Goal: Transaction & Acquisition: Purchase product/service

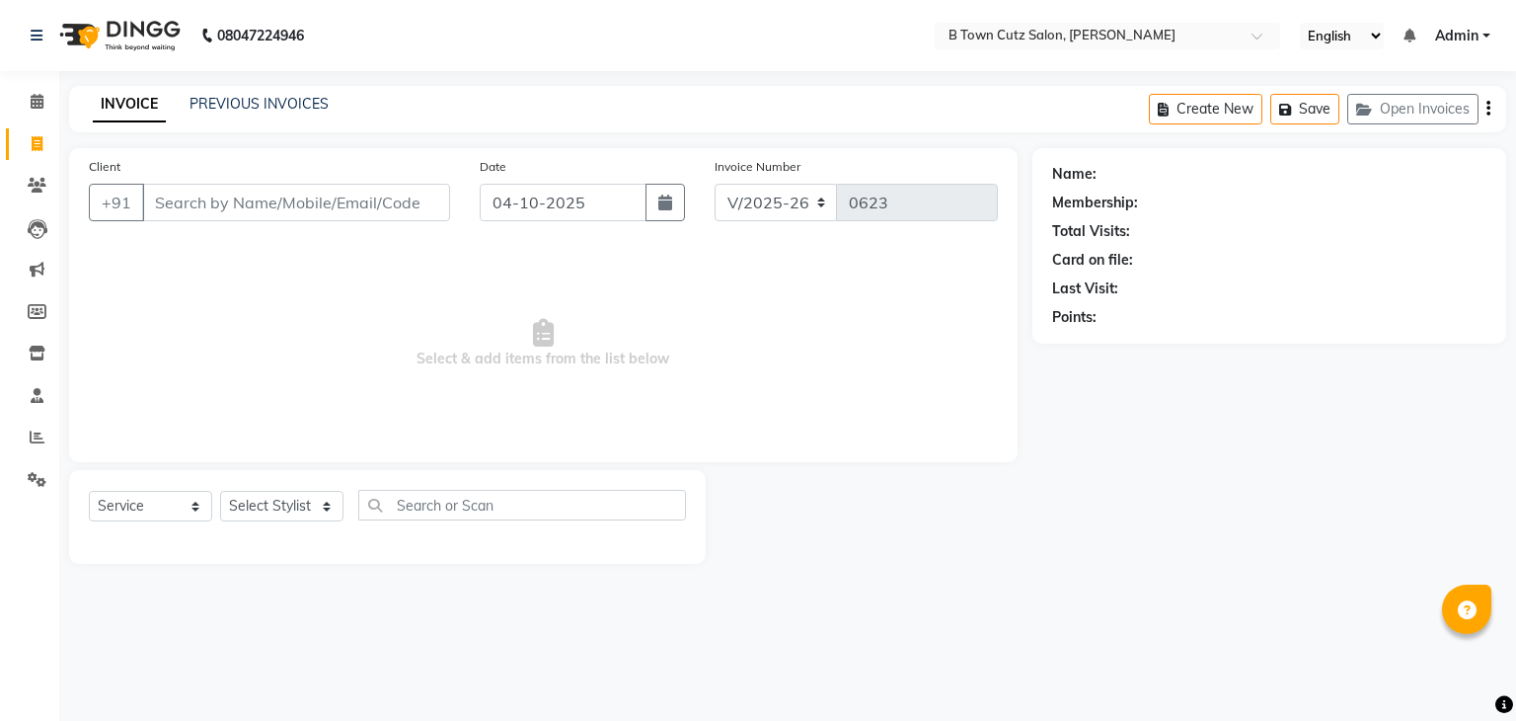
select select "4658"
select select "service"
click at [189, 194] on input "Client" at bounding box center [296, 203] width 308 height 38
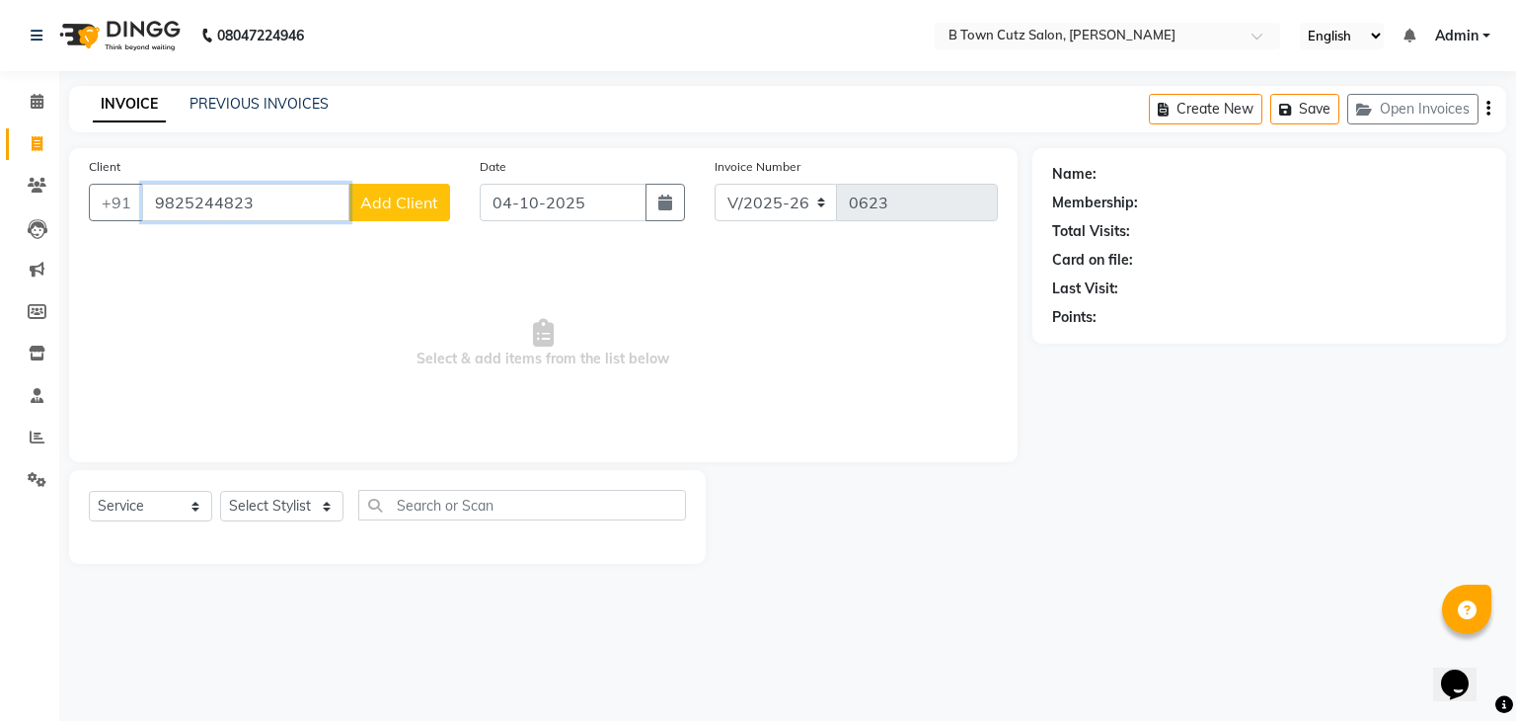
type input "9825244823"
click at [421, 198] on span "Add Client" at bounding box center [399, 202] width 78 height 20
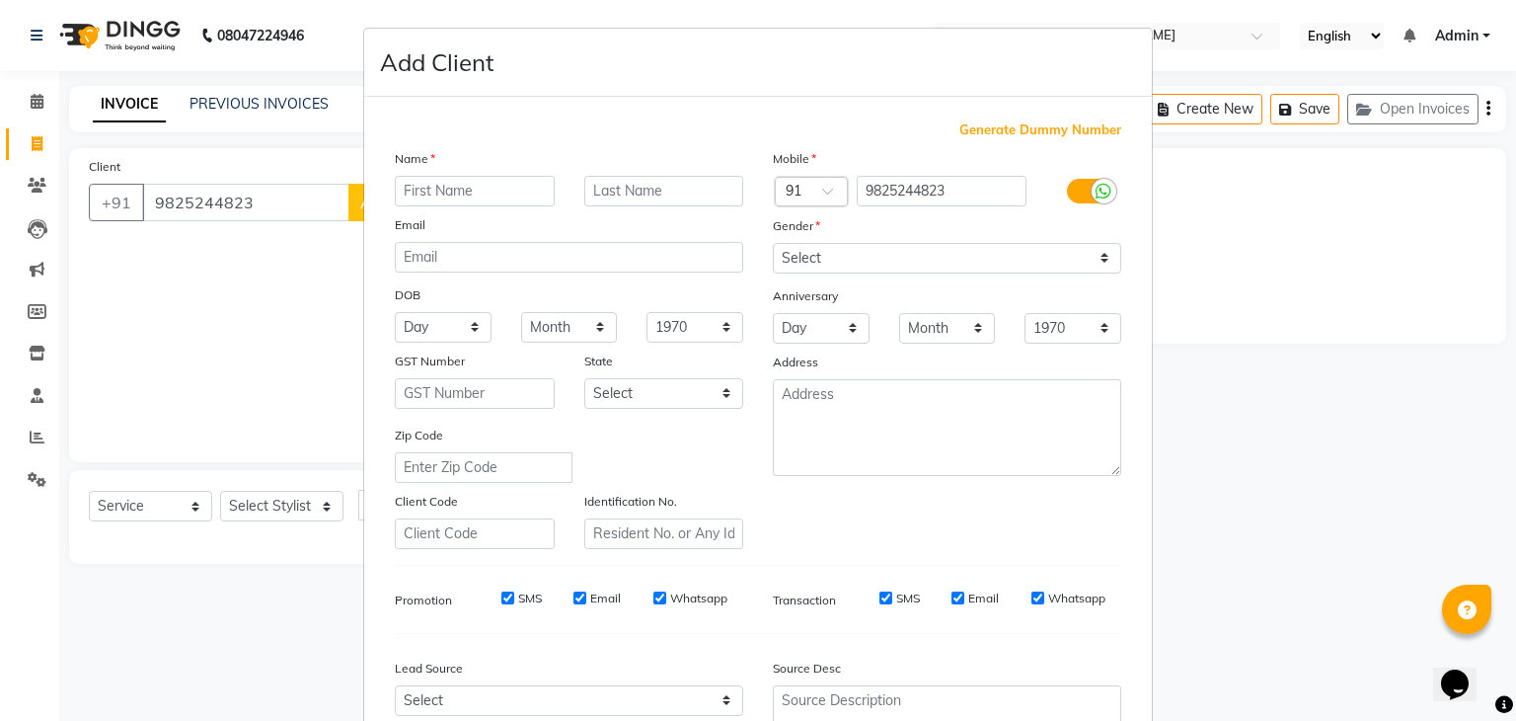
click at [485, 186] on input "text" at bounding box center [475, 191] width 160 height 31
type input "deepak"
click at [639, 191] on input "text" at bounding box center [664, 191] width 160 height 31
type input "sir"
click at [1090, 259] on select "Select [DEMOGRAPHIC_DATA] [DEMOGRAPHIC_DATA] Other Prefer Not To Say" at bounding box center [947, 258] width 348 height 31
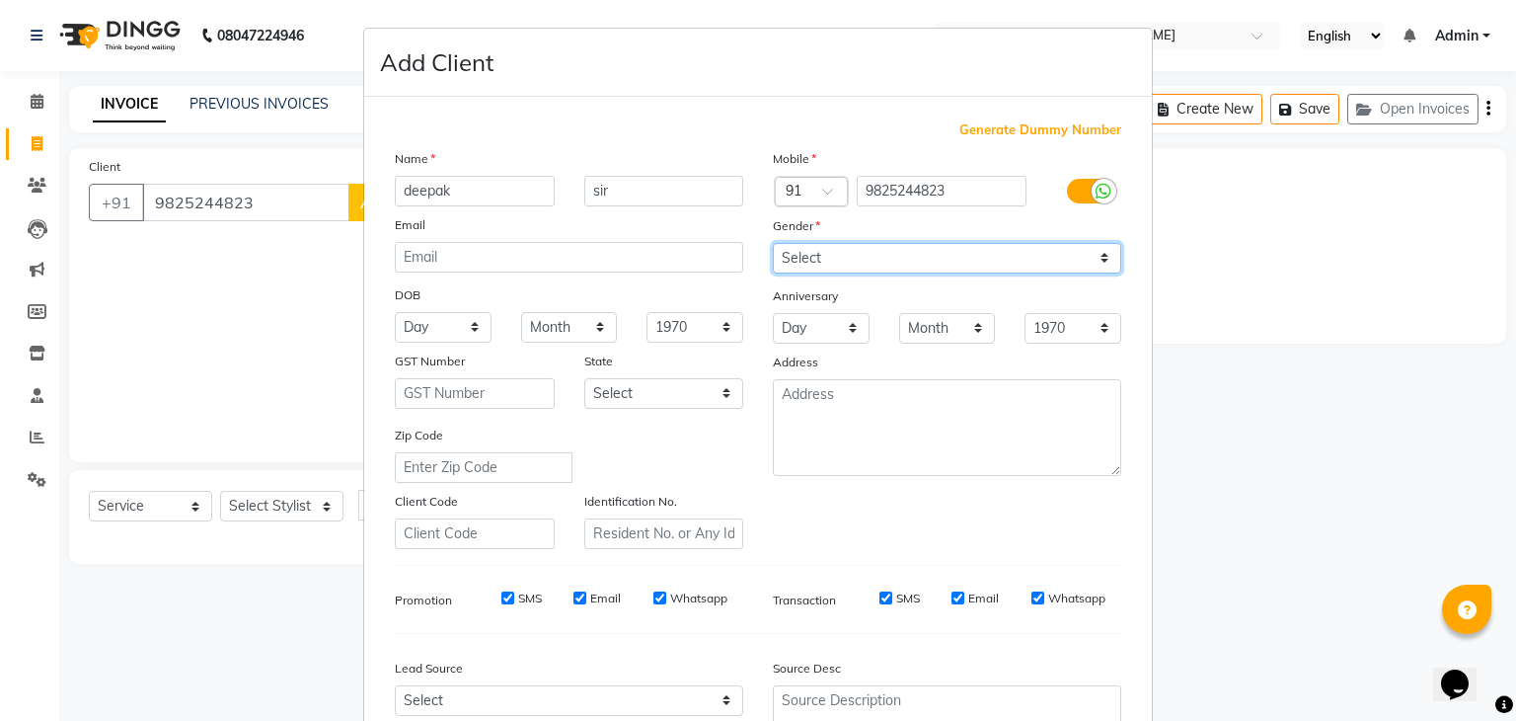
select select "[DEMOGRAPHIC_DATA]"
click at [773, 244] on select "Select [DEMOGRAPHIC_DATA] [DEMOGRAPHIC_DATA] Other Prefer Not To Say" at bounding box center [947, 258] width 348 height 31
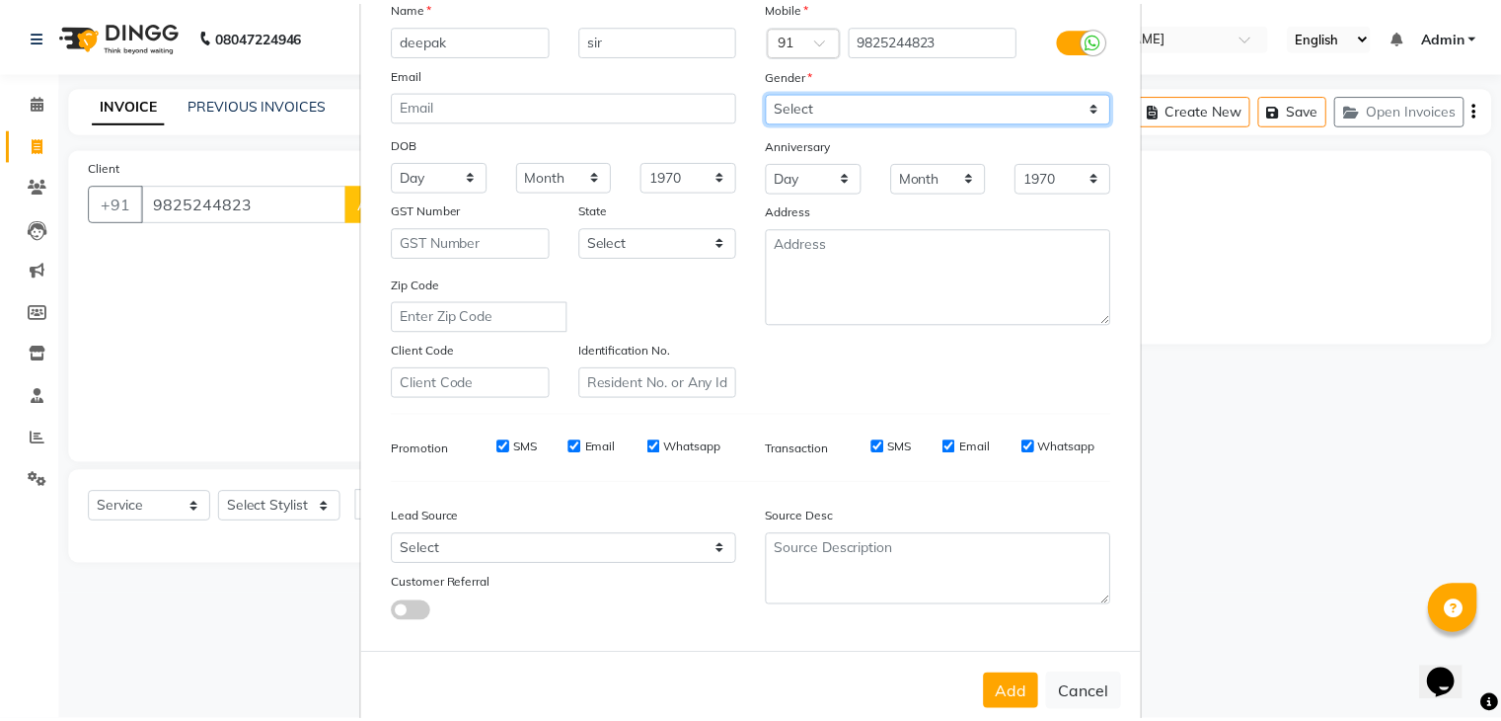
scroll to position [200, 0]
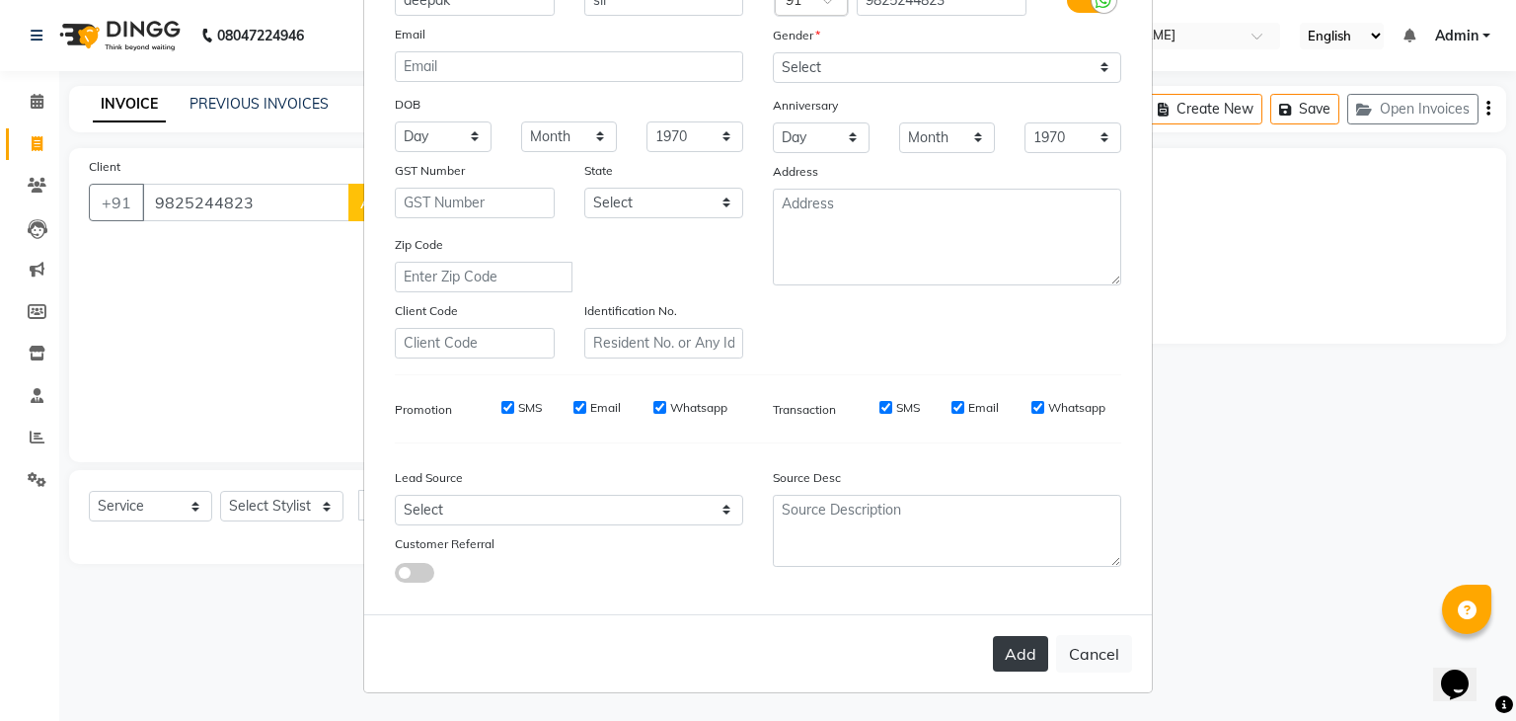
click at [1029, 641] on button "Add" at bounding box center [1020, 654] width 55 height 36
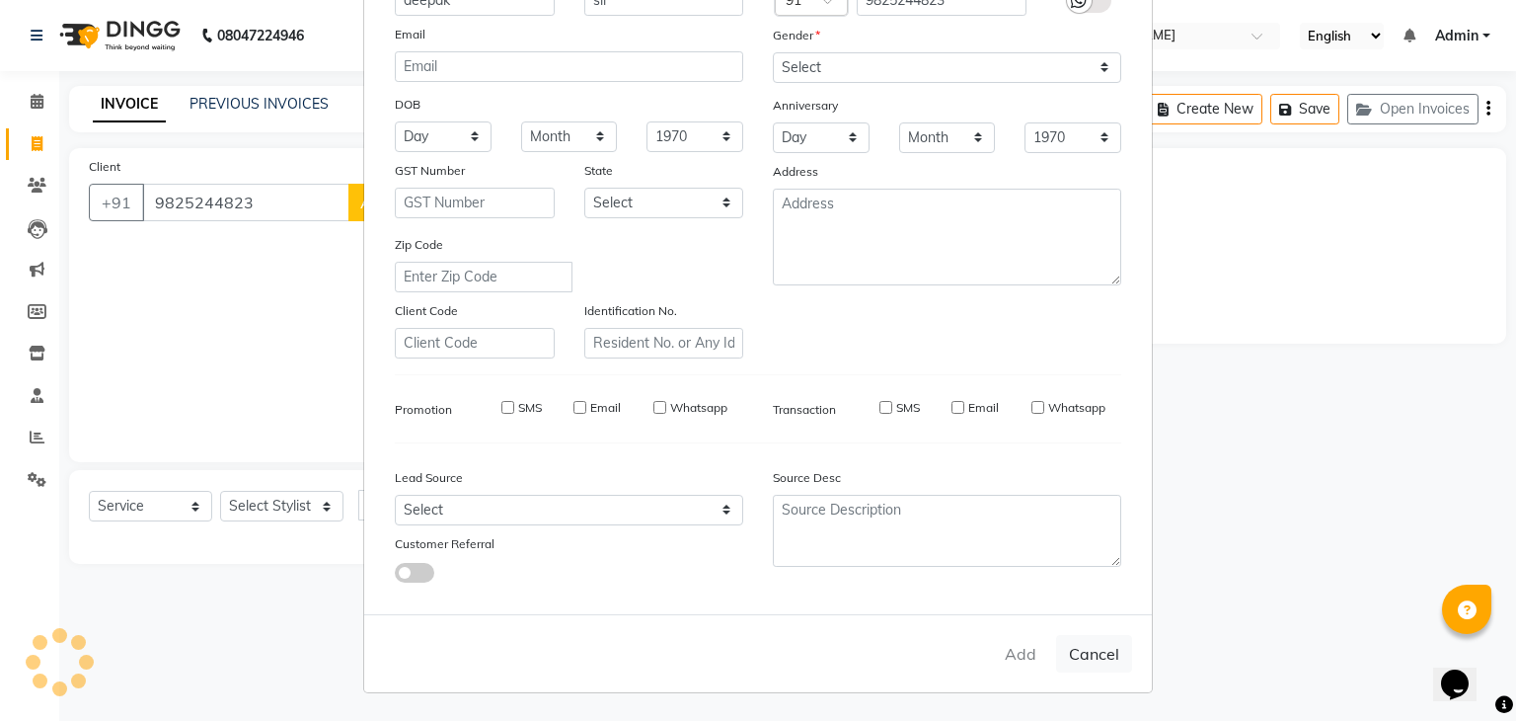
select select
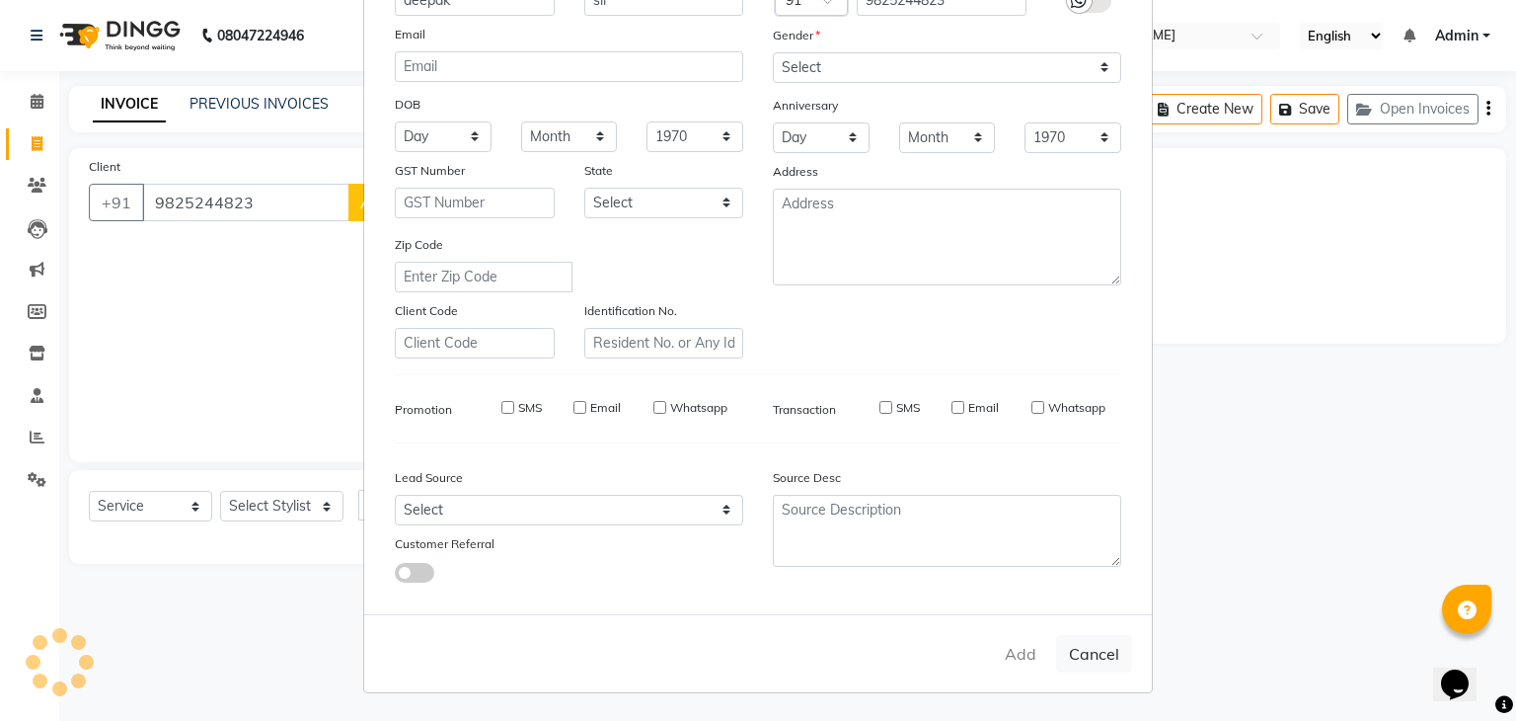
select select
checkbox input "false"
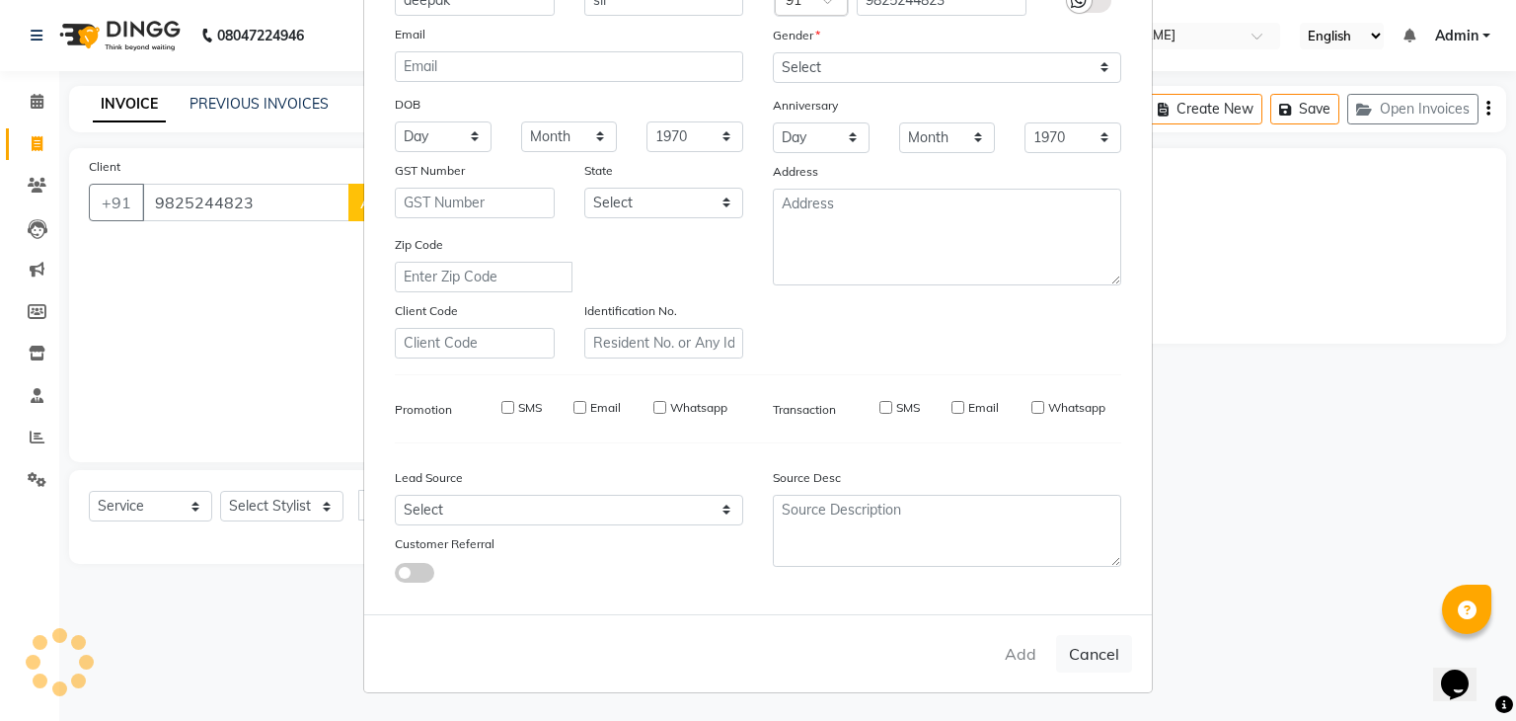
checkbox input "false"
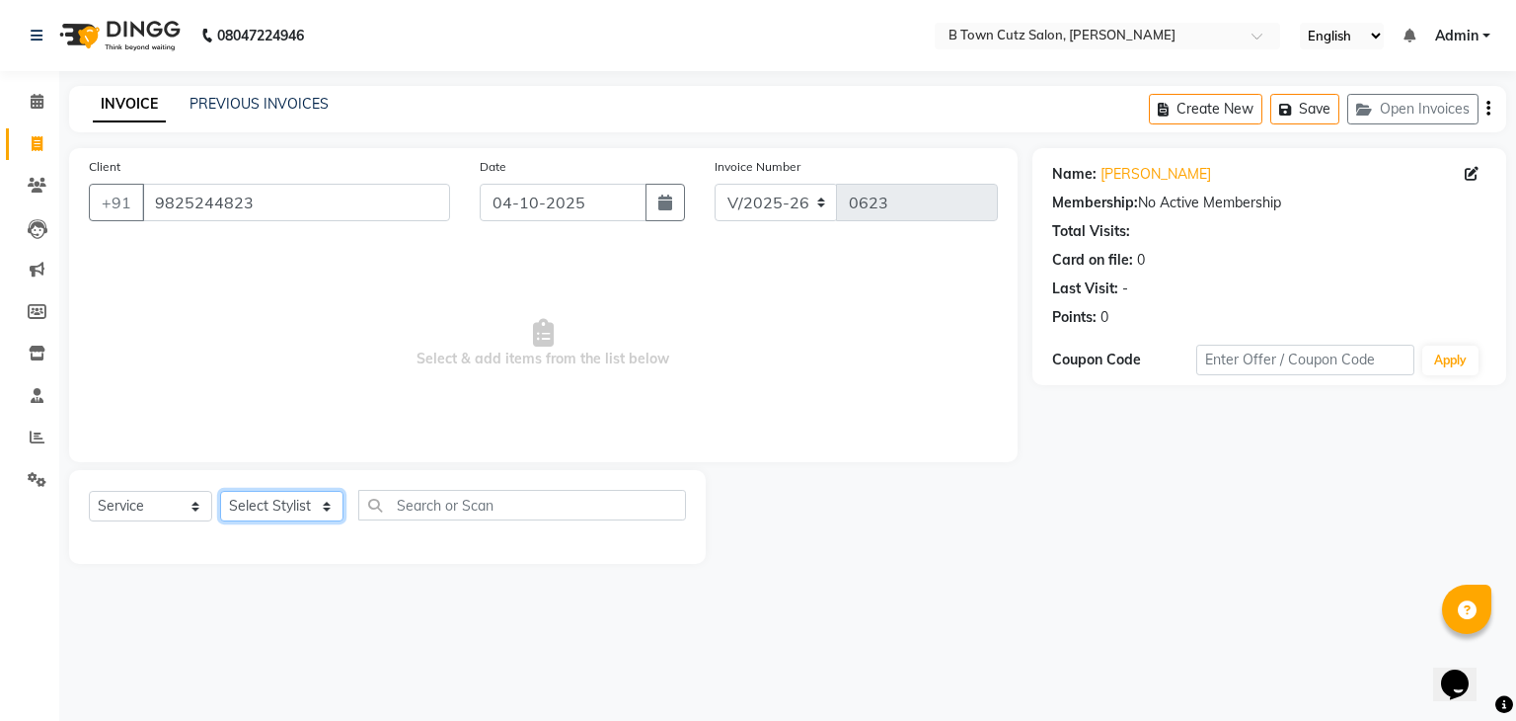
click at [308, 502] on select "Select Stylist Deepak [PERSON_NAME] [PERSON_NAME] [PERSON_NAME] [PERSON_NAME] S…" at bounding box center [281, 506] width 123 height 31
select select "93449"
click at [220, 492] on select "Select Stylist Deepak [PERSON_NAME] [PERSON_NAME] [PERSON_NAME] [PERSON_NAME] S…" at bounding box center [281, 506] width 123 height 31
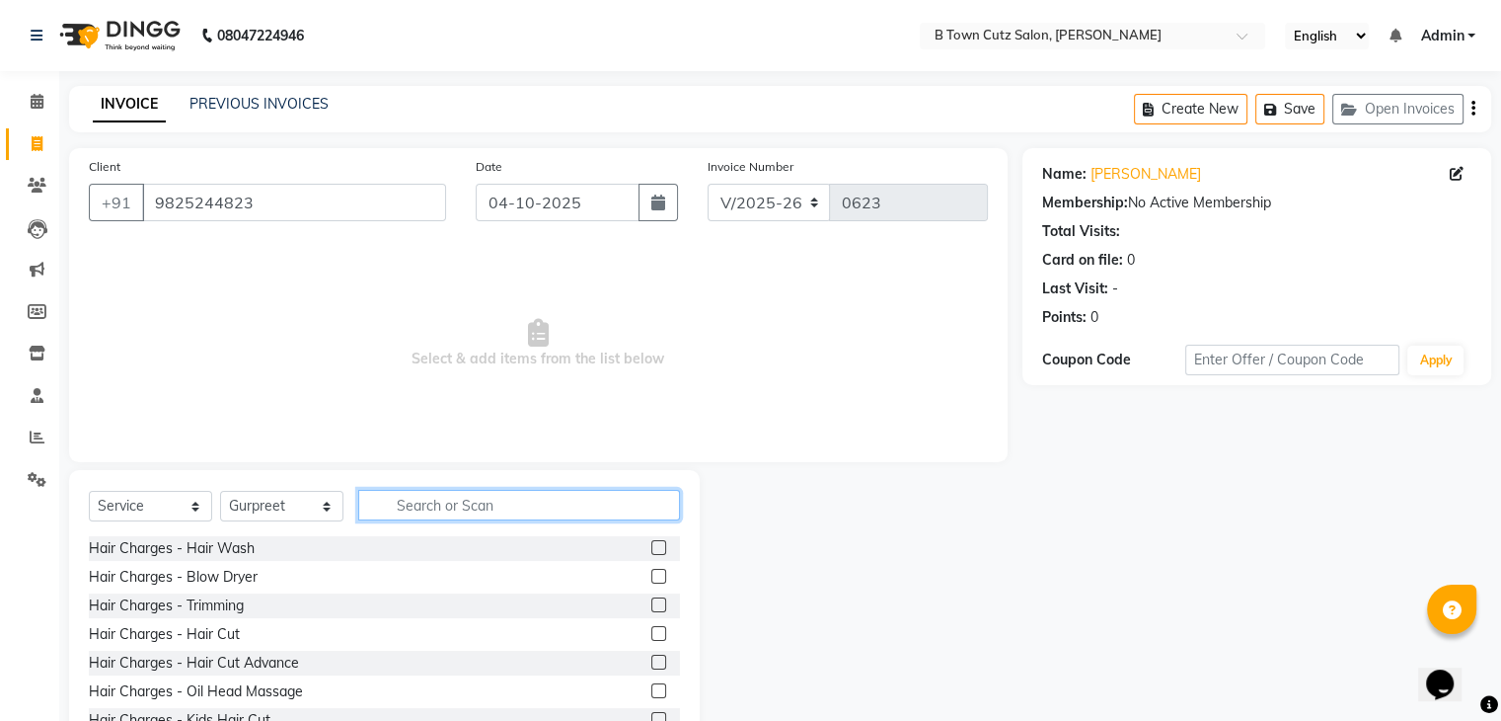
click at [588, 502] on input "text" at bounding box center [519, 505] width 322 height 31
type input "s"
type input "n"
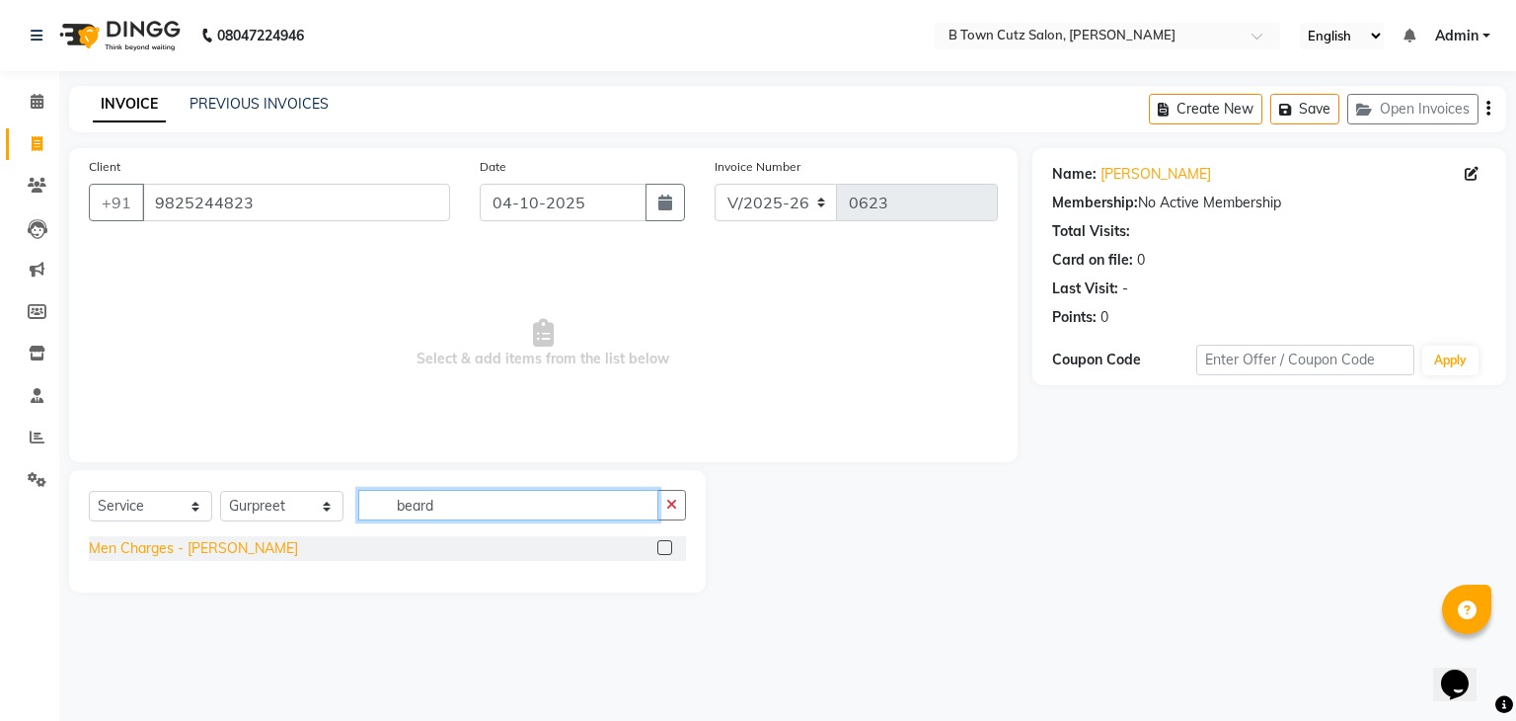
type input "beard"
click at [126, 550] on div "Men Charges - [PERSON_NAME]" at bounding box center [193, 548] width 209 height 21
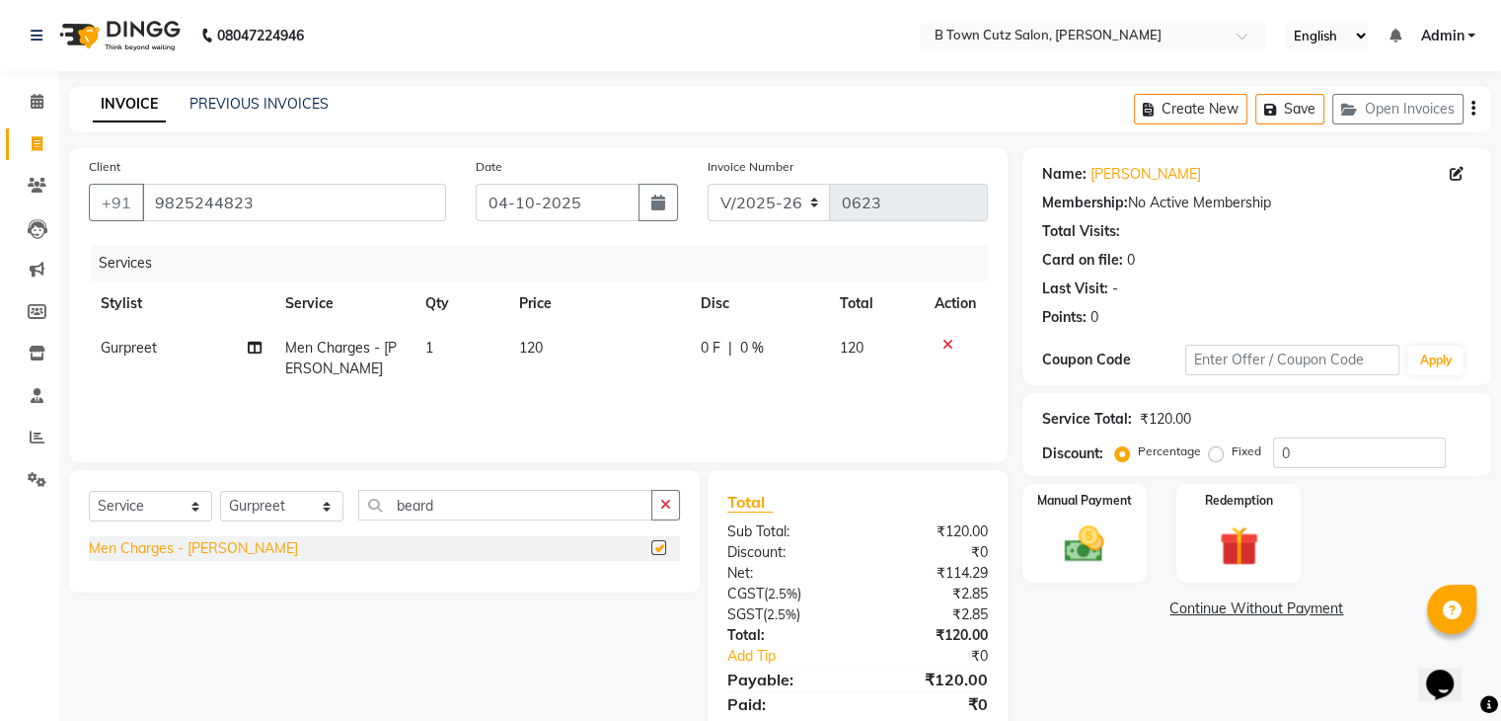
checkbox input "false"
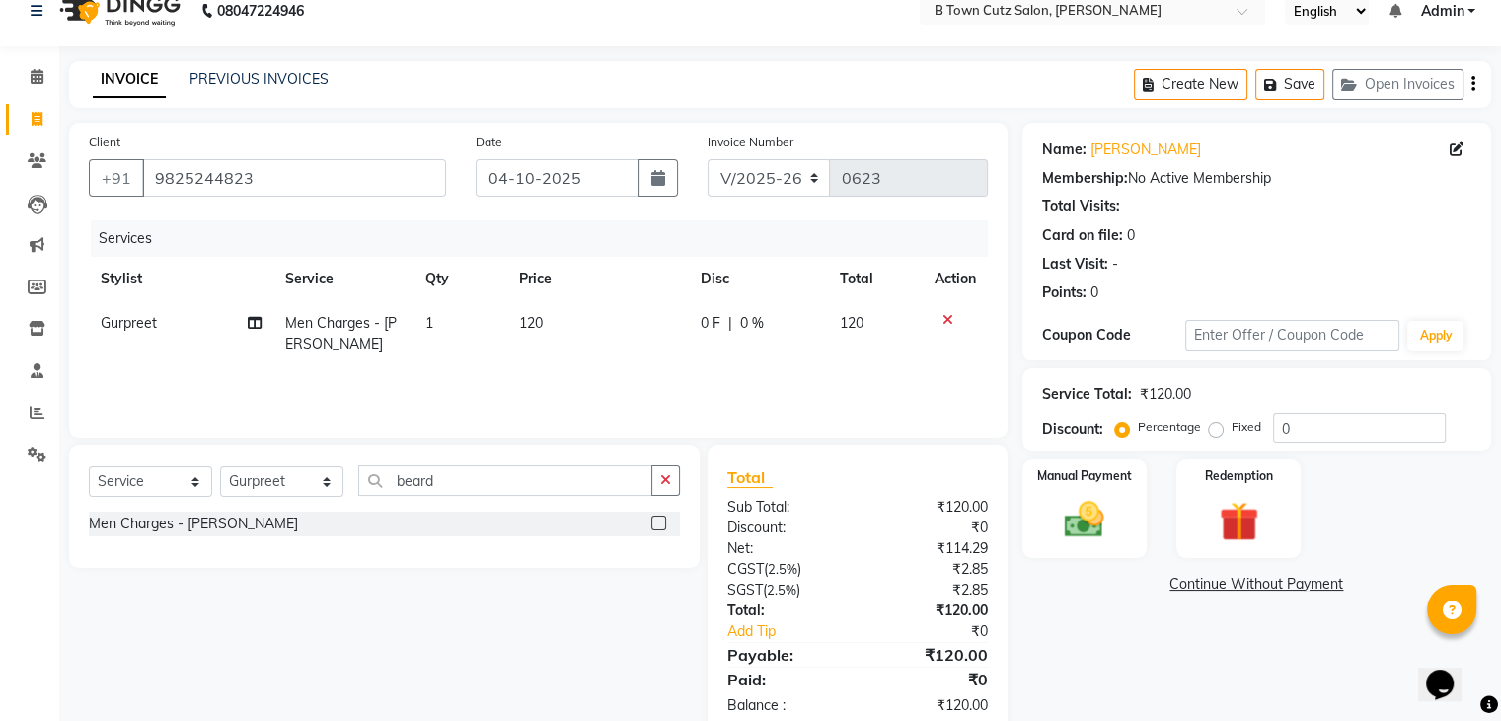
scroll to position [0, 0]
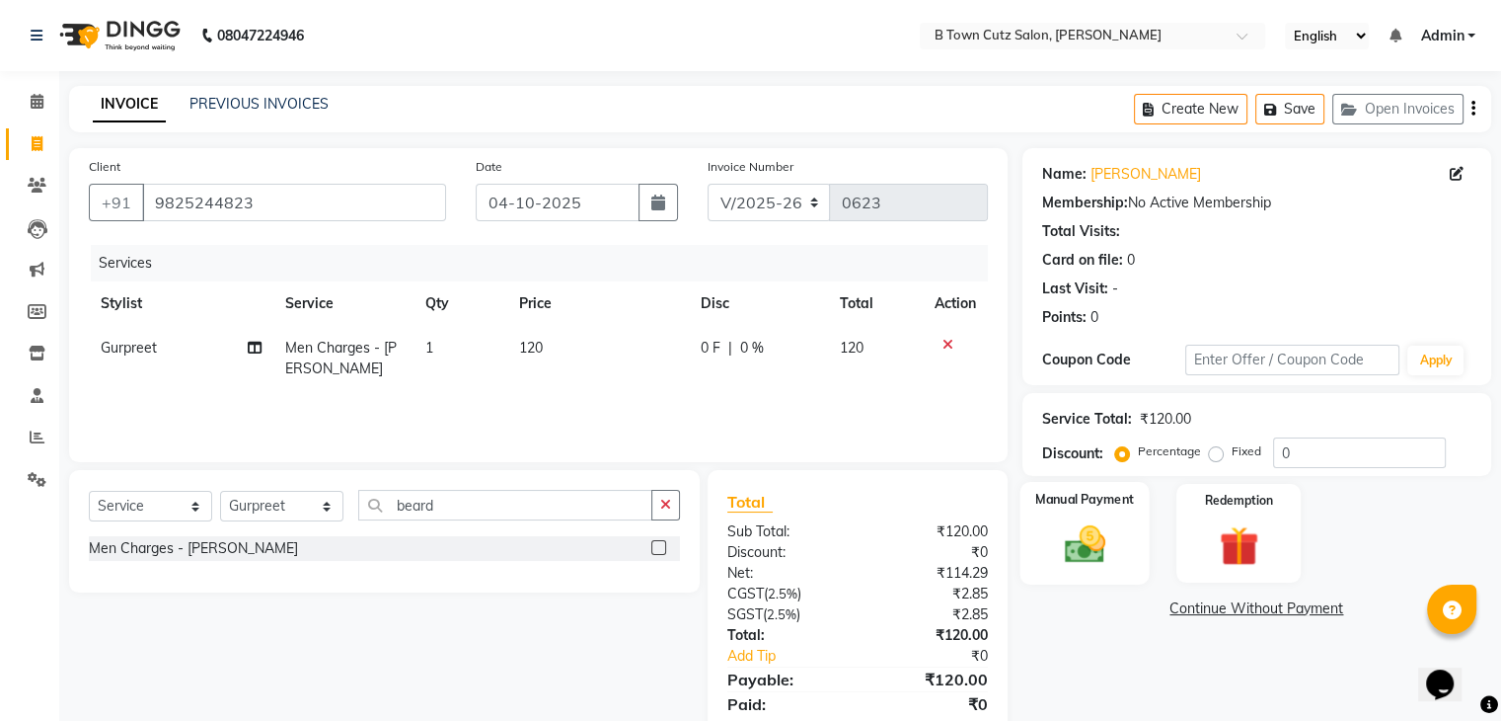
click at [1074, 555] on img at bounding box center [1084, 544] width 66 height 47
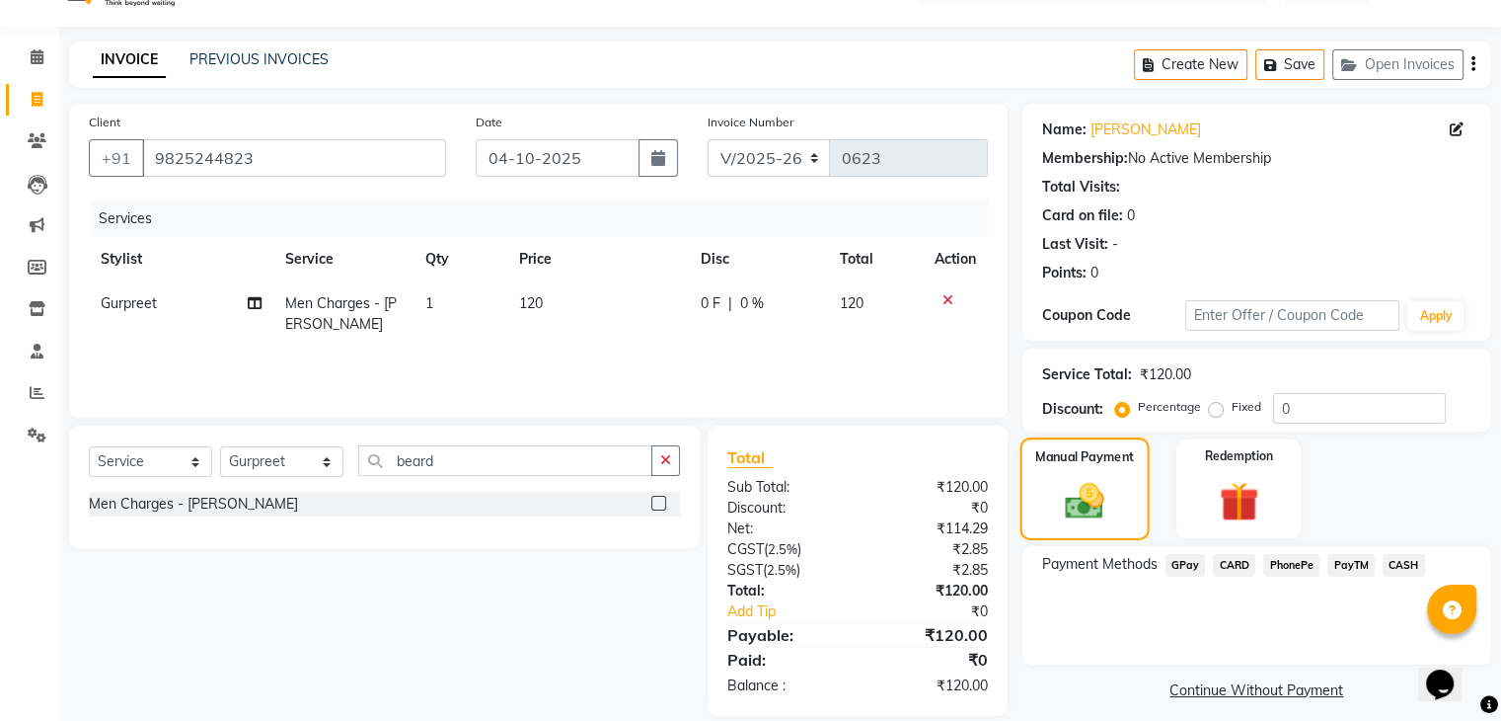
scroll to position [70, 0]
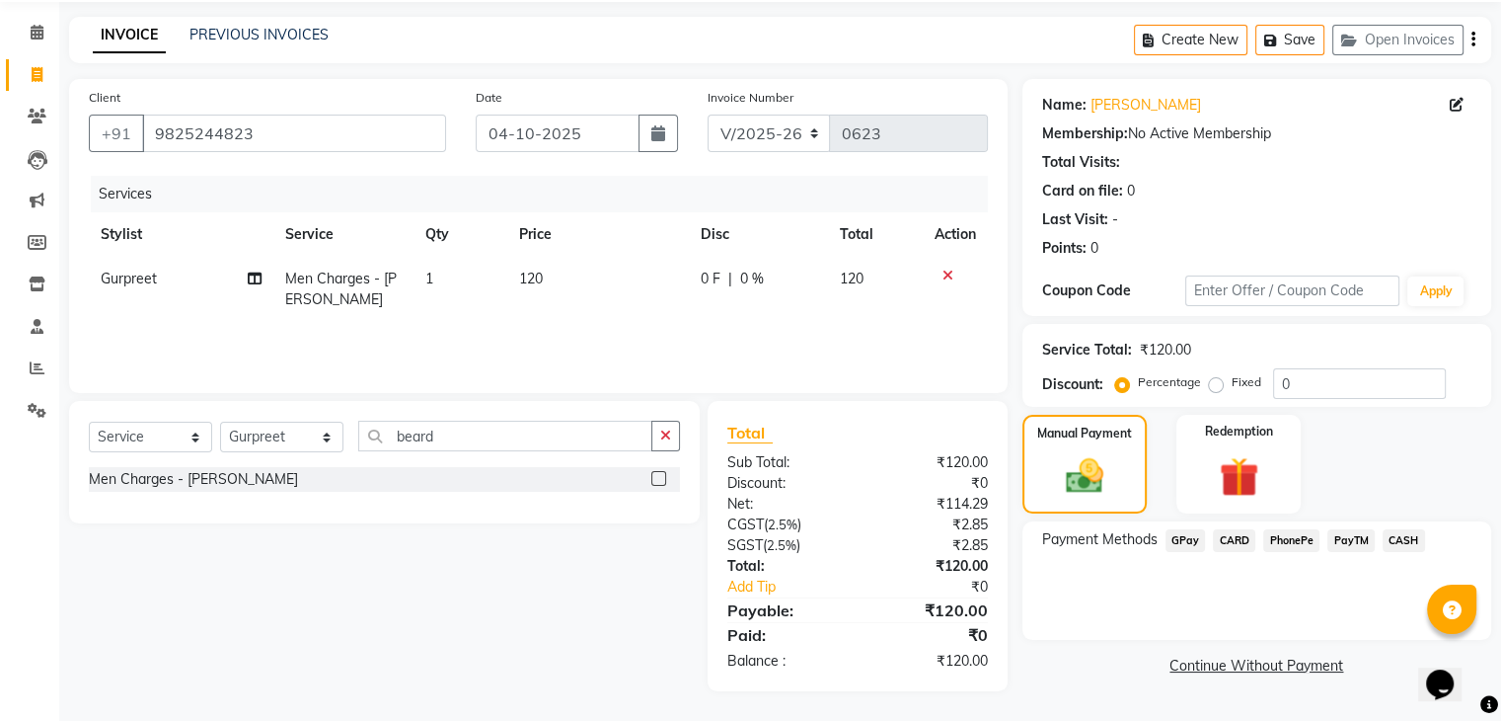
click at [1174, 534] on span "GPay" at bounding box center [1186, 540] width 40 height 23
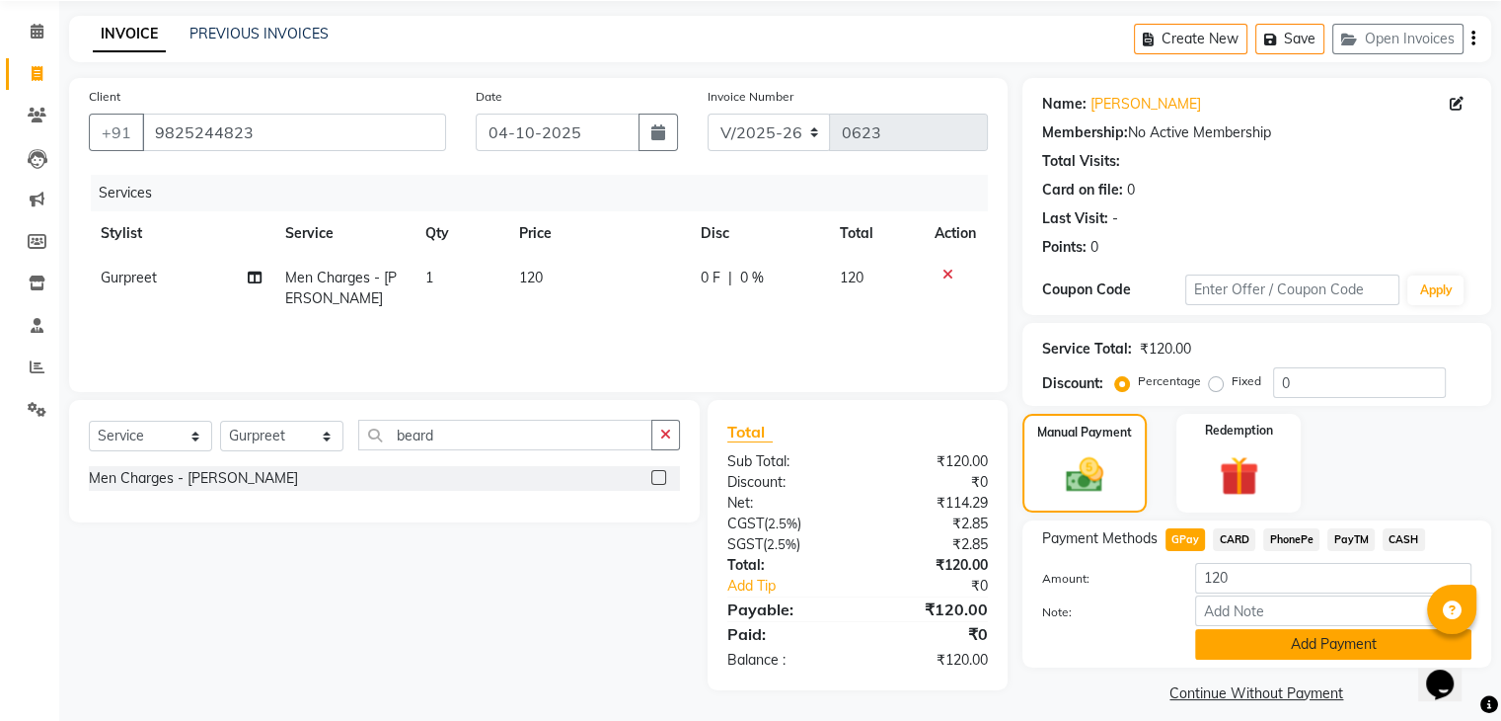
click at [1245, 639] on button "Add Payment" at bounding box center [1333, 644] width 276 height 31
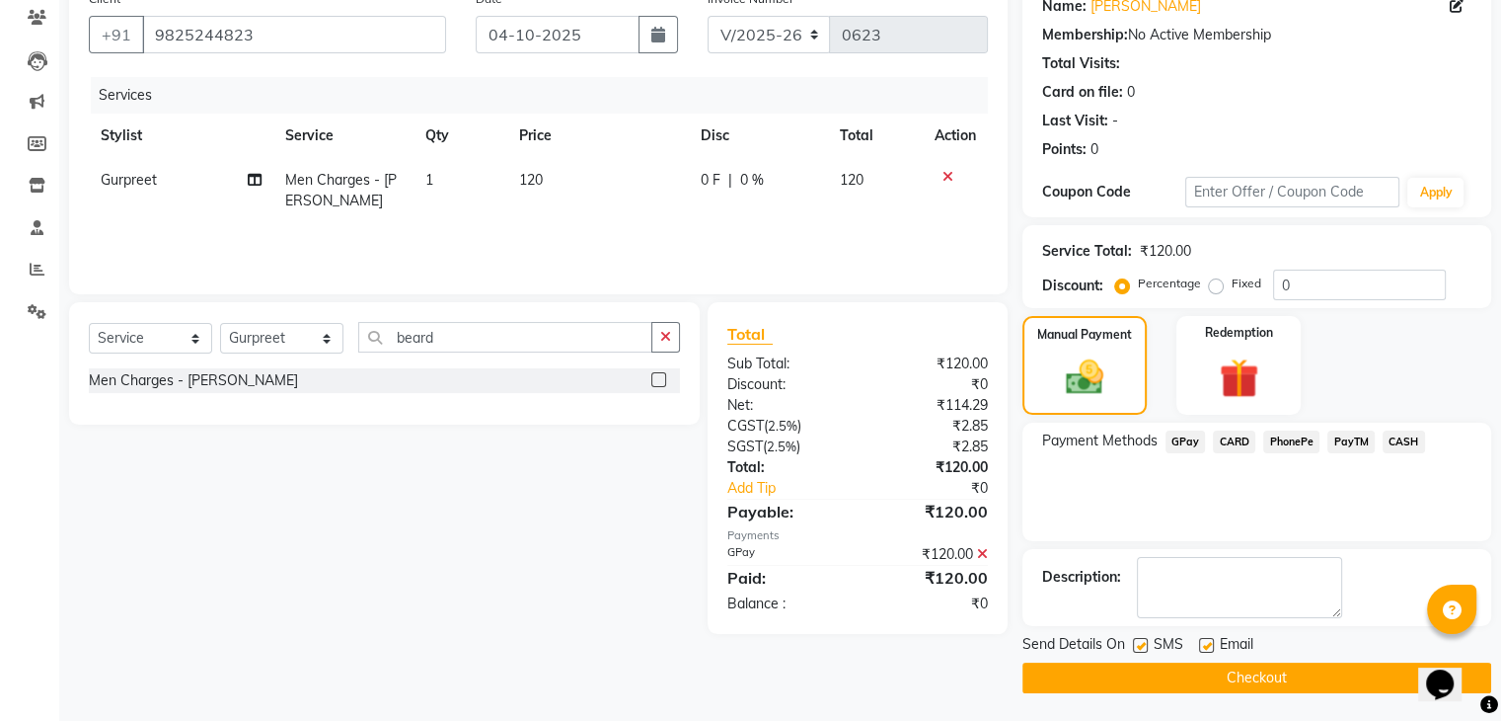
scroll to position [169, 0]
click at [1134, 667] on button "Checkout" at bounding box center [1257, 676] width 469 height 31
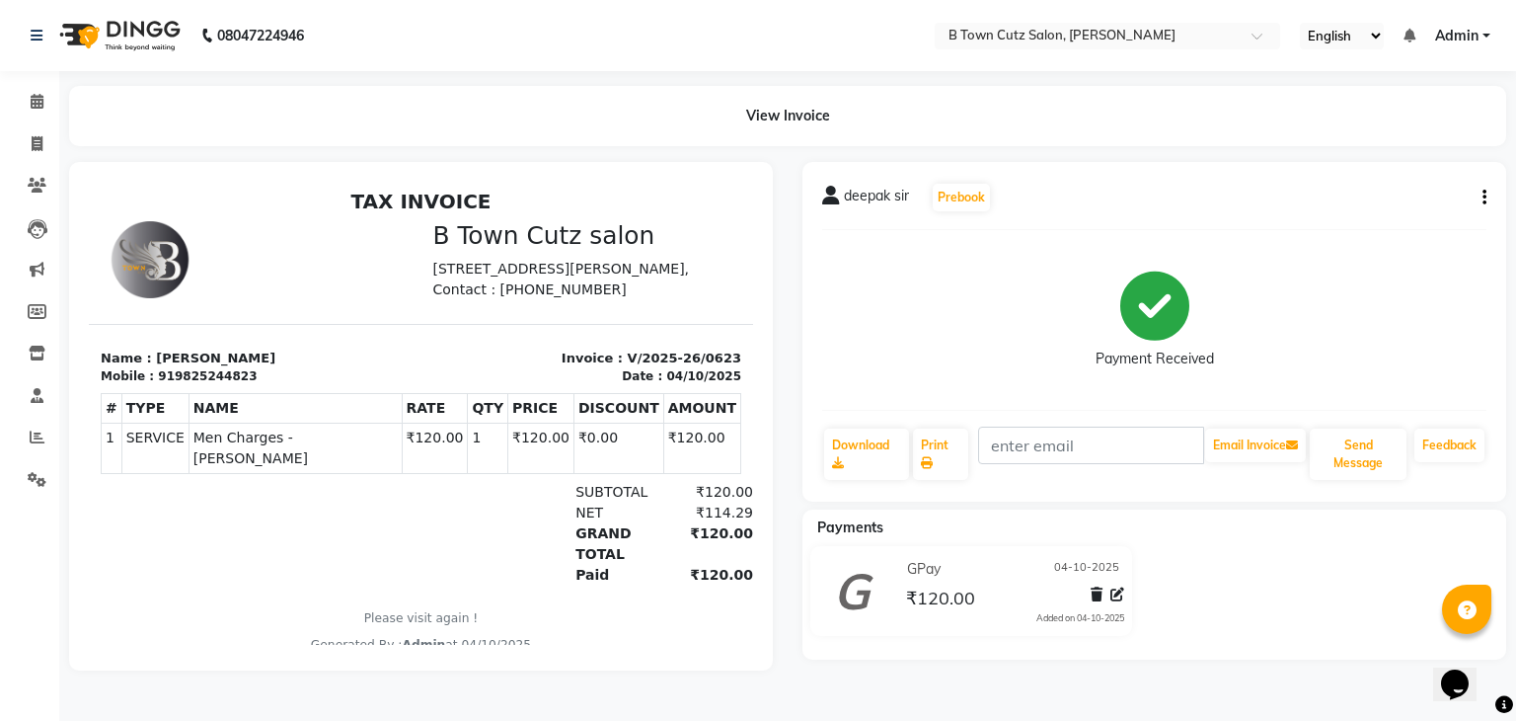
click at [916, 268] on div "Payment Received" at bounding box center [1154, 320] width 664 height 148
click at [34, 131] on link "Invoice" at bounding box center [29, 144] width 47 height 33
select select "4658"
select select "service"
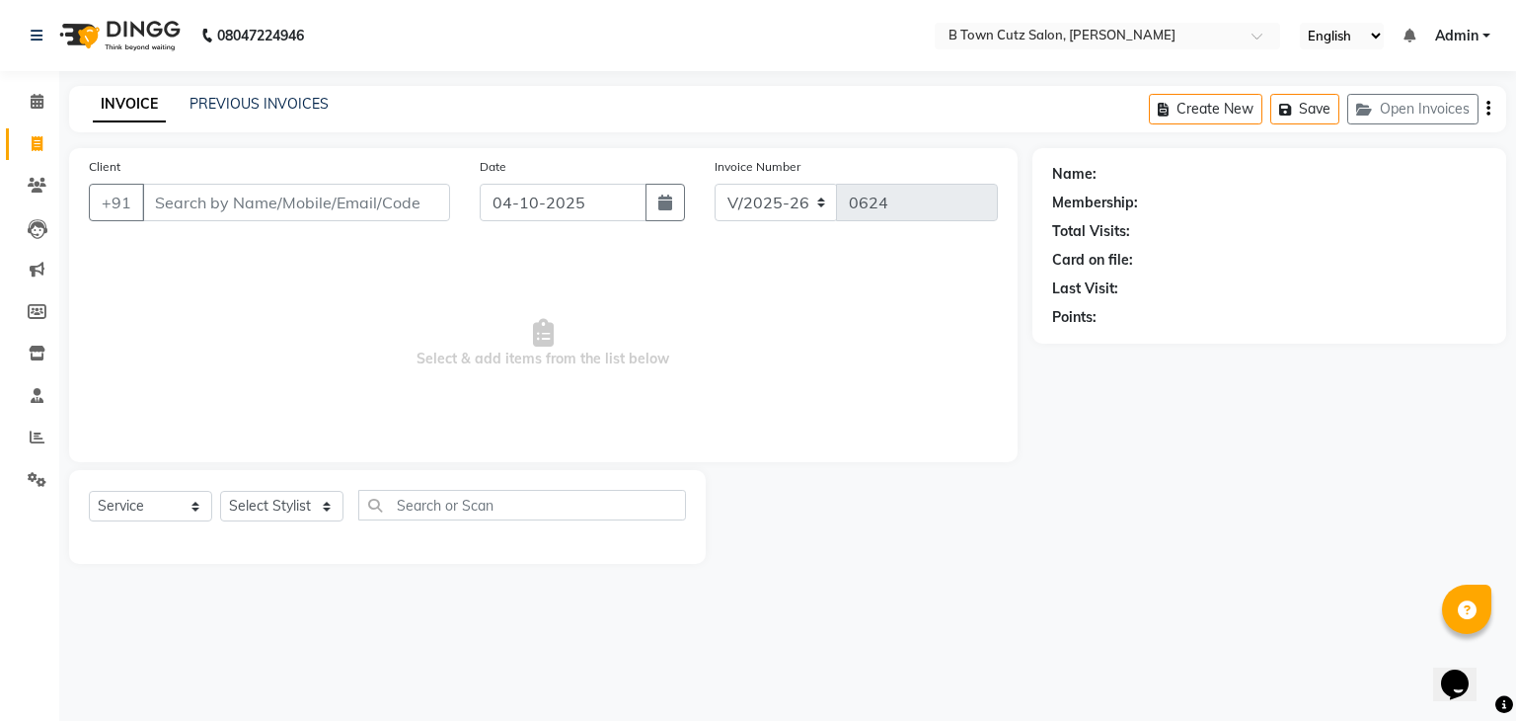
click at [191, 196] on input "Client" at bounding box center [296, 203] width 308 height 38
type input "8095226822"
click at [364, 186] on button "Add Client" at bounding box center [399, 203] width 102 height 38
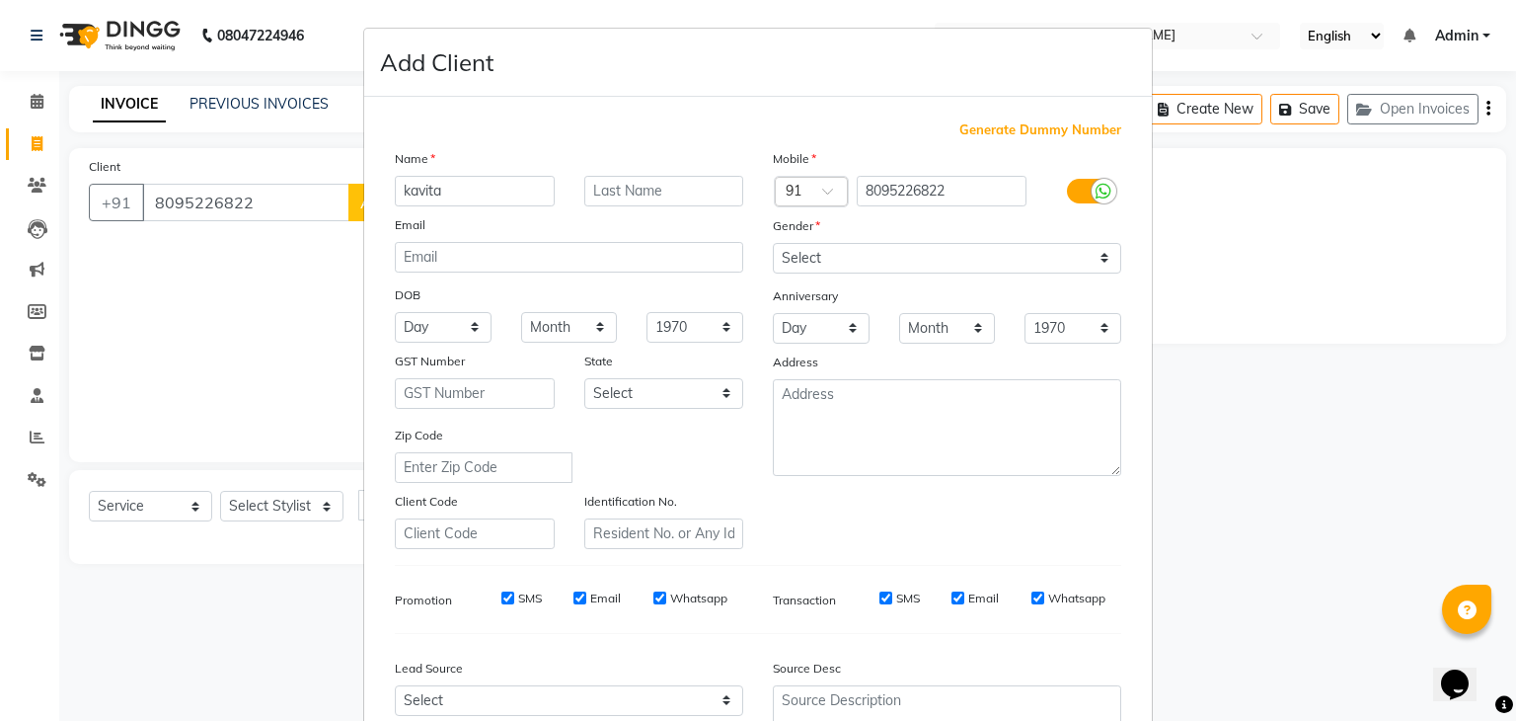
type input "kavita"
click at [613, 194] on input "text" at bounding box center [664, 191] width 160 height 31
type input "mam"
click at [877, 266] on select "Select [DEMOGRAPHIC_DATA] [DEMOGRAPHIC_DATA] Other Prefer Not To Say" at bounding box center [947, 258] width 348 height 31
select select "[DEMOGRAPHIC_DATA]"
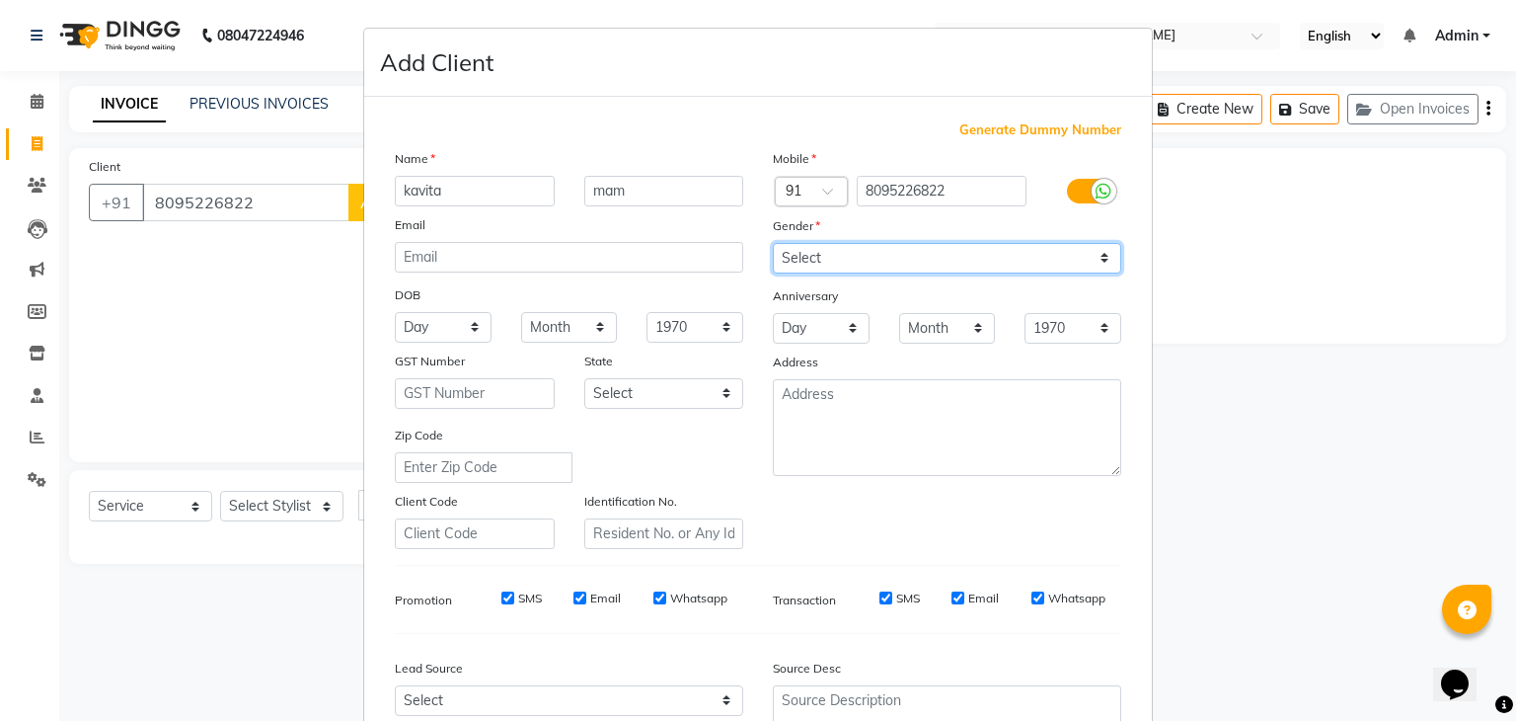
click at [773, 244] on select "Select [DEMOGRAPHIC_DATA] [DEMOGRAPHIC_DATA] Other Prefer Not To Say" at bounding box center [947, 258] width 348 height 31
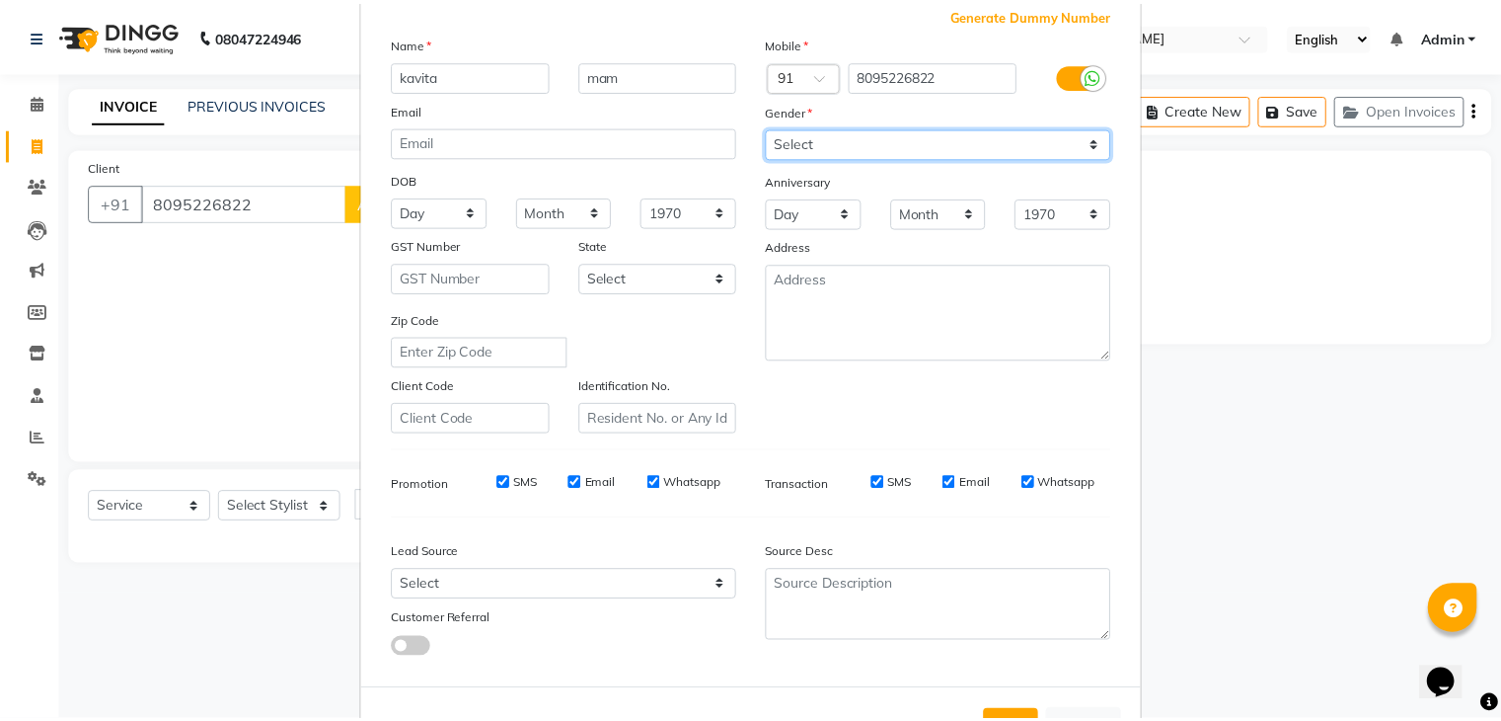
scroll to position [200, 0]
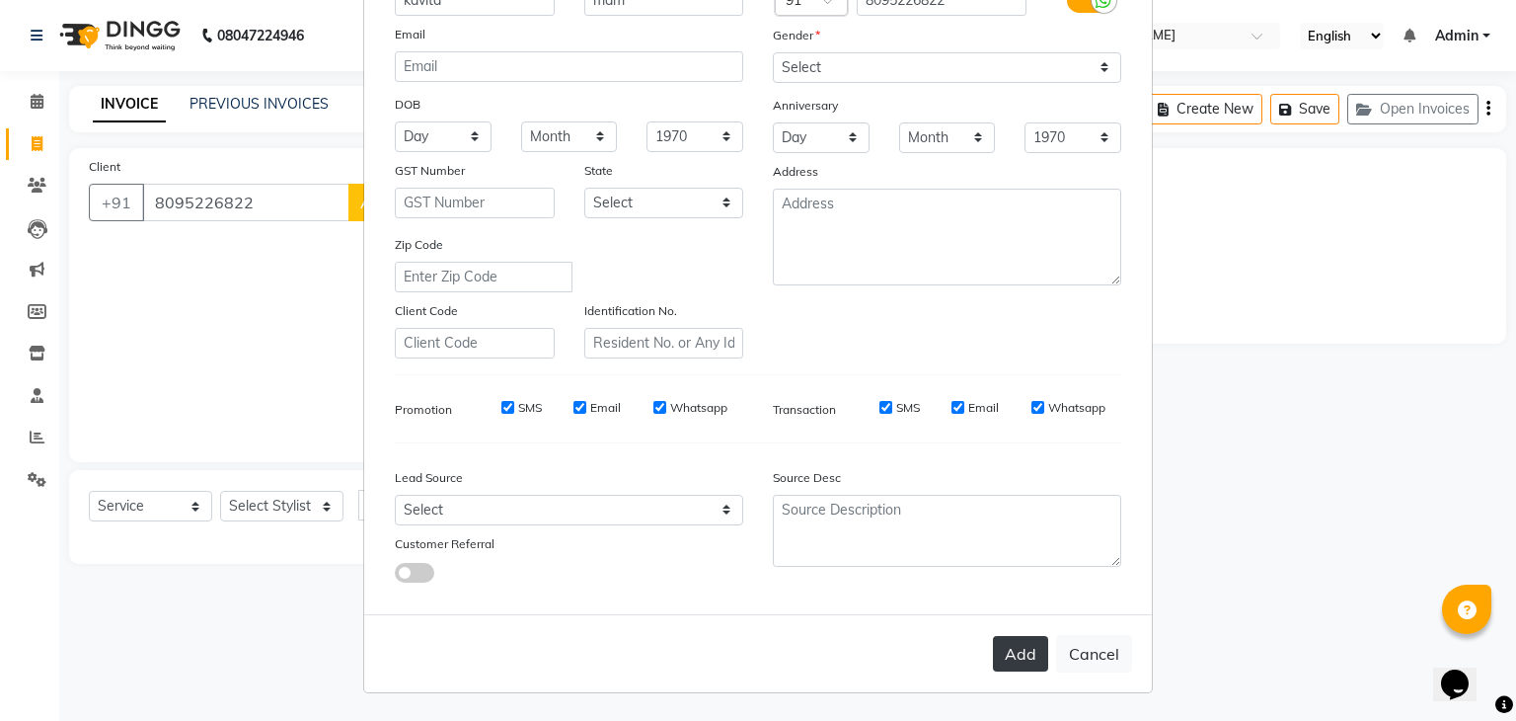
click at [1008, 655] on button "Add" at bounding box center [1020, 654] width 55 height 36
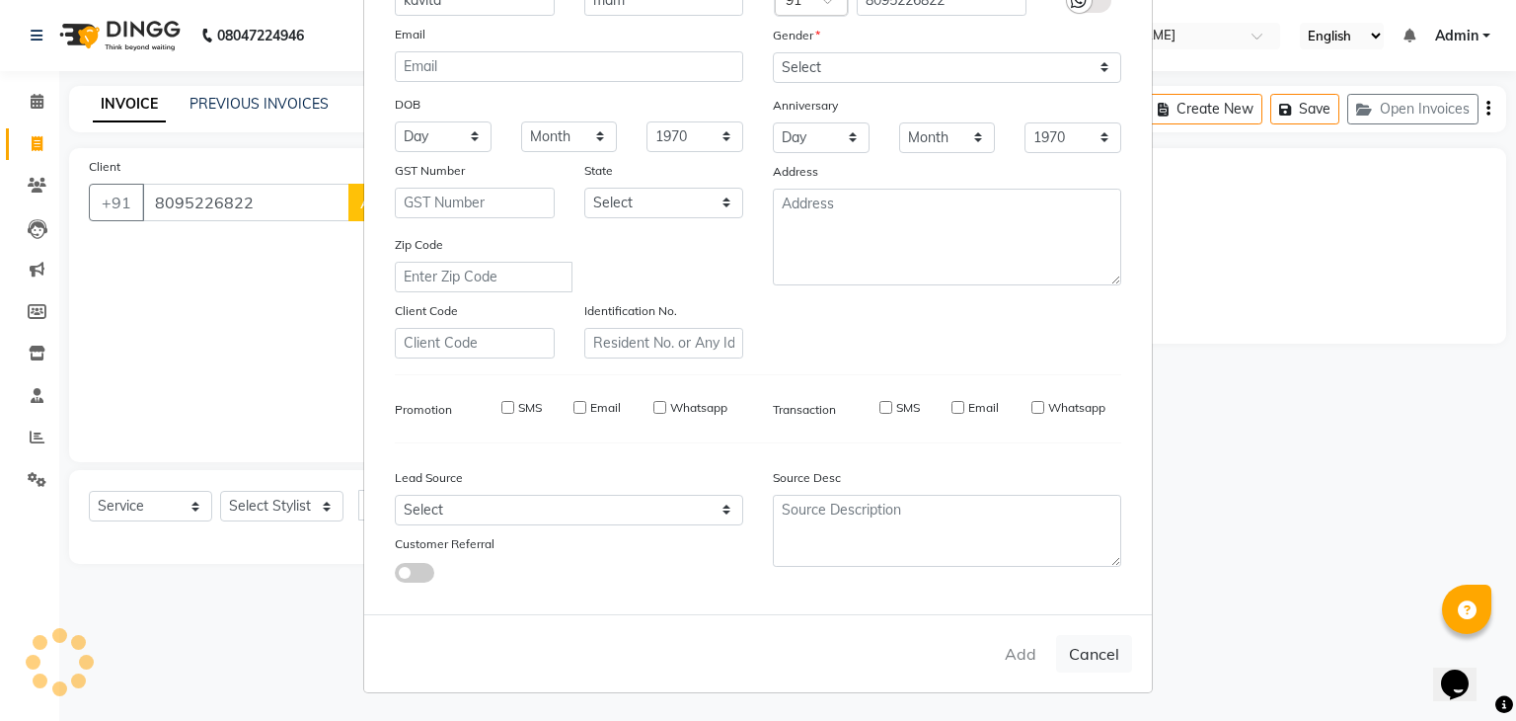
select select
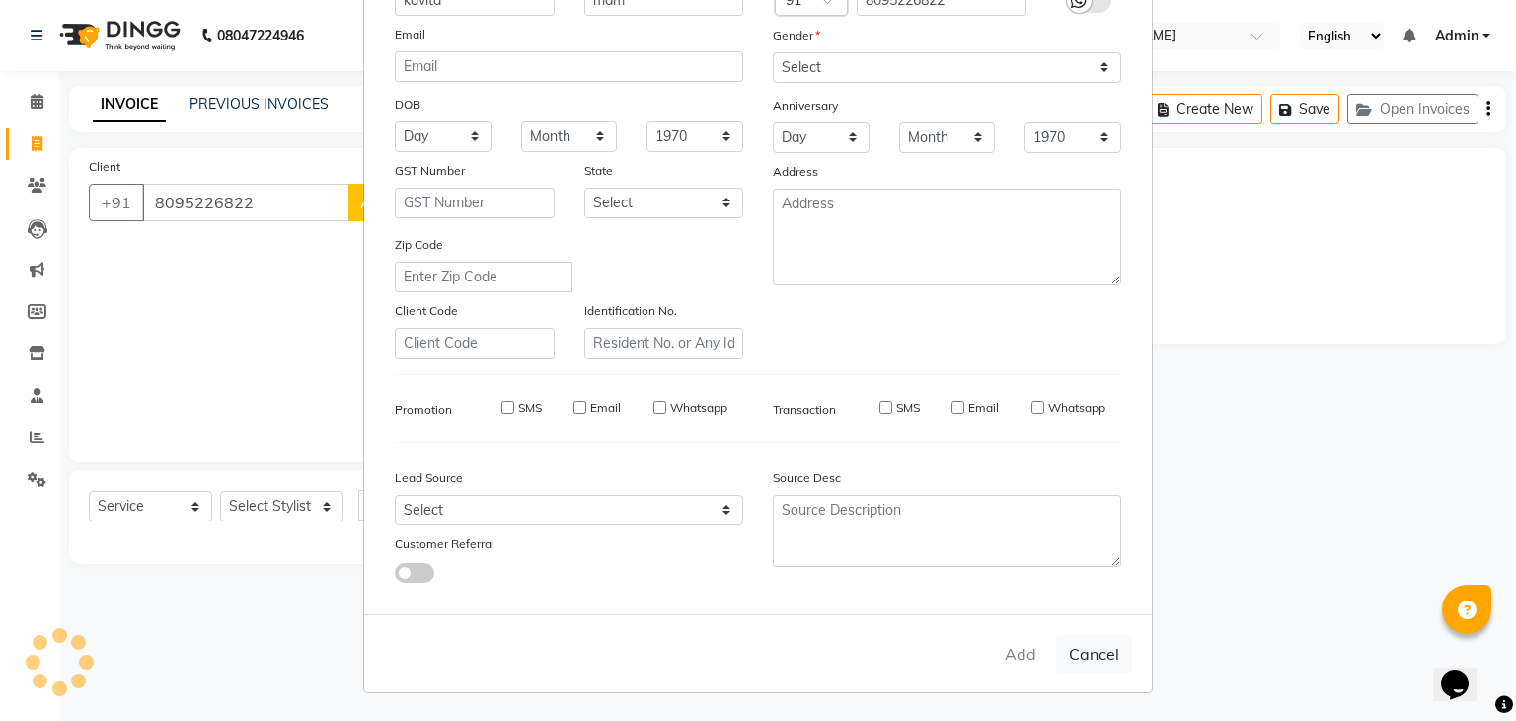
select select
checkbox input "false"
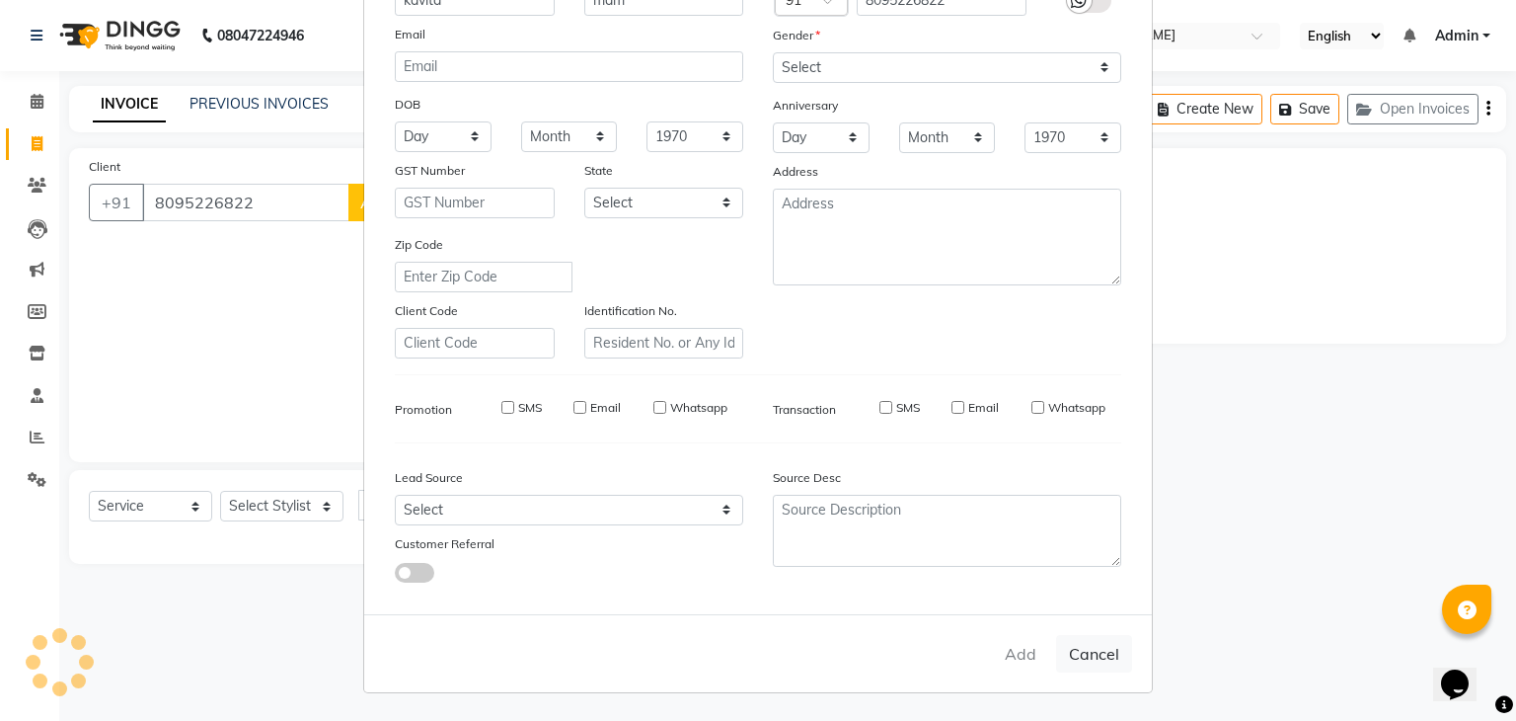
checkbox input "false"
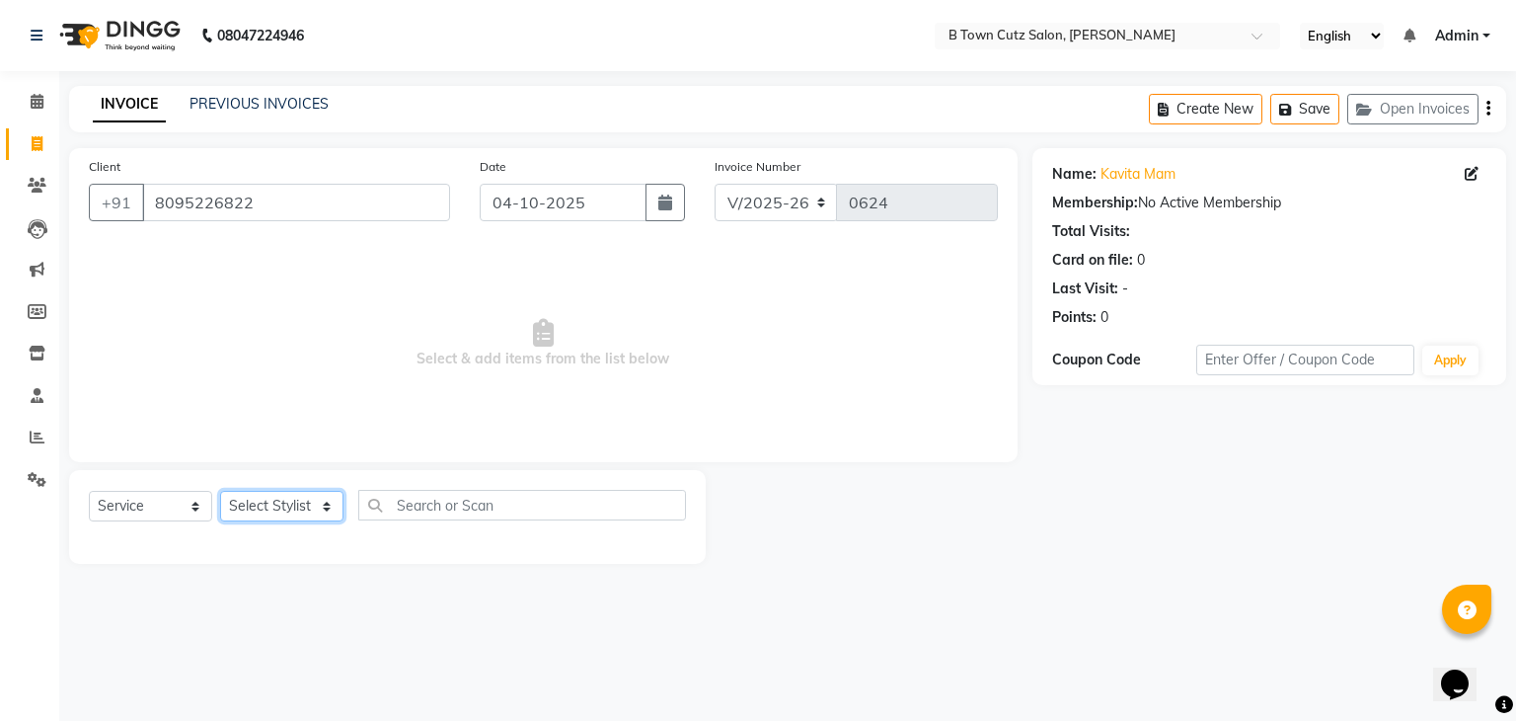
click at [316, 503] on select "Select Stylist Deepak [PERSON_NAME] [PERSON_NAME] [PERSON_NAME] [PERSON_NAME] S…" at bounding box center [281, 506] width 123 height 31
select select "52009"
click at [220, 492] on select "Select Stylist Deepak [PERSON_NAME] [PERSON_NAME] [PERSON_NAME] [PERSON_NAME] S…" at bounding box center [281, 506] width 123 height 31
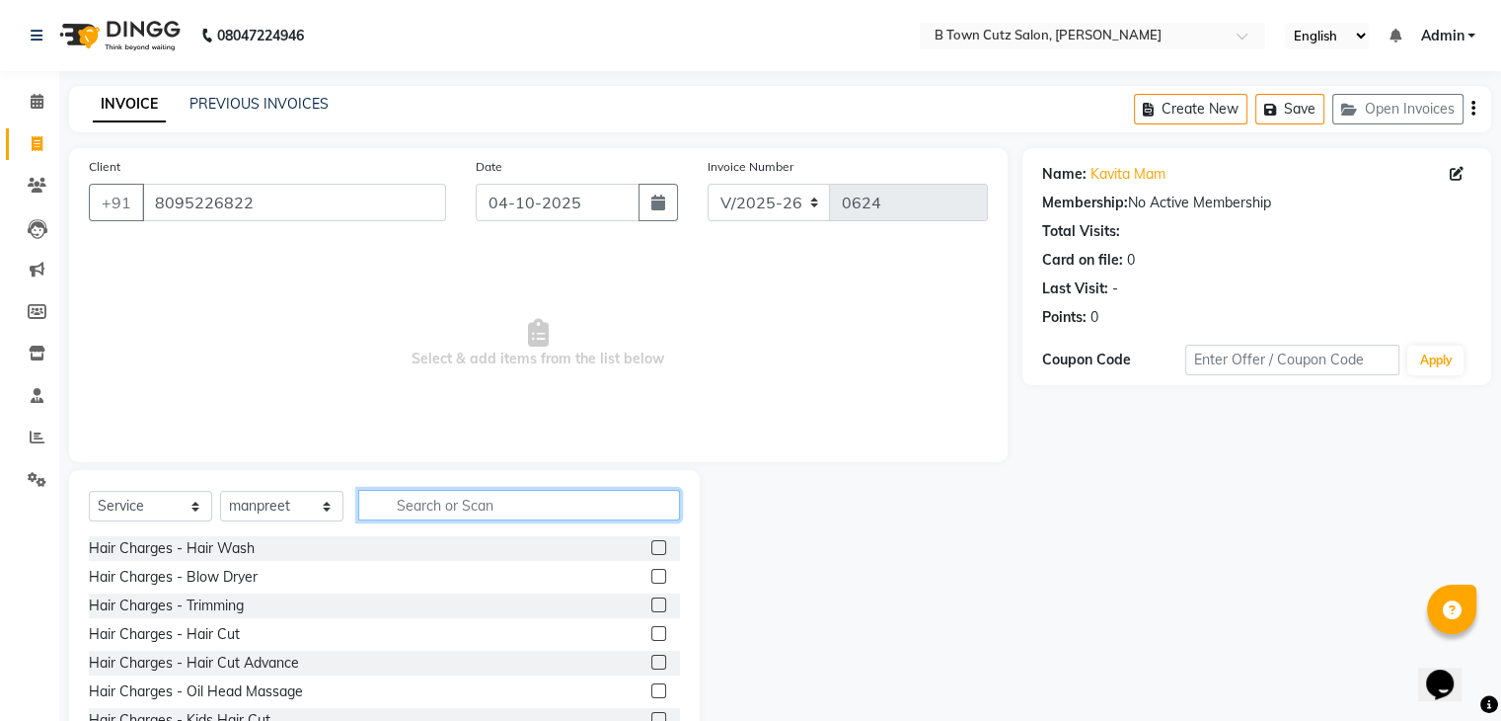
click at [391, 502] on input "text" at bounding box center [519, 505] width 322 height 31
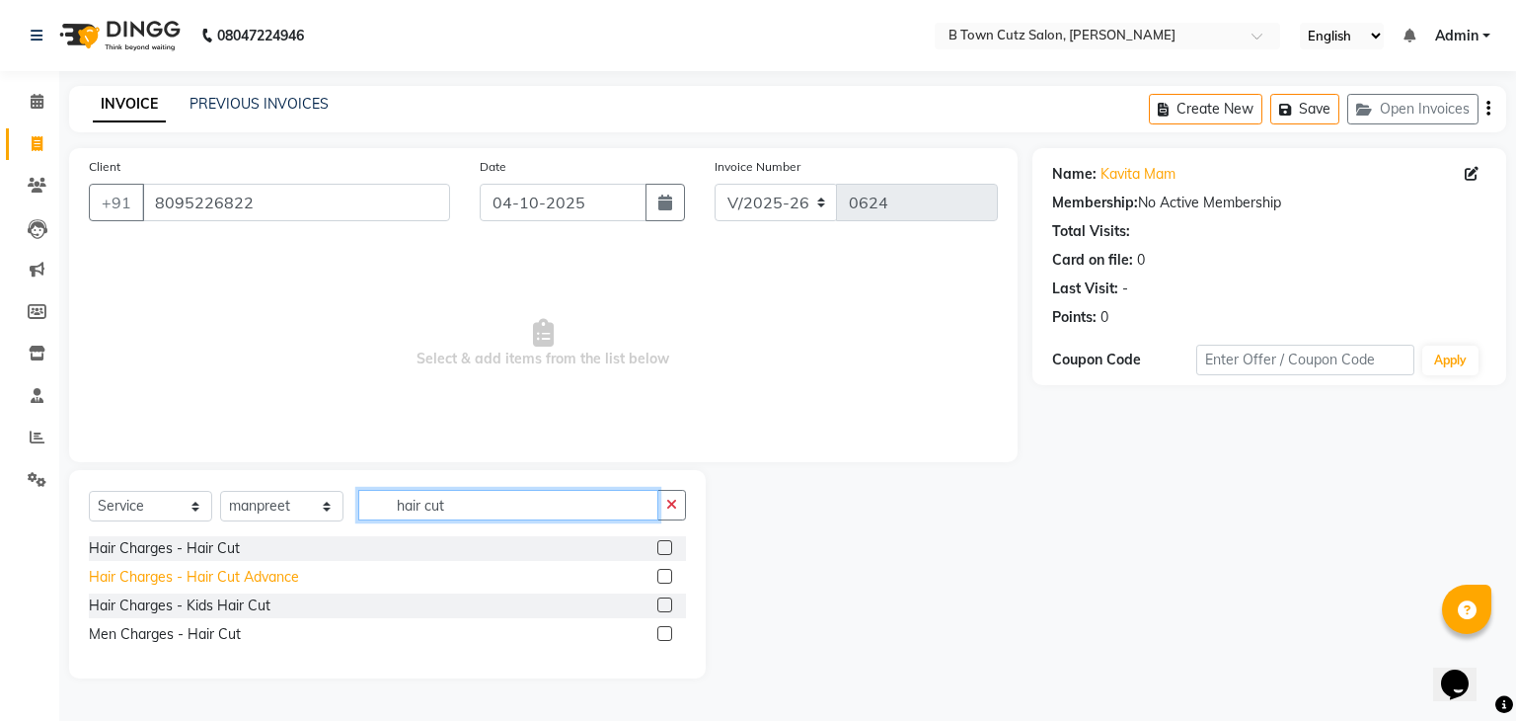
type input "hair cut"
click at [134, 574] on div "Hair Charges - Hair Cut Advance" at bounding box center [194, 577] width 210 height 21
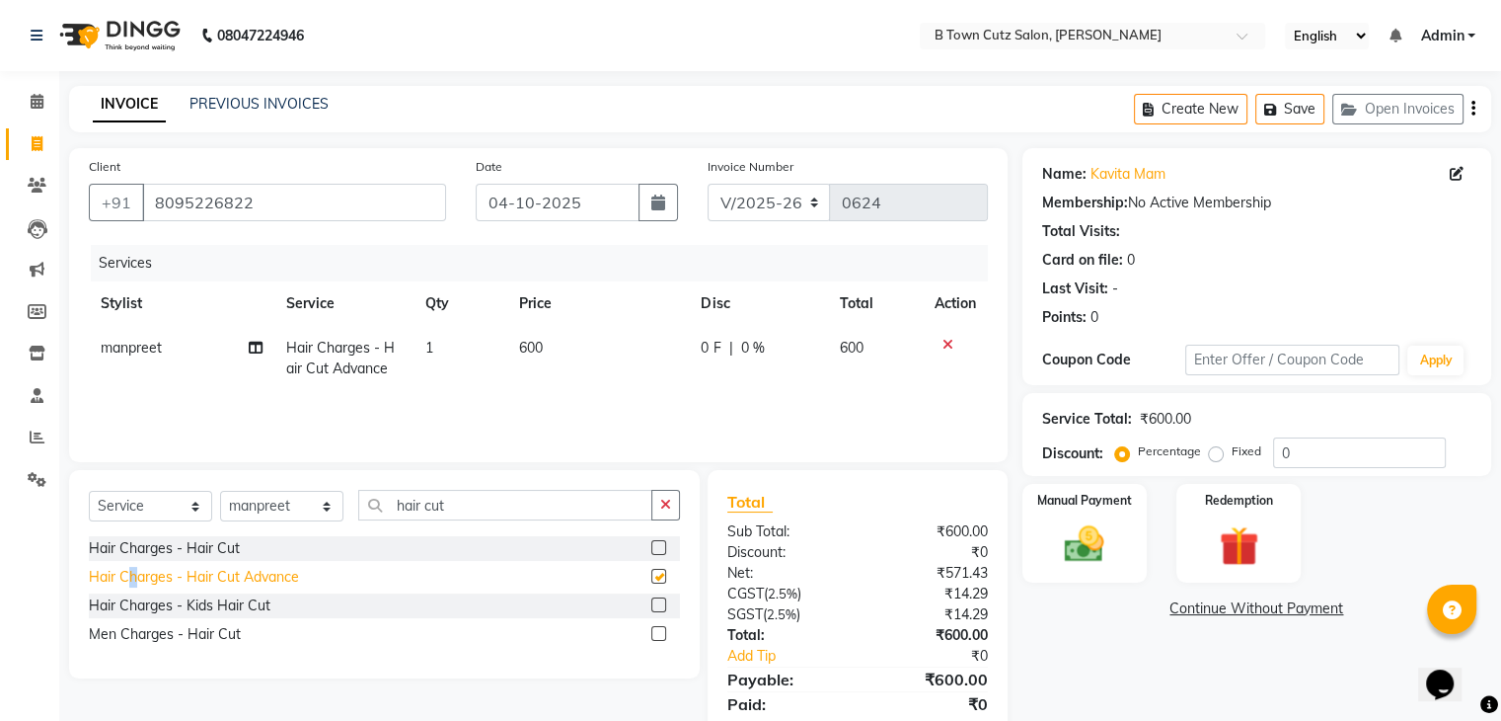
checkbox input "false"
click at [139, 544] on div "Hair Charges - Hair Cut" at bounding box center [164, 548] width 151 height 21
checkbox input "false"
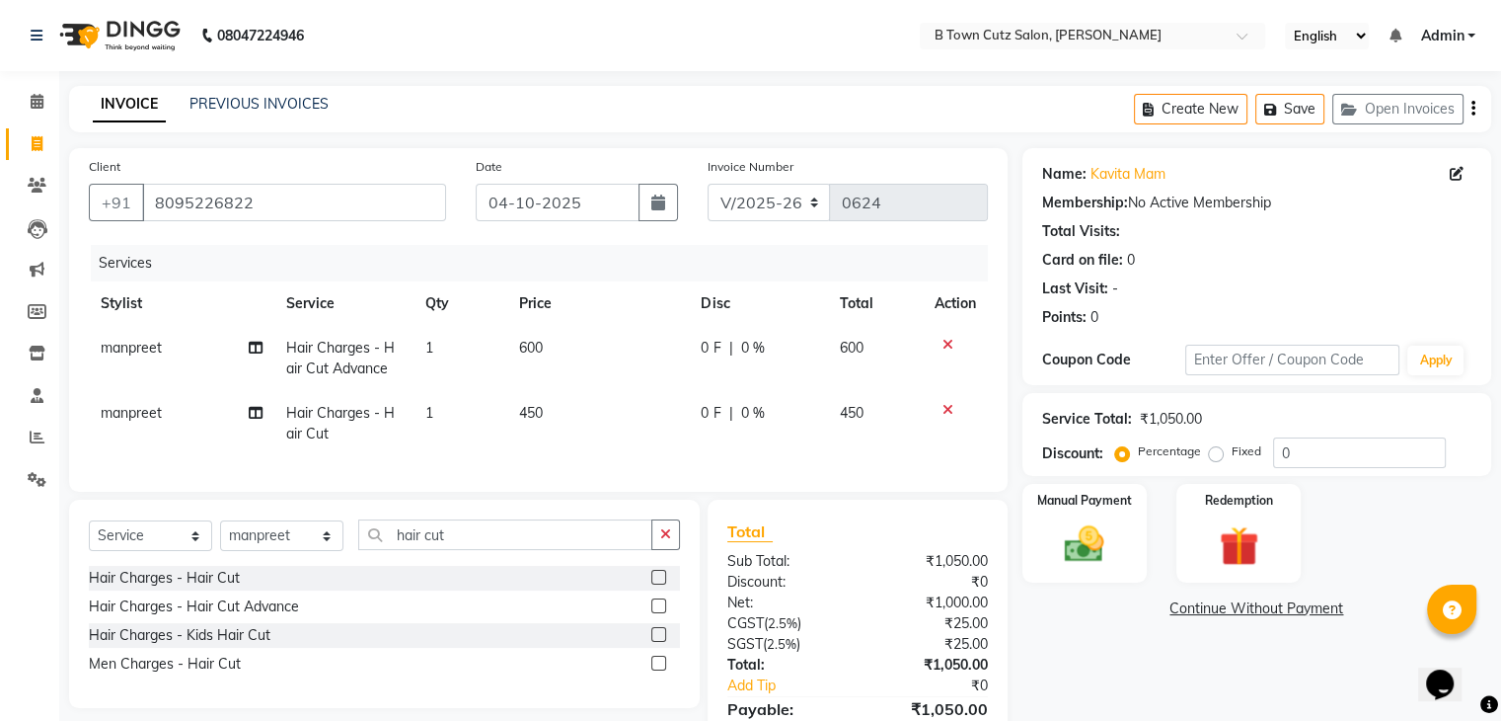
click at [937, 344] on div at bounding box center [955, 345] width 41 height 14
click at [944, 344] on icon at bounding box center [948, 345] width 11 height 14
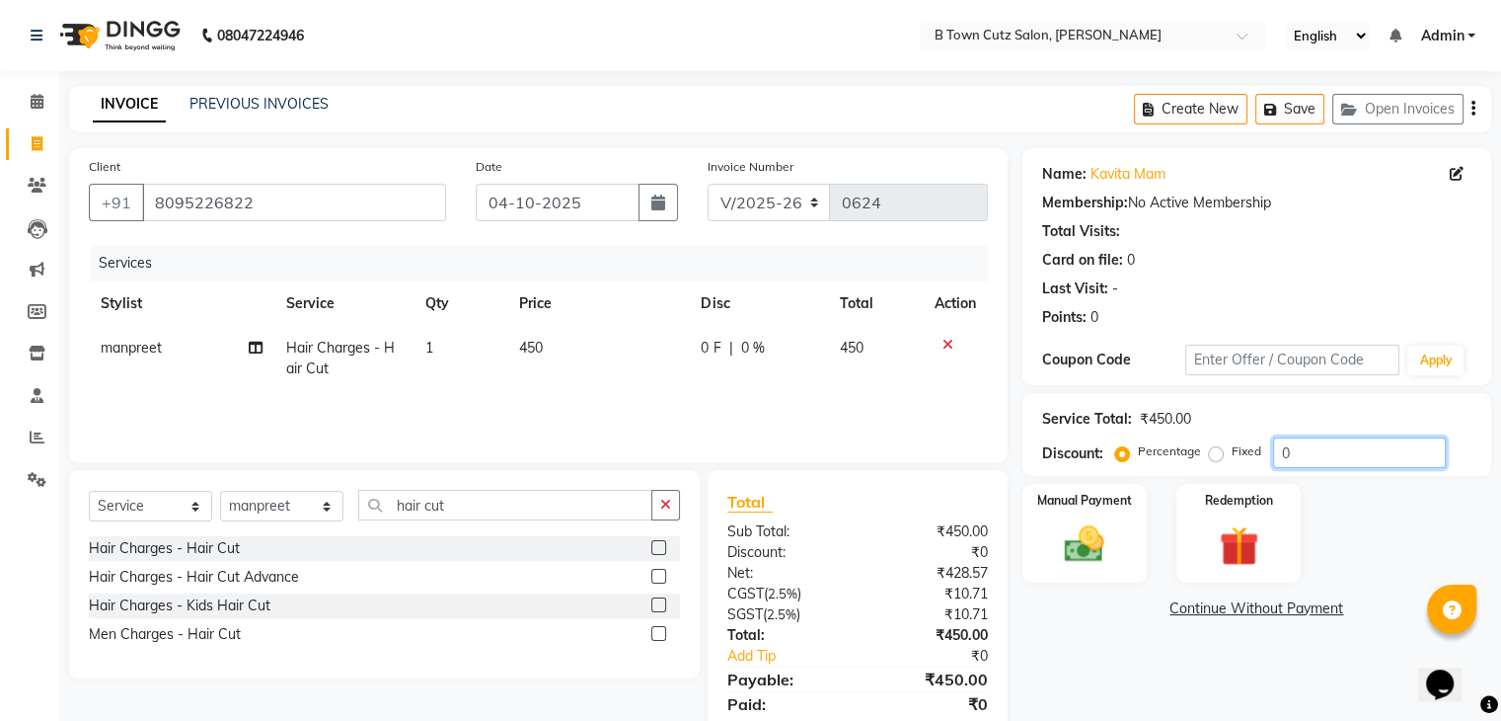
click at [1299, 457] on input "0" at bounding box center [1359, 452] width 173 height 31
type input "50"
click at [1232, 449] on label "Fixed" at bounding box center [1247, 451] width 30 height 18
click at [1218, 449] on input "Fixed" at bounding box center [1220, 451] width 14 height 14
radio input "true"
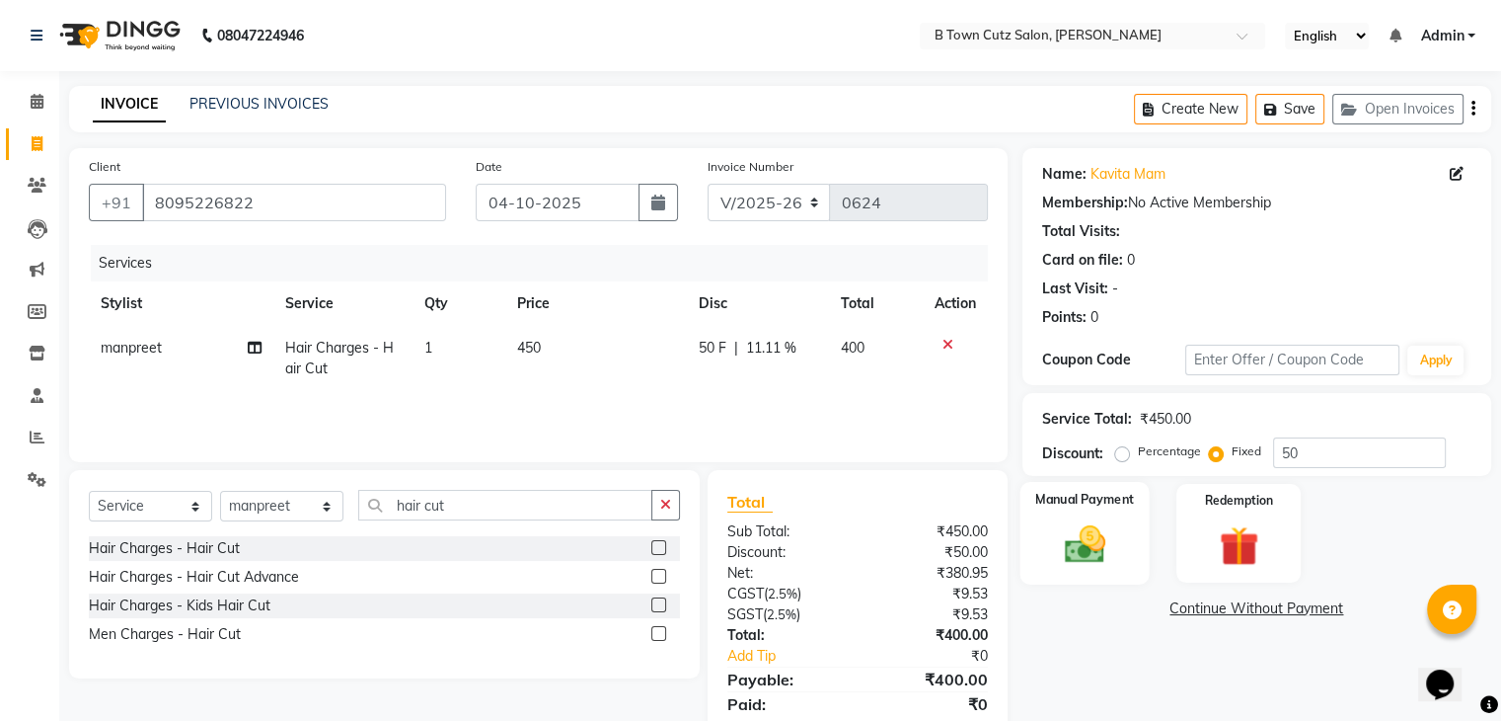
click at [1066, 497] on label "Manual Payment" at bounding box center [1084, 499] width 99 height 19
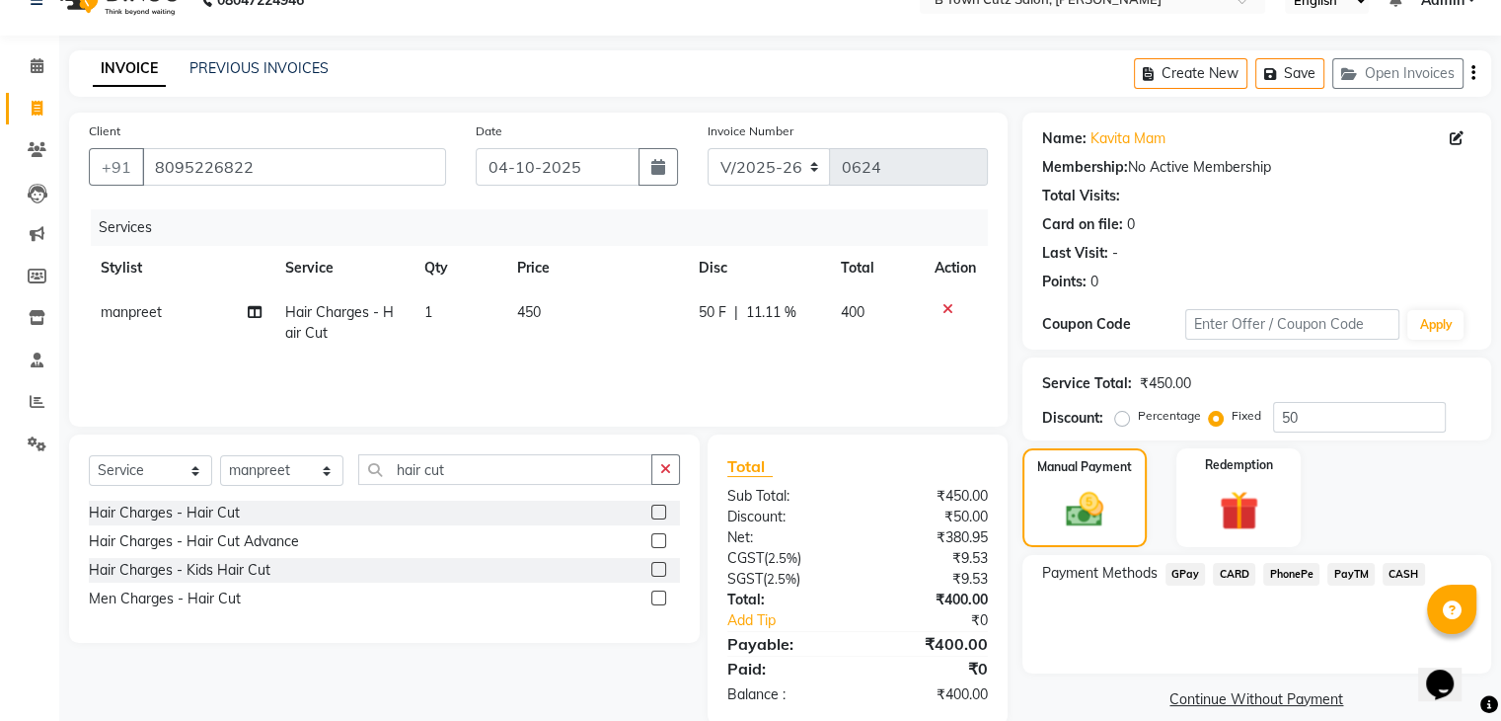
scroll to position [70, 0]
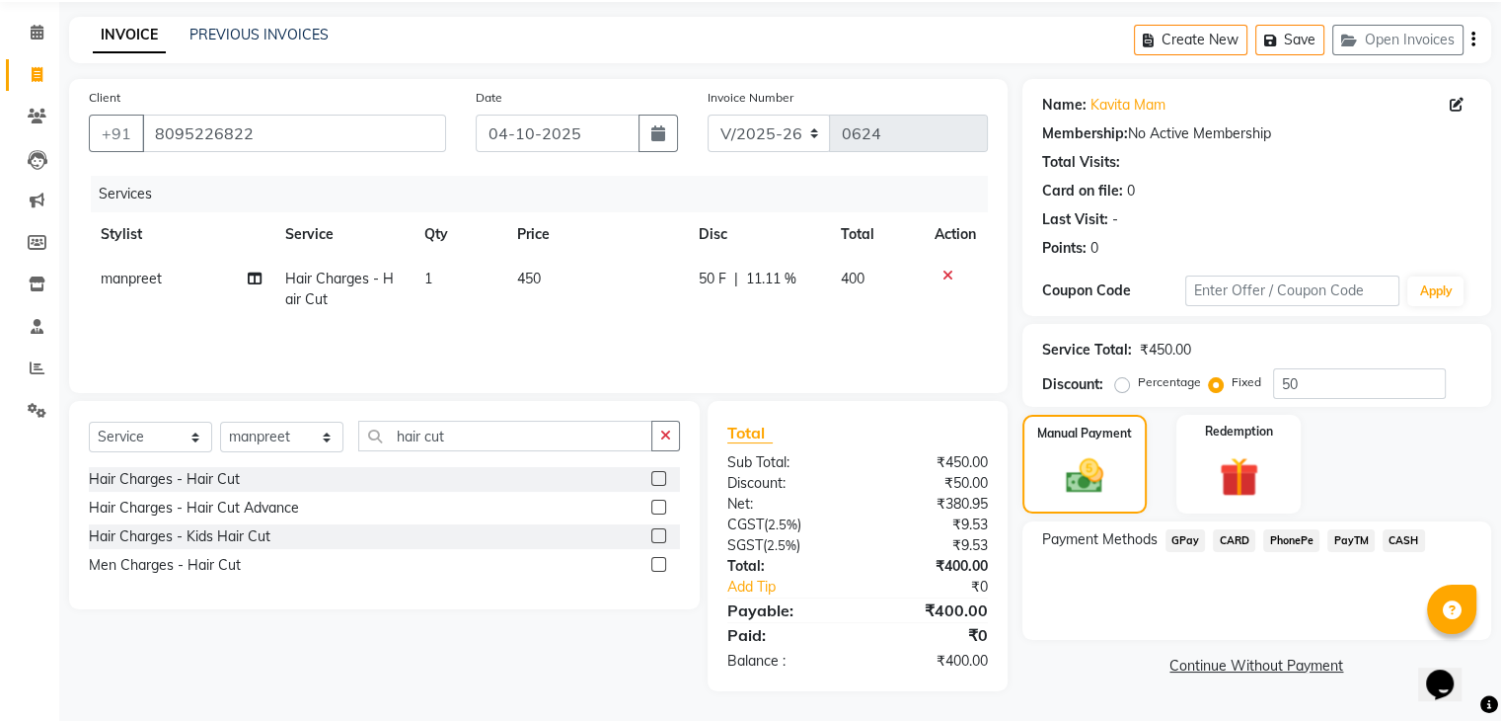
click at [1185, 538] on span "GPay" at bounding box center [1186, 540] width 40 height 23
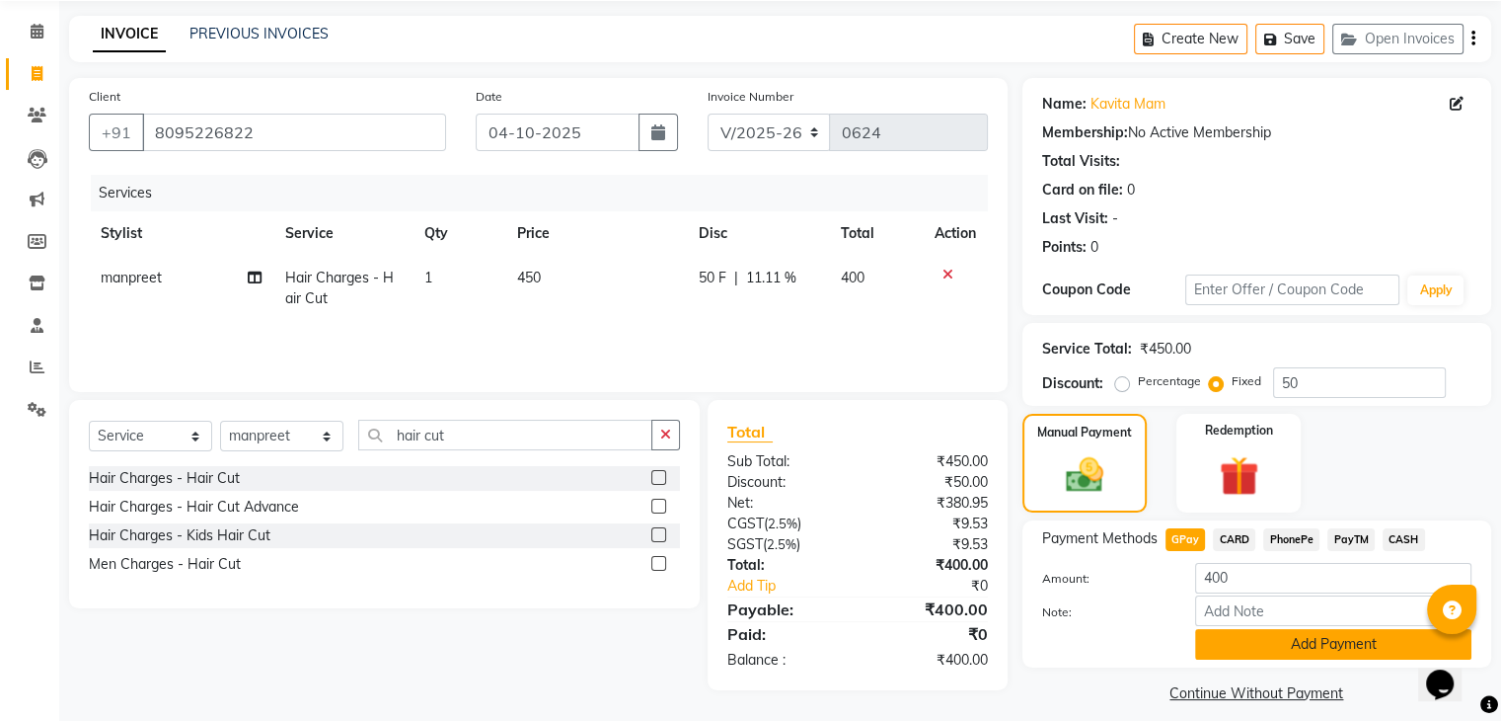
click at [1228, 649] on button "Add Payment" at bounding box center [1333, 644] width 276 height 31
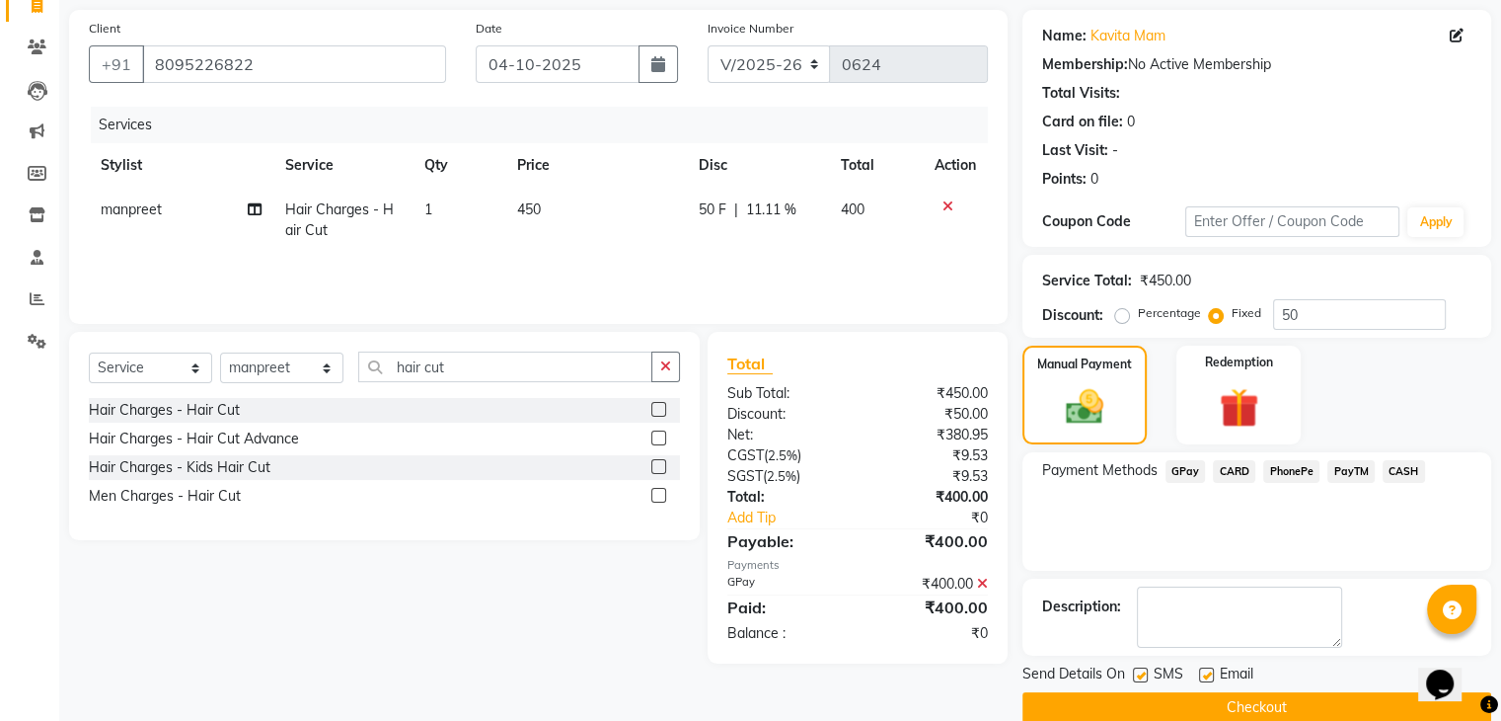
scroll to position [169, 0]
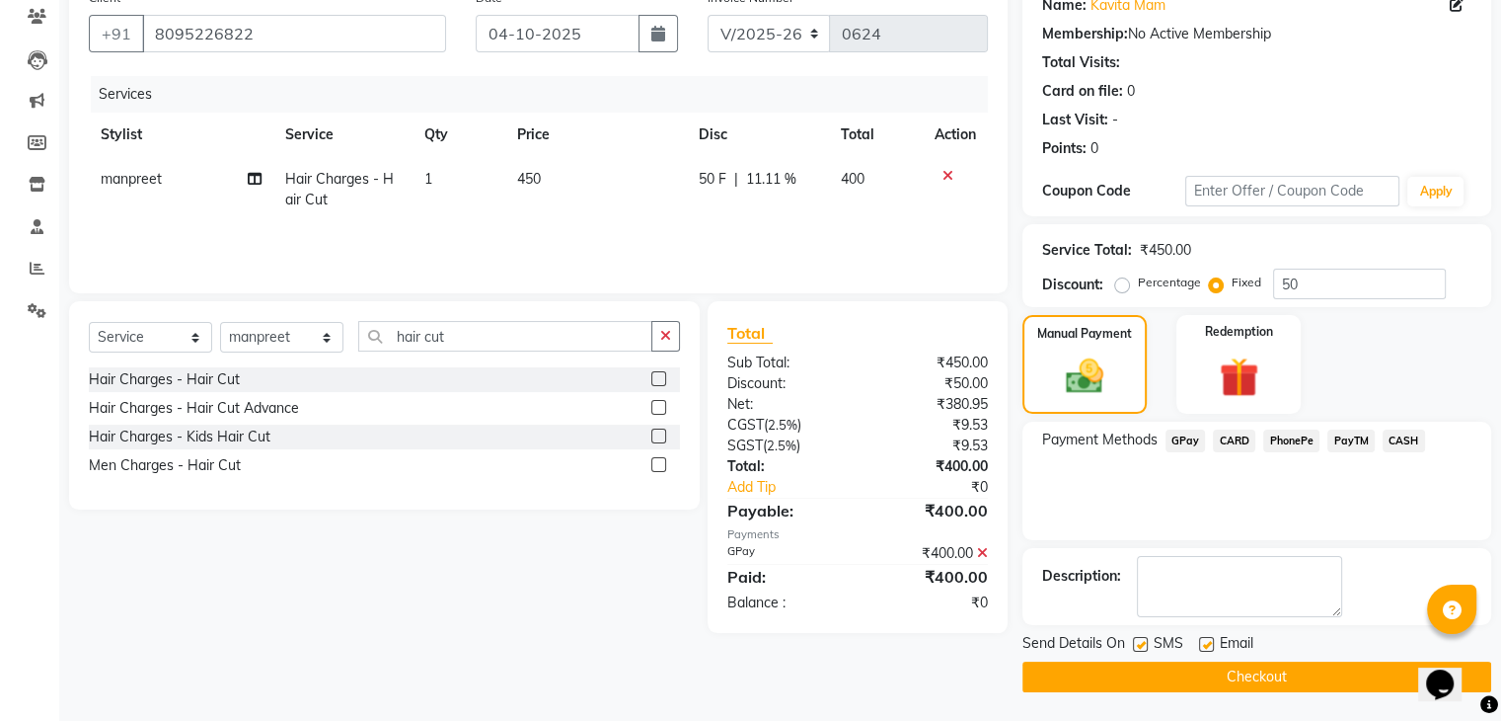
drag, startPoint x: 1200, startPoint y: 680, endPoint x: 1197, endPoint y: 650, distance: 30.7
click at [1197, 681] on button "Checkout" at bounding box center [1257, 676] width 469 height 31
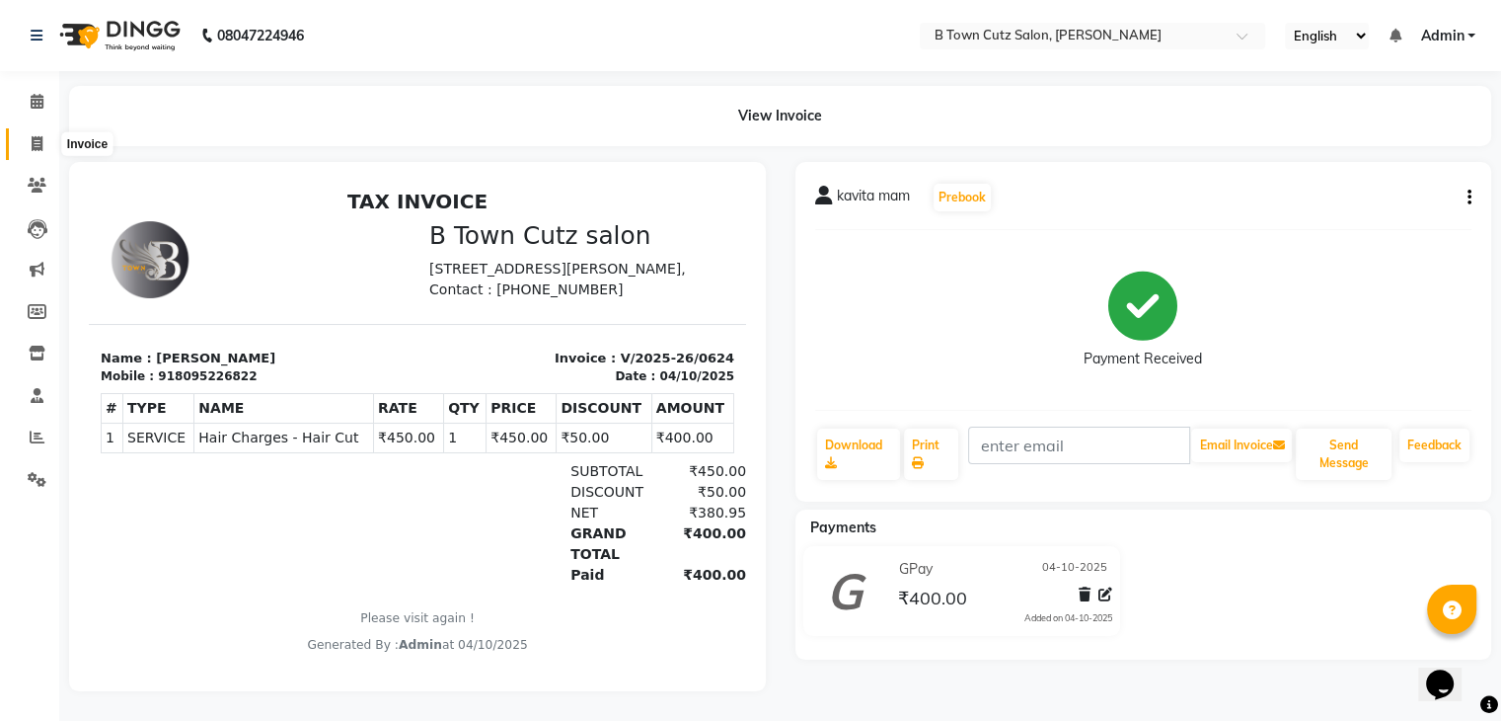
click at [32, 141] on icon at bounding box center [37, 143] width 11 height 15
select select "service"
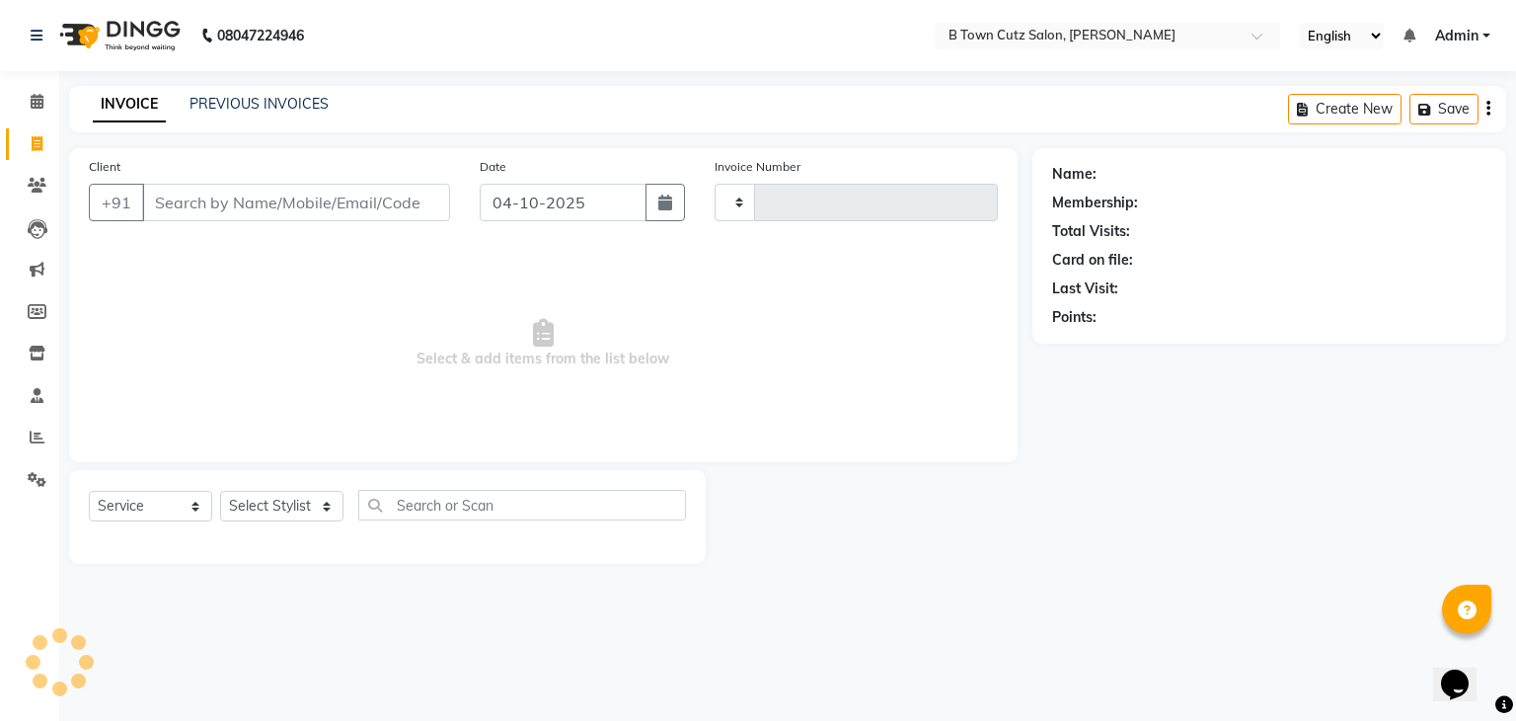
type input "0625"
select select "4658"
click at [176, 209] on input "Client" at bounding box center [296, 203] width 308 height 38
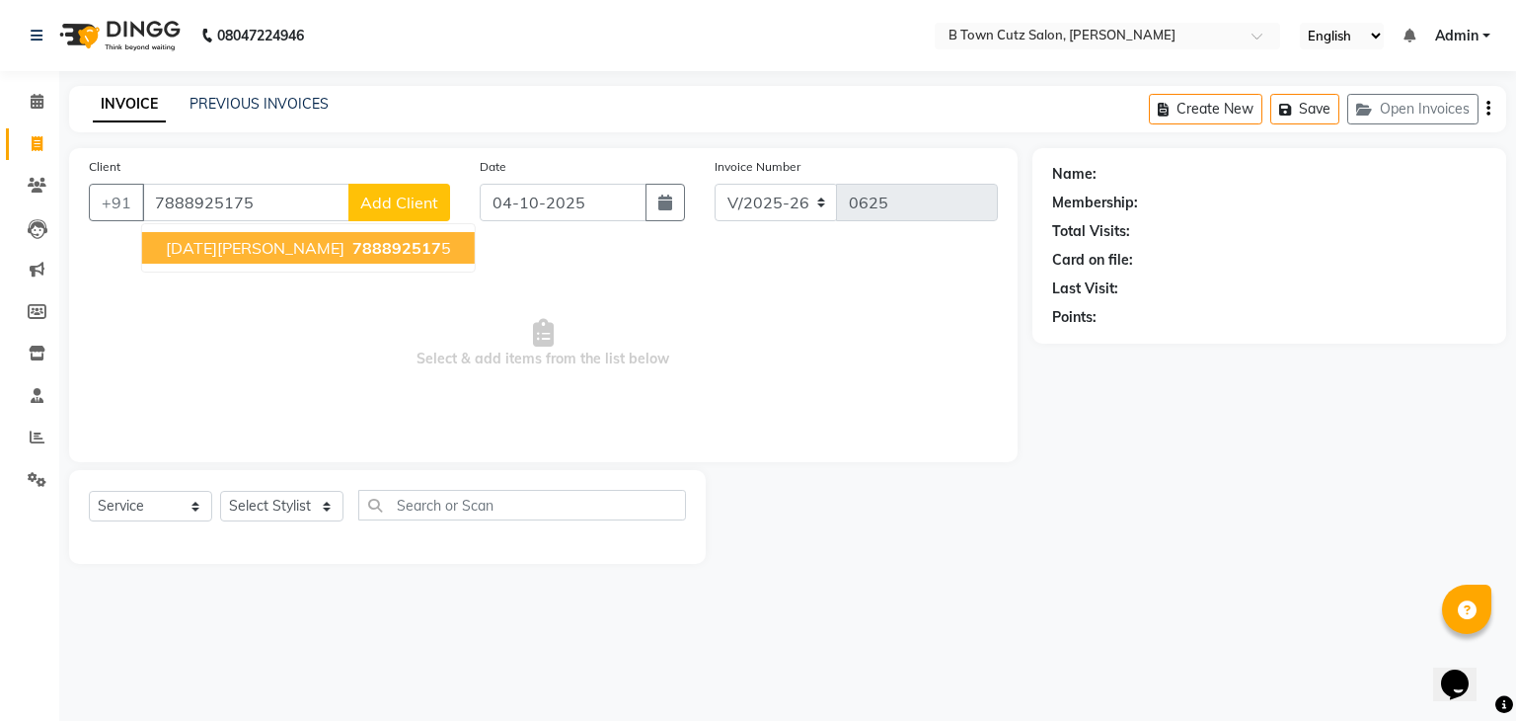
type input "7888925175"
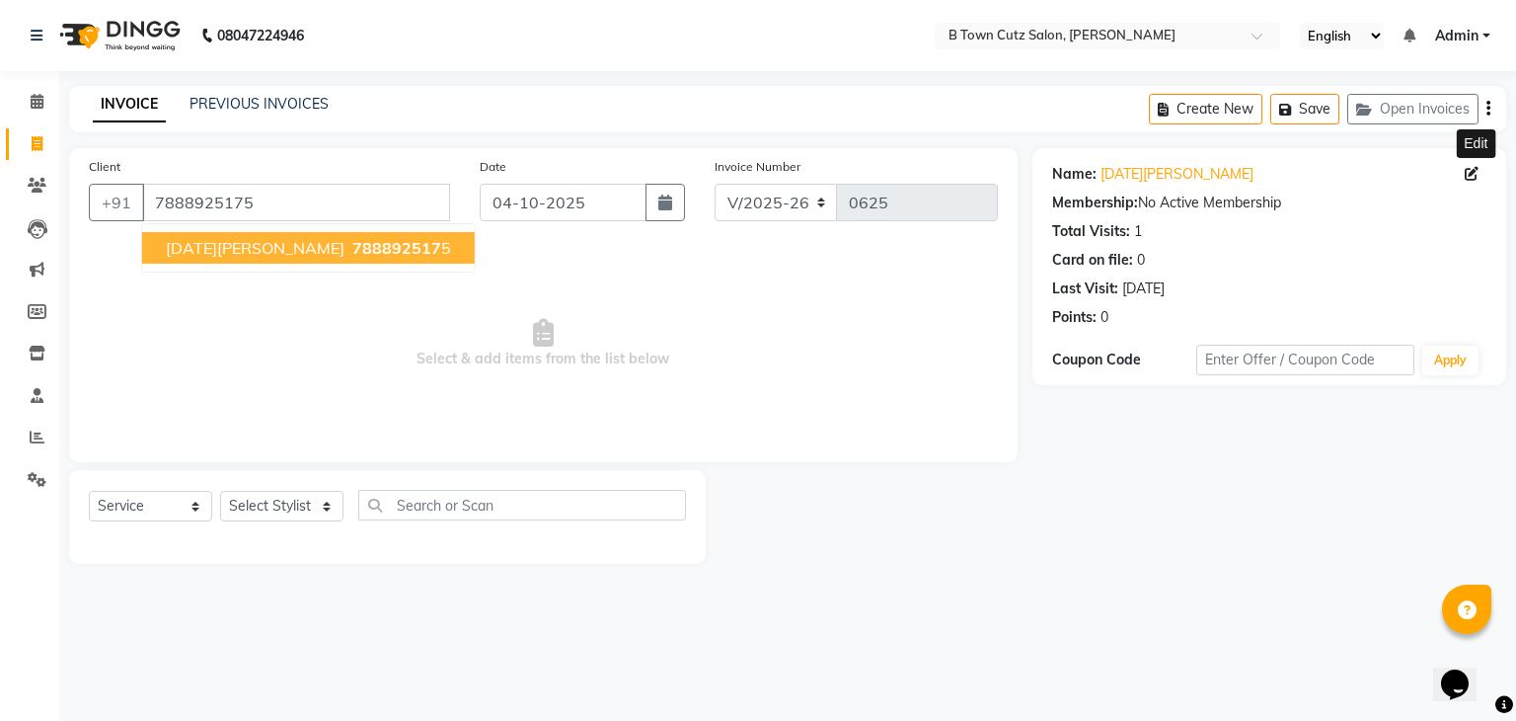
click at [1469, 177] on icon at bounding box center [1472, 174] width 14 height 14
select select "[DEMOGRAPHIC_DATA]"
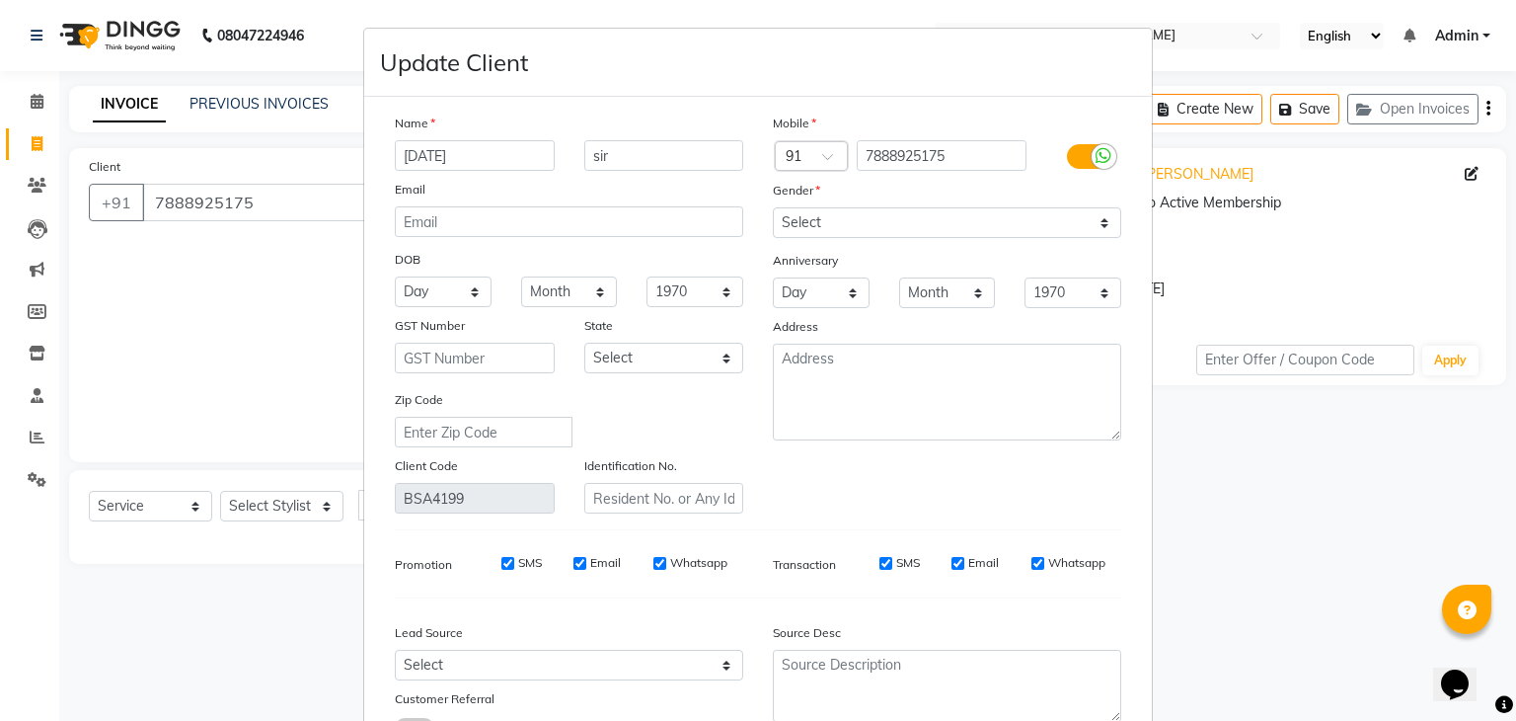
click at [471, 162] on input "[DATE]" at bounding box center [475, 155] width 160 height 31
type input "R"
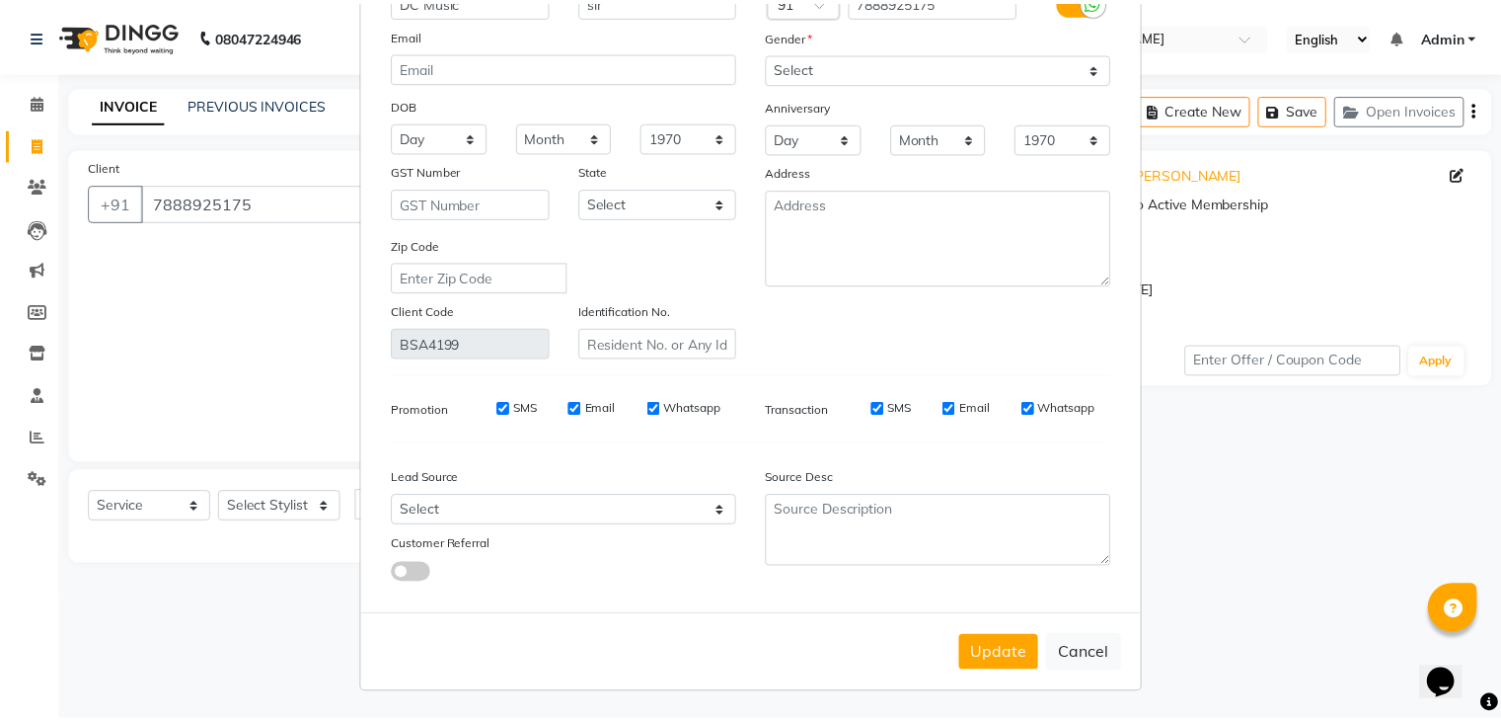
scroll to position [166, 0]
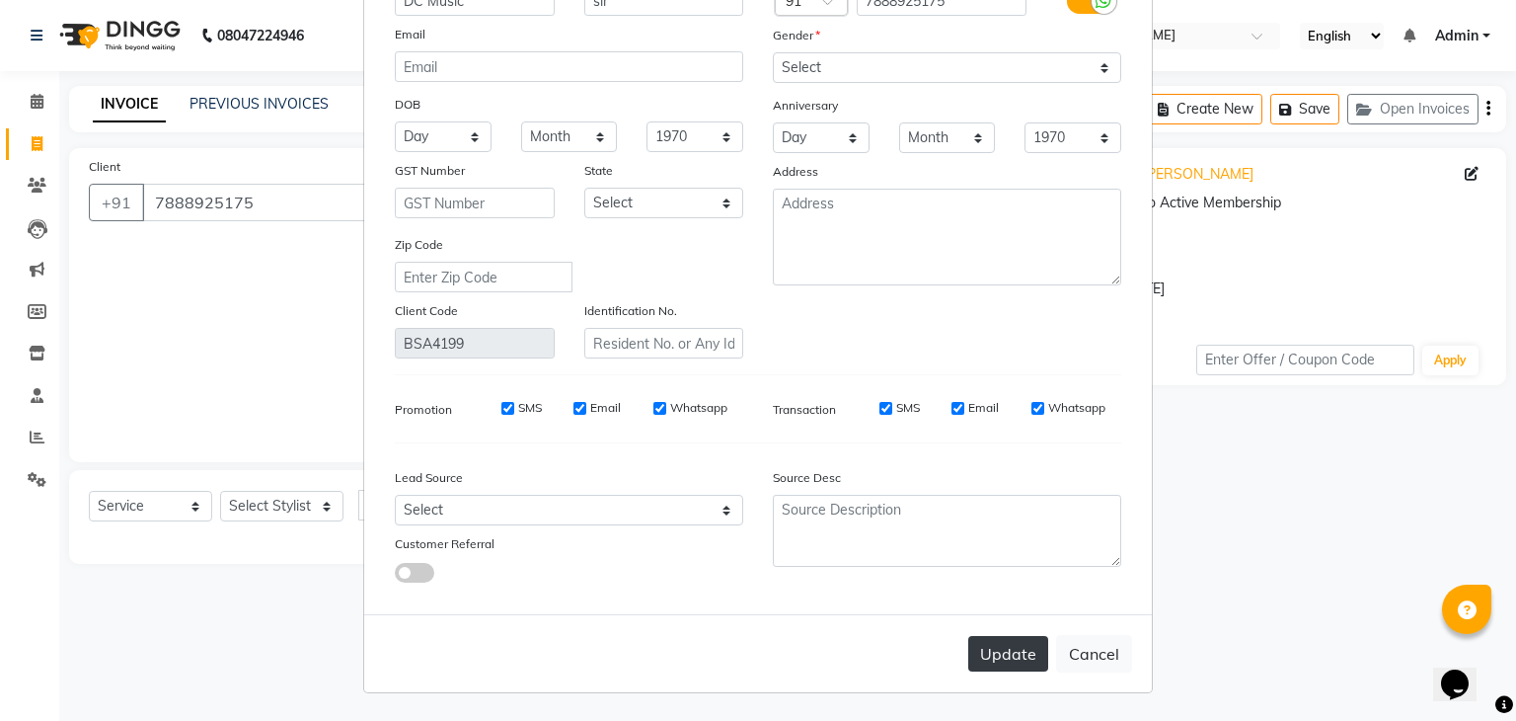
type input "DC Music"
drag, startPoint x: 1001, startPoint y: 656, endPoint x: 995, endPoint y: 648, distance: 10.7
click at [999, 652] on button "Update" at bounding box center [1008, 654] width 80 height 36
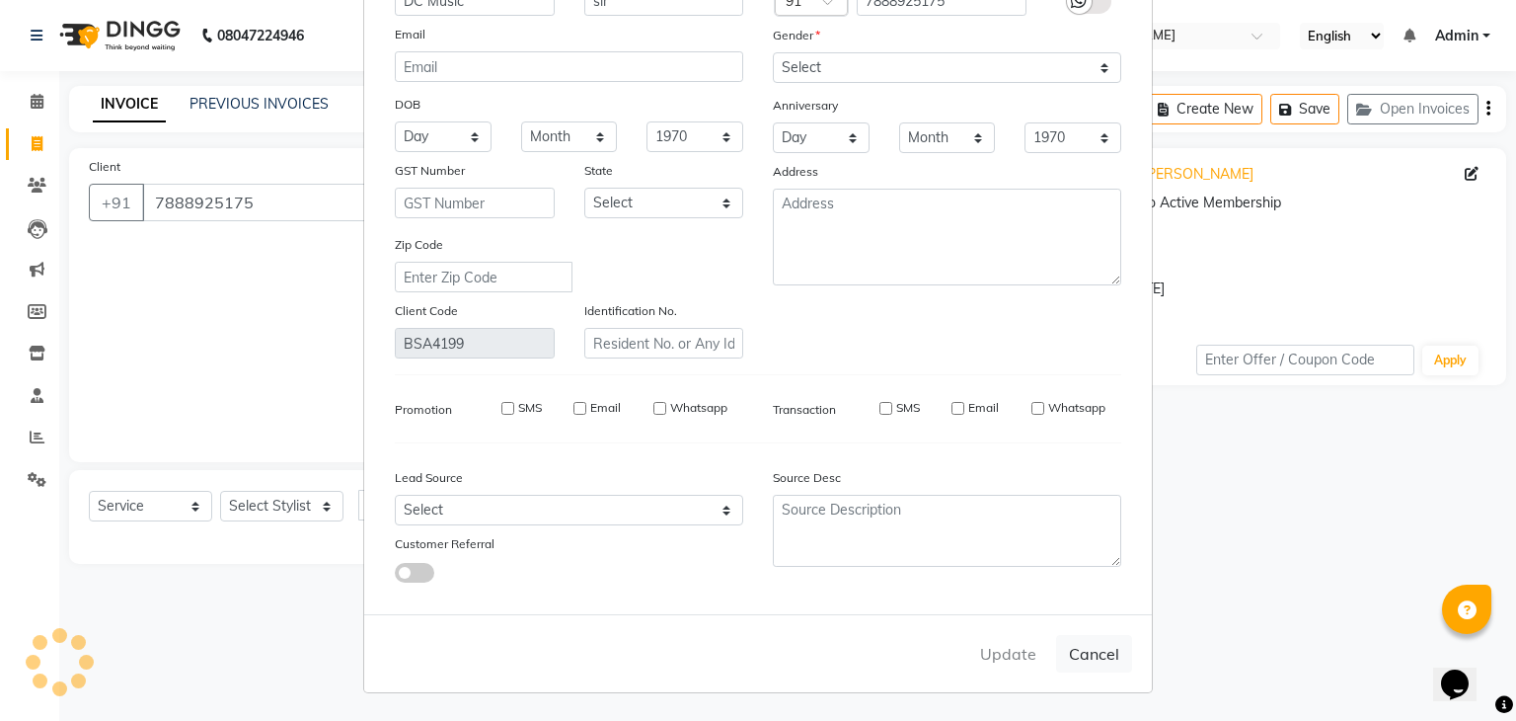
select select
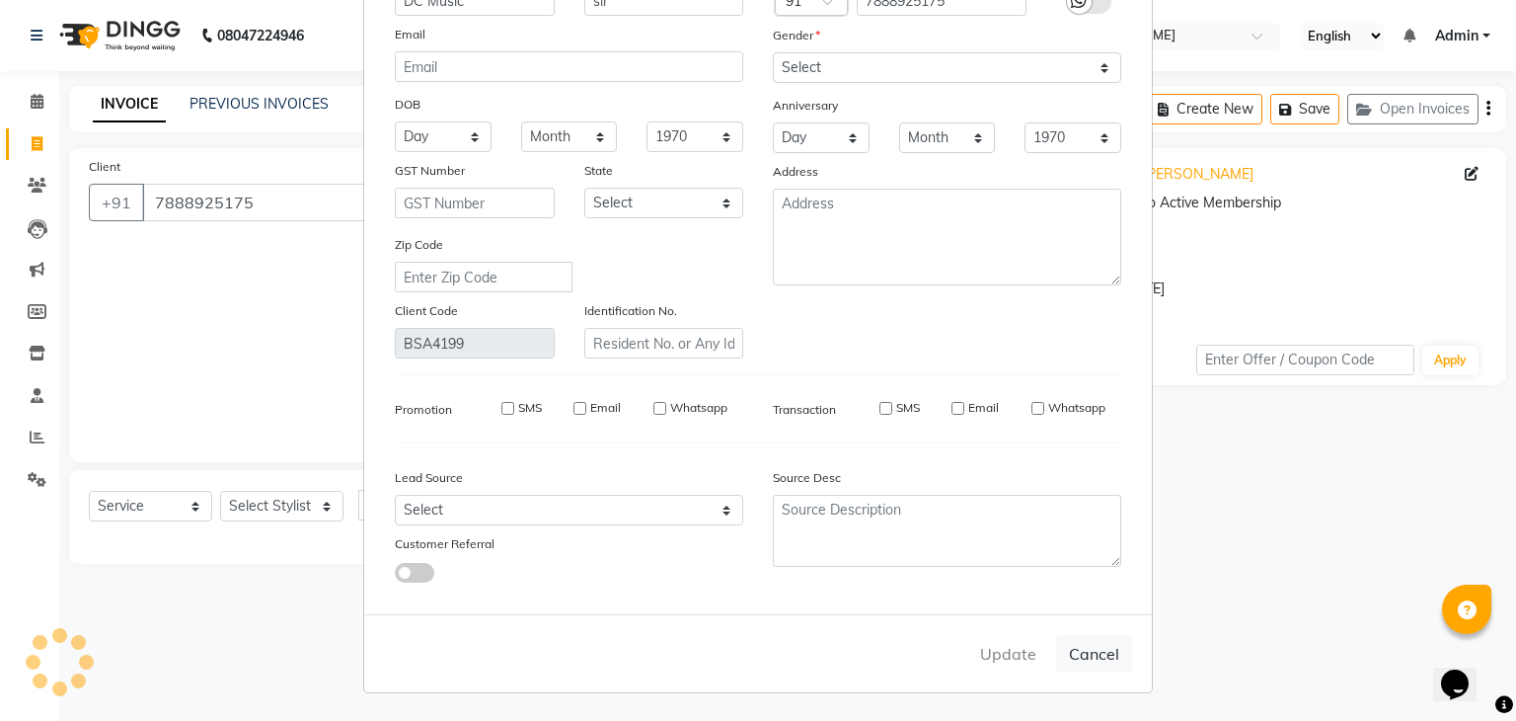
select select
checkbox input "false"
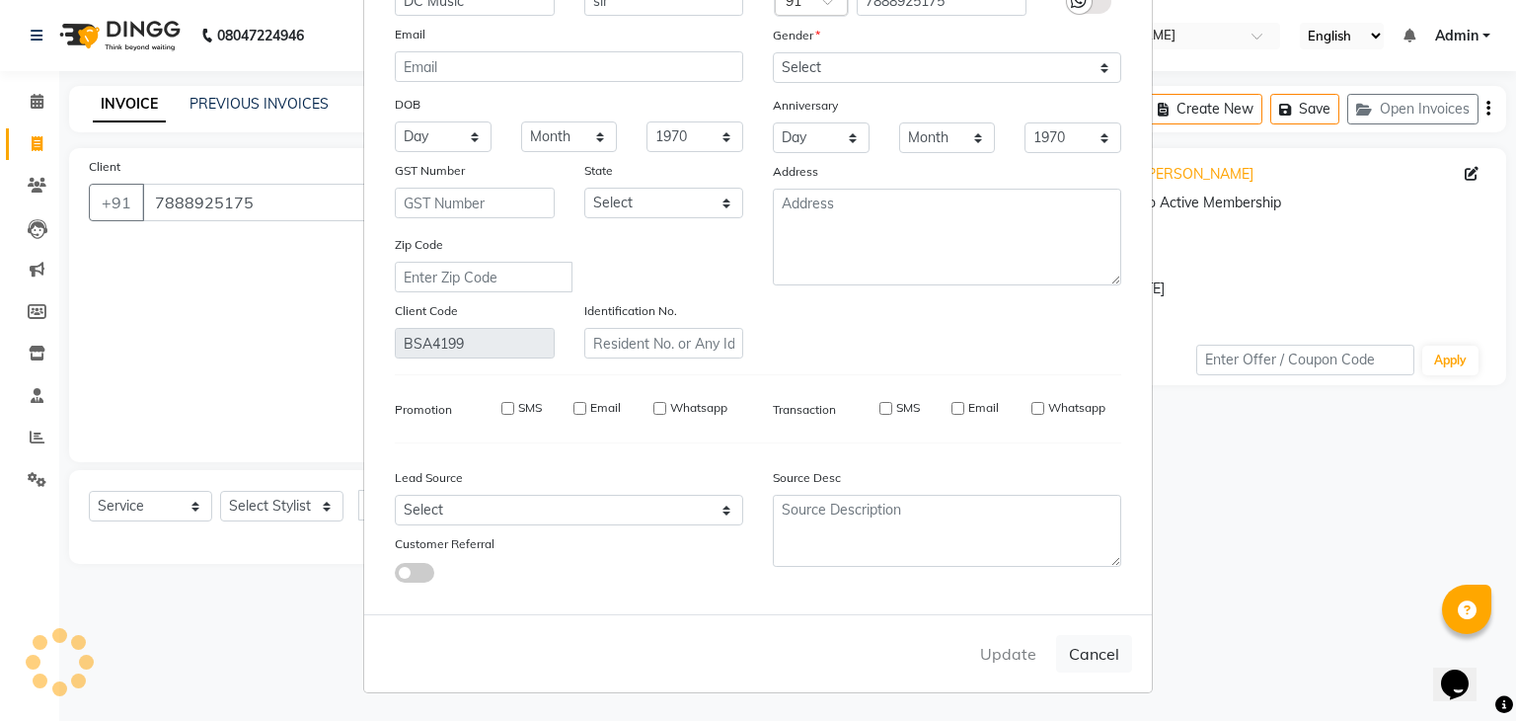
checkbox input "false"
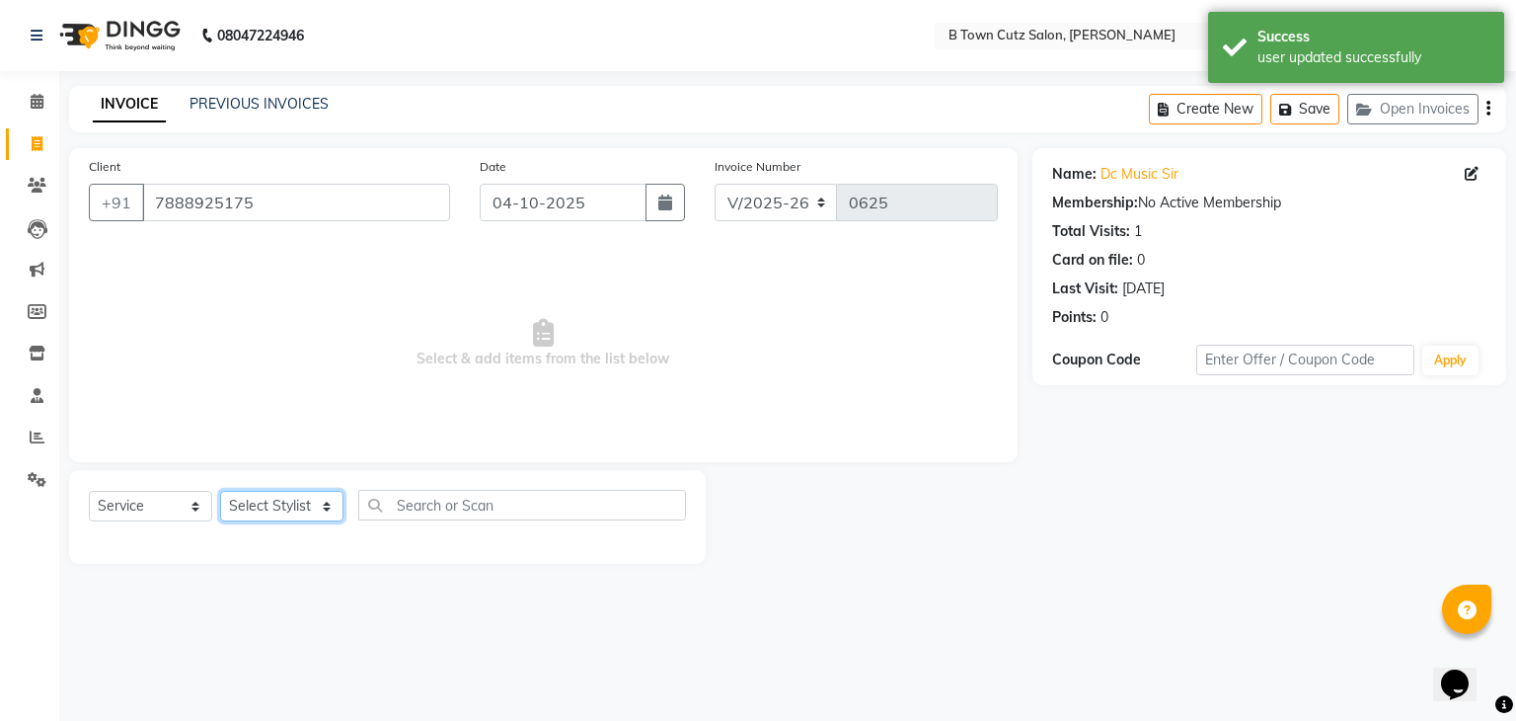
click at [303, 510] on select "Select Stylist Deepak [PERSON_NAME] [PERSON_NAME] [PERSON_NAME] [PERSON_NAME] S…" at bounding box center [281, 506] width 123 height 31
select select "93448"
click at [220, 492] on select "Select Stylist Deepak [PERSON_NAME] [PERSON_NAME] [PERSON_NAME] [PERSON_NAME] S…" at bounding box center [281, 506] width 123 height 31
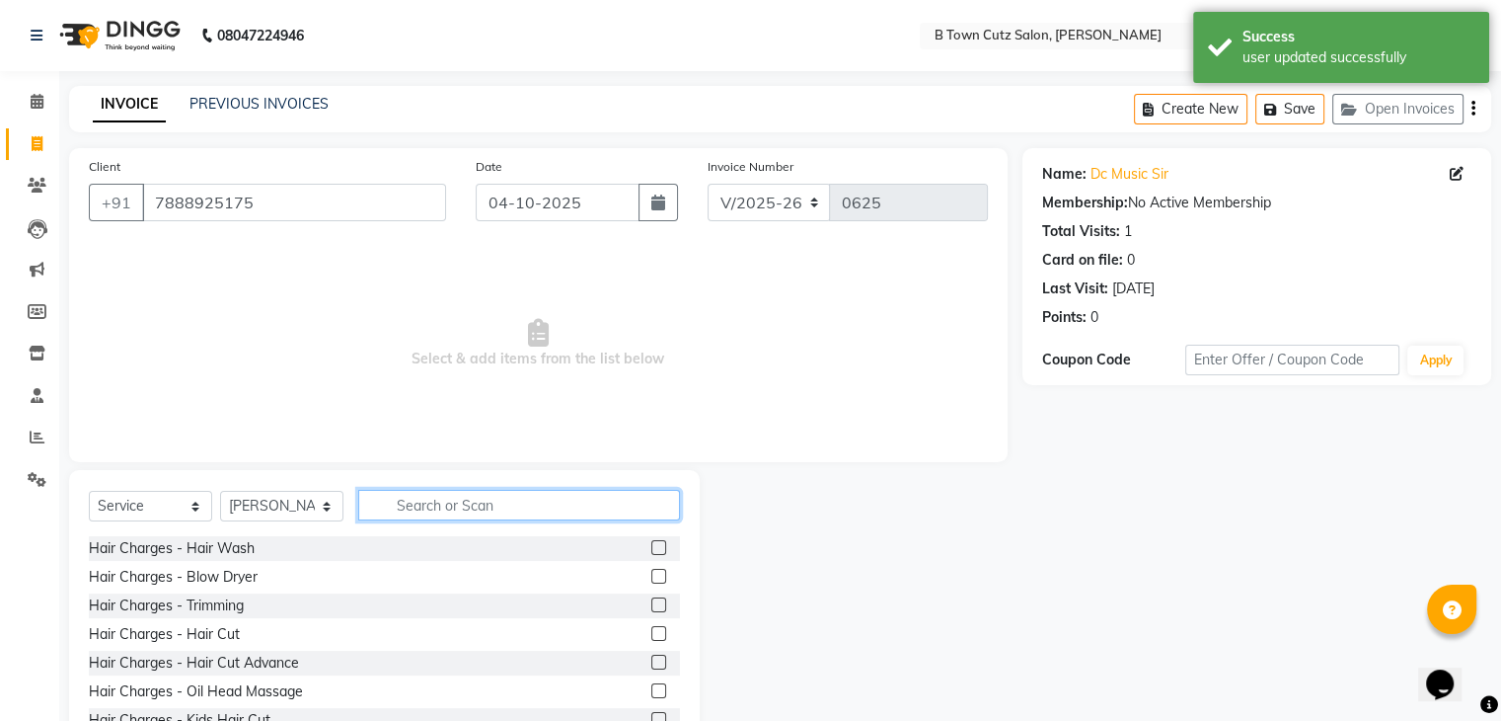
click at [486, 508] on input "text" at bounding box center [519, 505] width 322 height 31
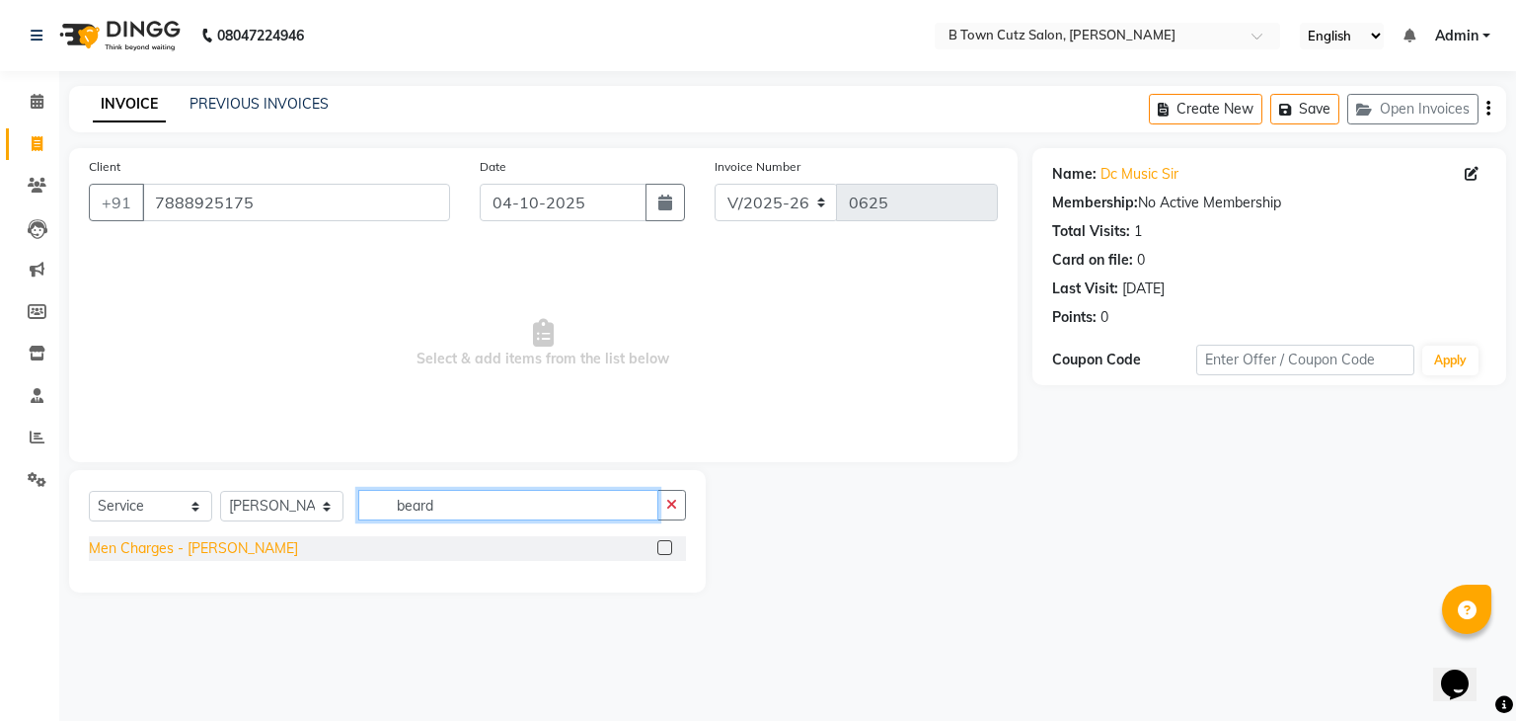
type input "beard"
click at [183, 550] on div "Men Charges - [PERSON_NAME]" at bounding box center [193, 548] width 209 height 21
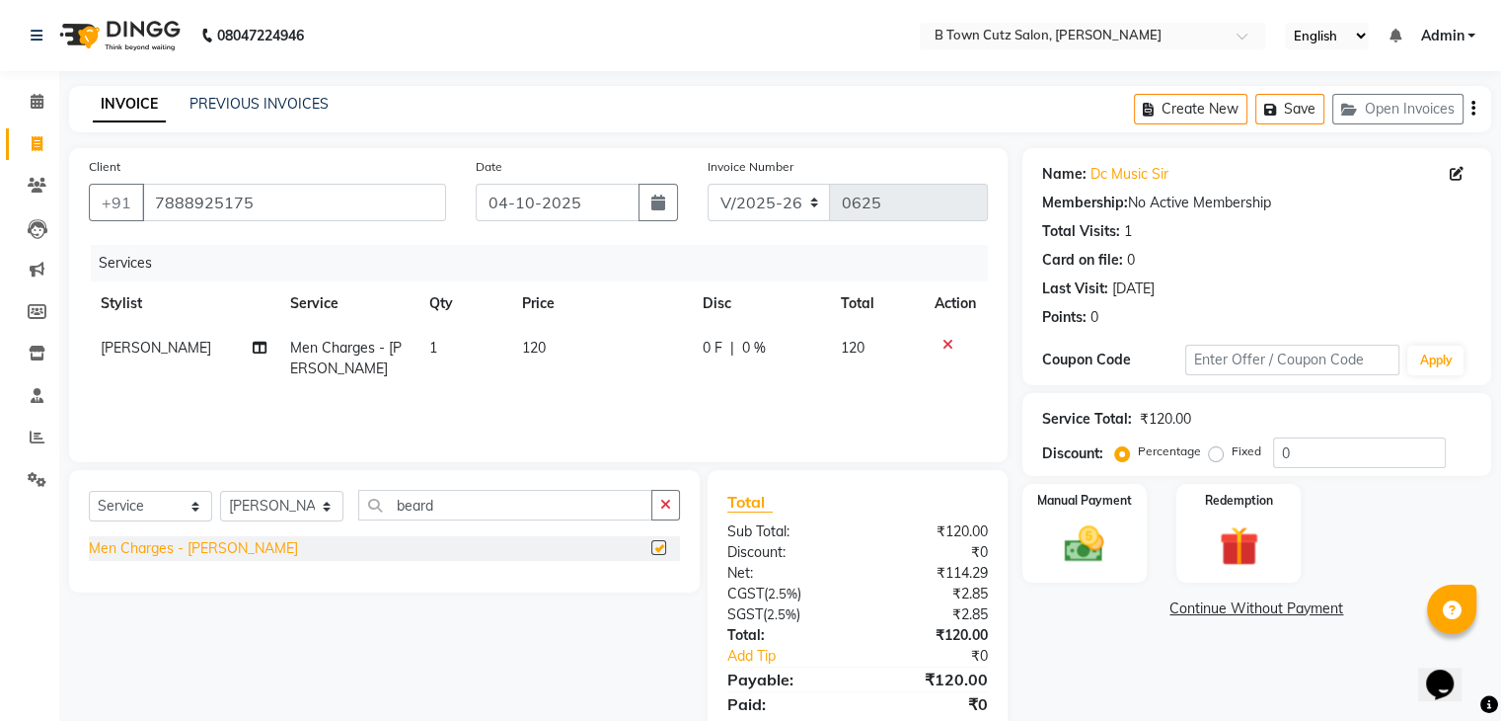
checkbox input "false"
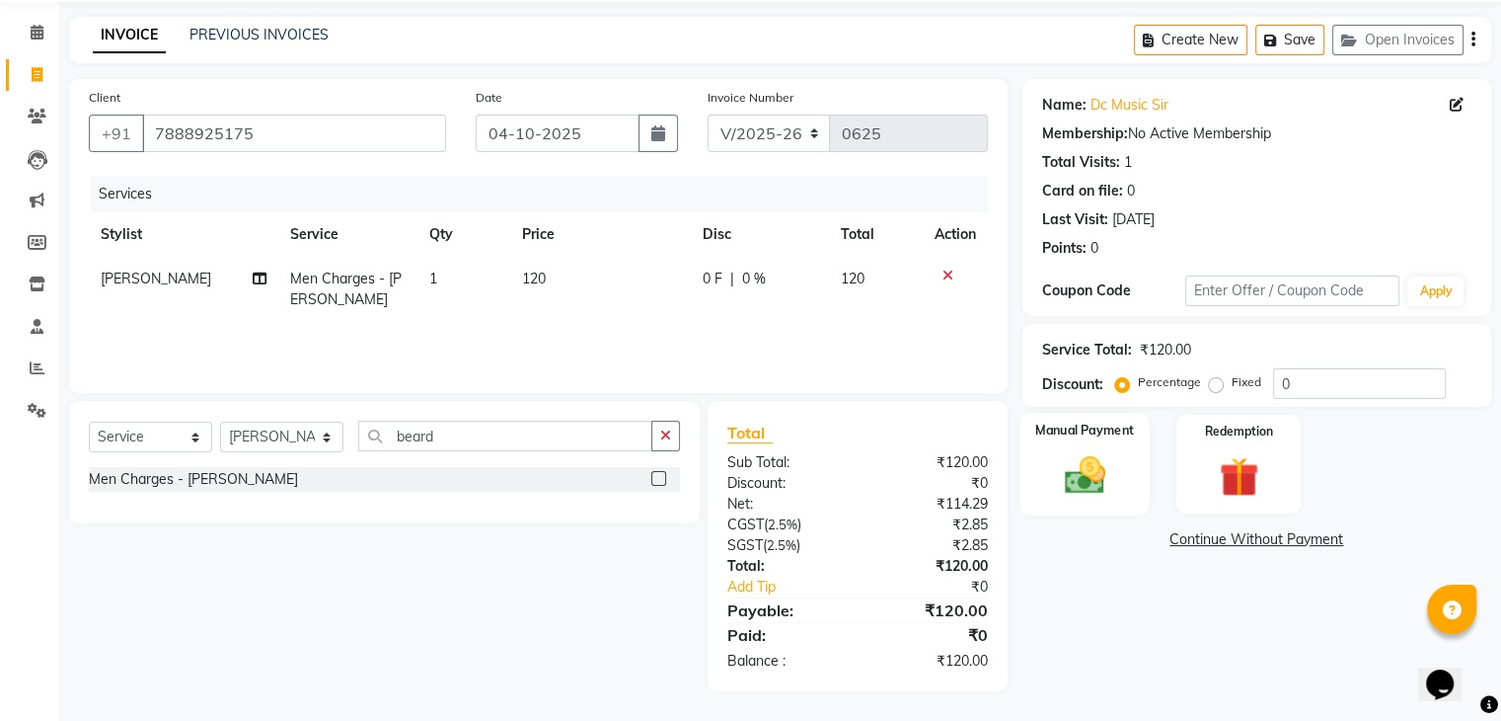
click at [1061, 480] on img at bounding box center [1084, 475] width 66 height 47
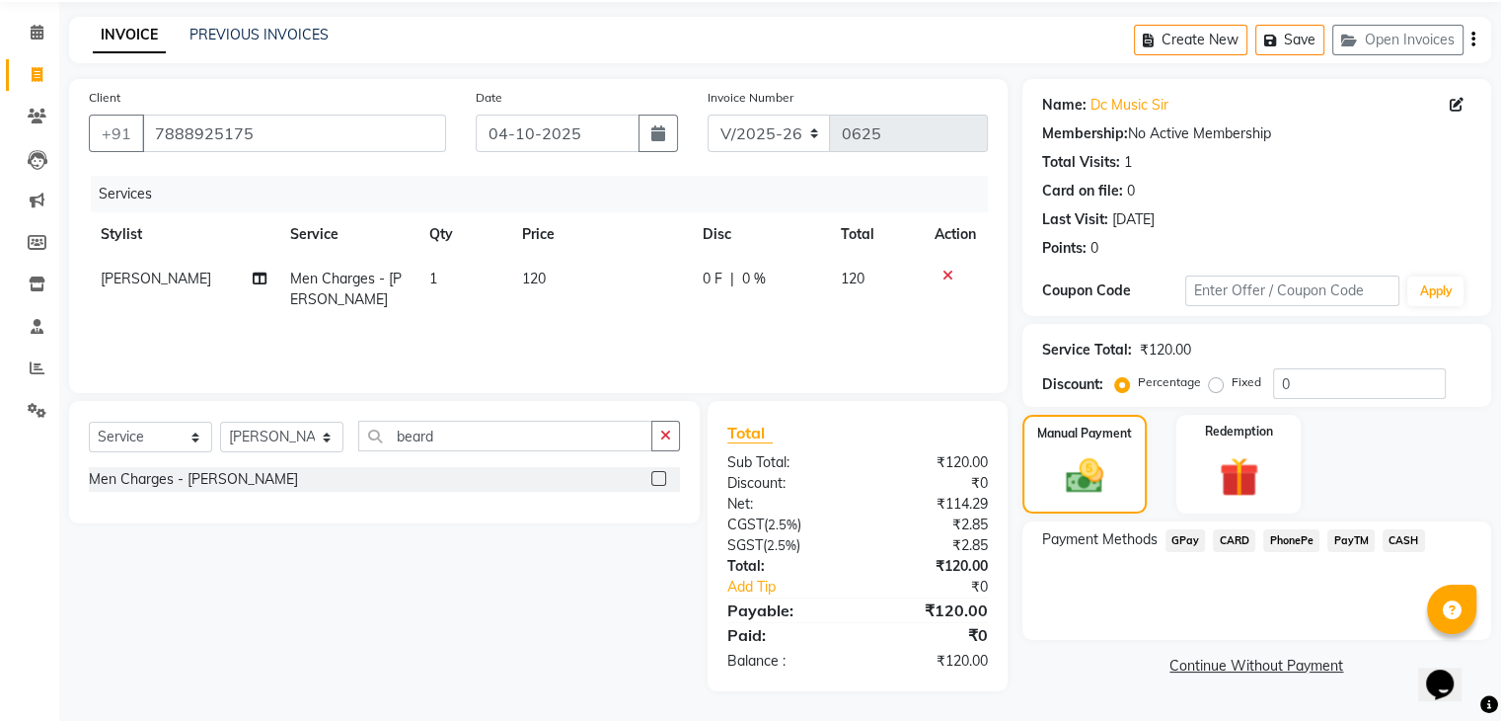
click at [1207, 543] on div "CARD" at bounding box center [1230, 542] width 50 height 27
click at [1191, 541] on span "GPay" at bounding box center [1186, 540] width 40 height 23
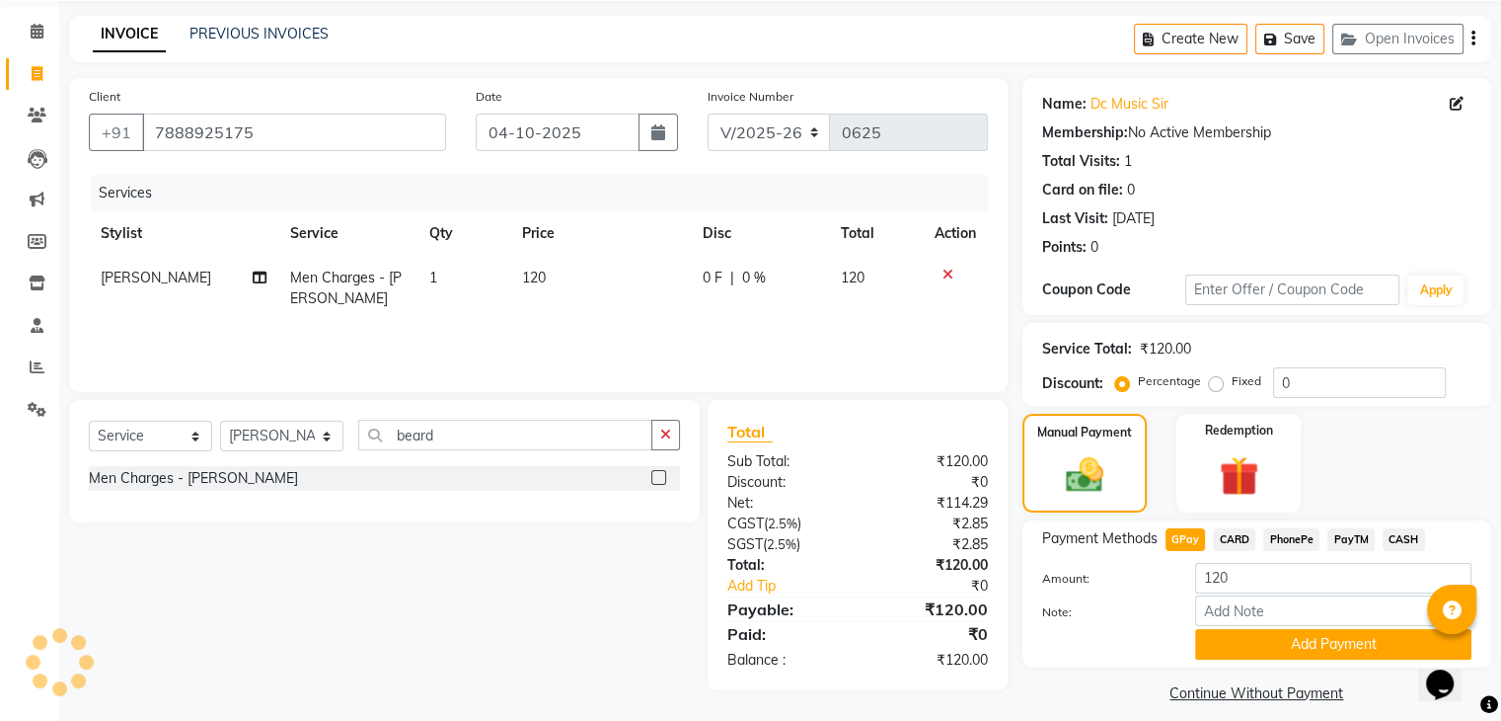
drag, startPoint x: 1265, startPoint y: 644, endPoint x: 1270, endPoint y: 615, distance: 29.0
click at [1265, 642] on button "Add Payment" at bounding box center [1333, 644] width 276 height 31
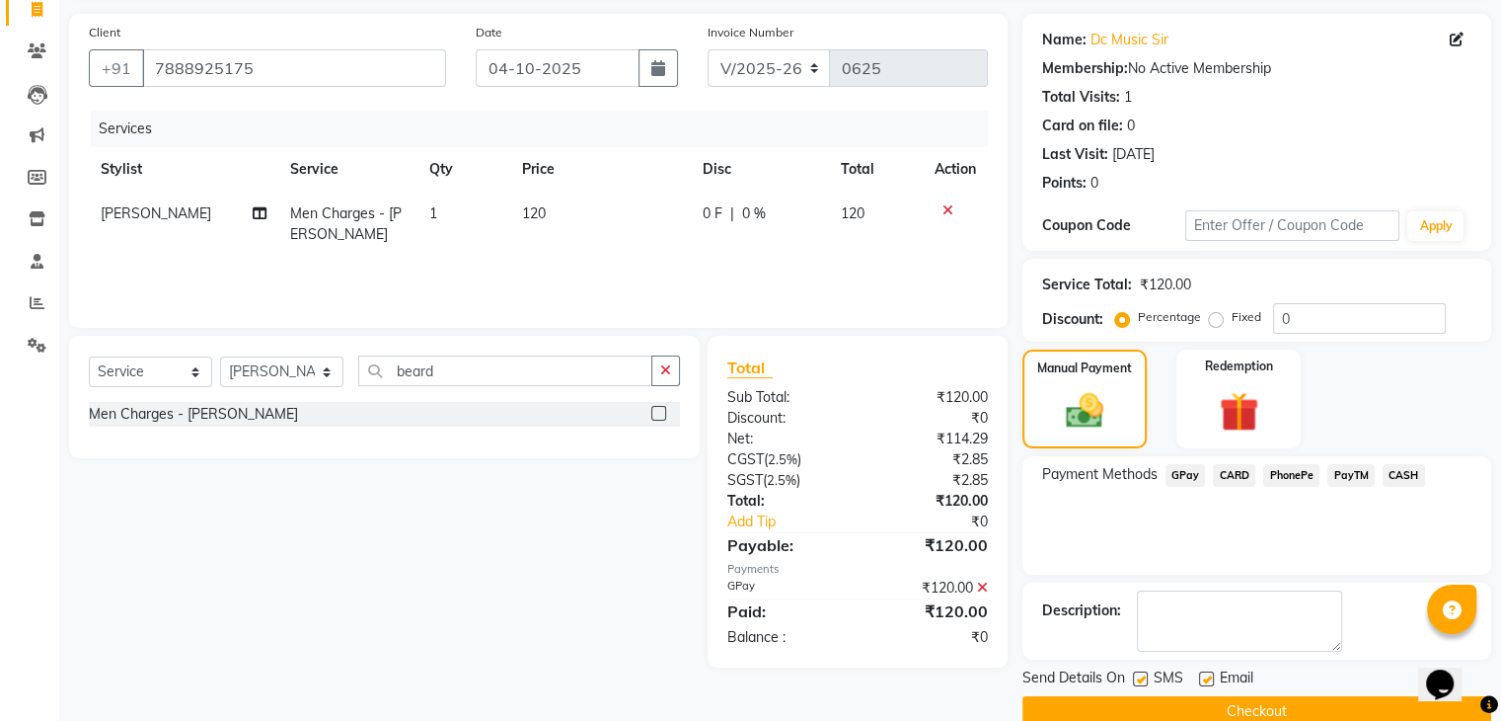
scroll to position [169, 0]
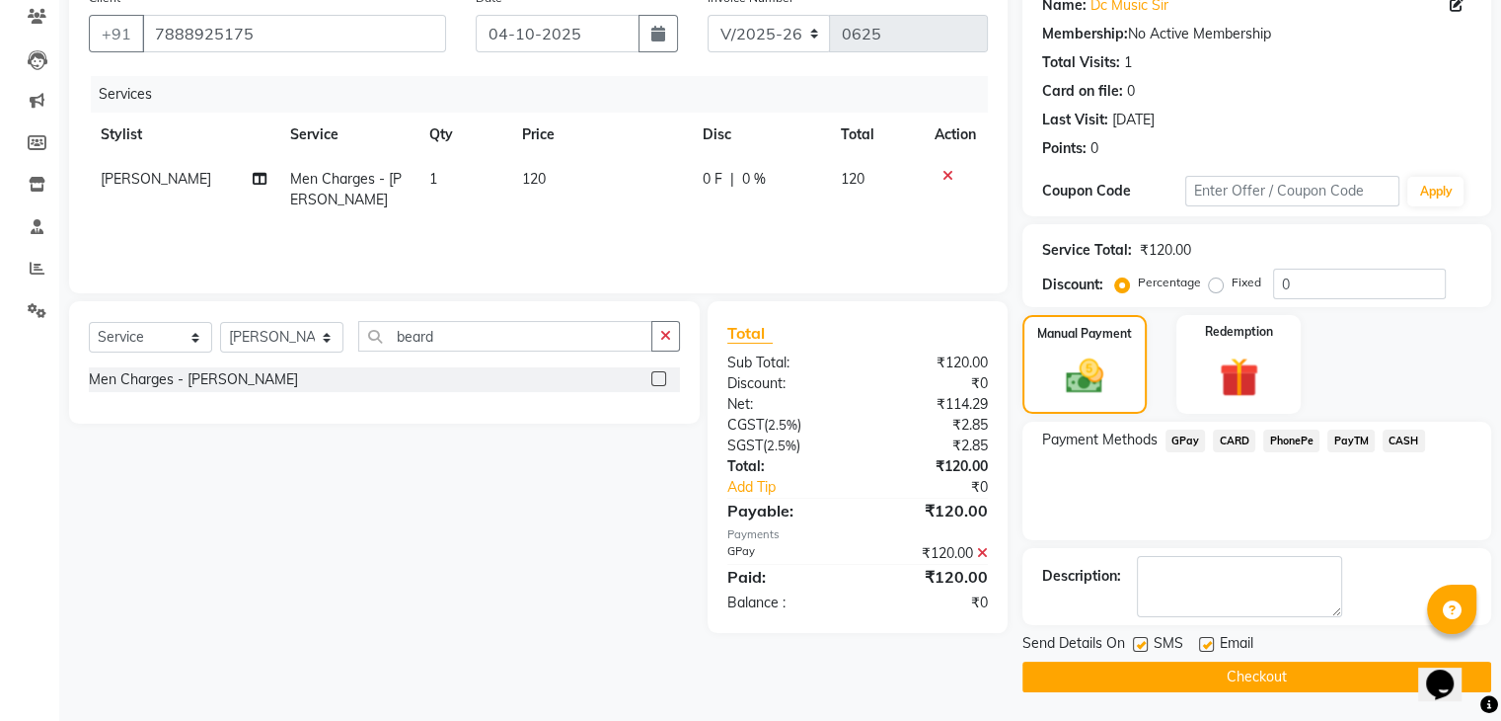
click at [1133, 661] on button "Checkout" at bounding box center [1257, 676] width 469 height 31
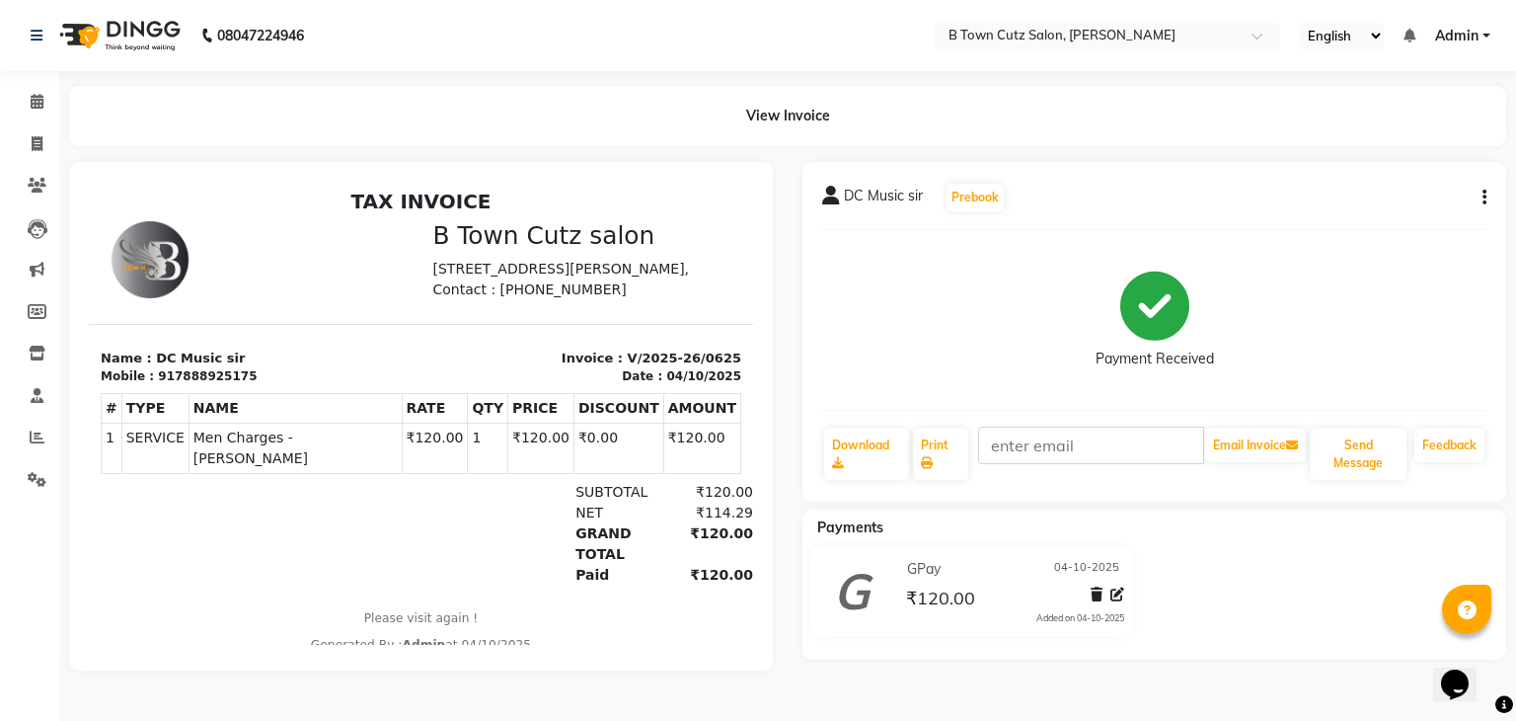
click at [1417, 301] on div "Payment Received" at bounding box center [1154, 320] width 664 height 148
click at [1473, 352] on div "Payment Received" at bounding box center [1154, 320] width 664 height 148
drag, startPoint x: 1475, startPoint y: 346, endPoint x: 1510, endPoint y: 273, distance: 81.2
click at [1496, 312] on div "DC Music sir Prebook Payment Received Download Print Email Invoice Send Message…" at bounding box center [1155, 332] width 704 height 340
click at [1515, 264] on div "DC Music sir Prebook Payment Received Download Print Email Invoice Send Message…" at bounding box center [1154, 416] width 733 height 508
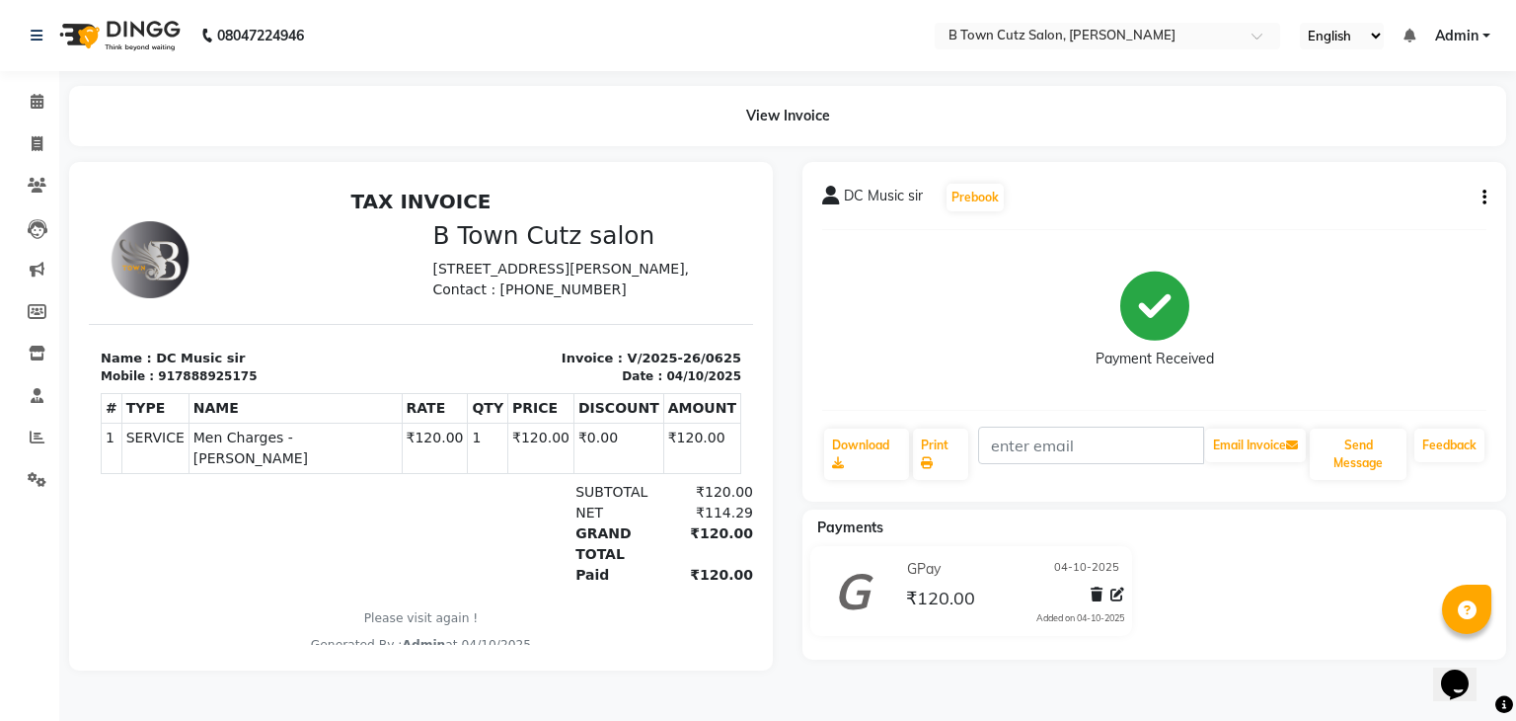
click at [1515, 292] on div "DC Music sir Prebook Payment Received Download Print Email Invoice Send Message…" at bounding box center [1154, 416] width 733 height 508
click at [794, 347] on div "DC Music sir Prebook Payment Received Download Print Email Invoice Send Message…" at bounding box center [1154, 416] width 733 height 508
click at [39, 139] on icon at bounding box center [37, 143] width 11 height 15
select select "service"
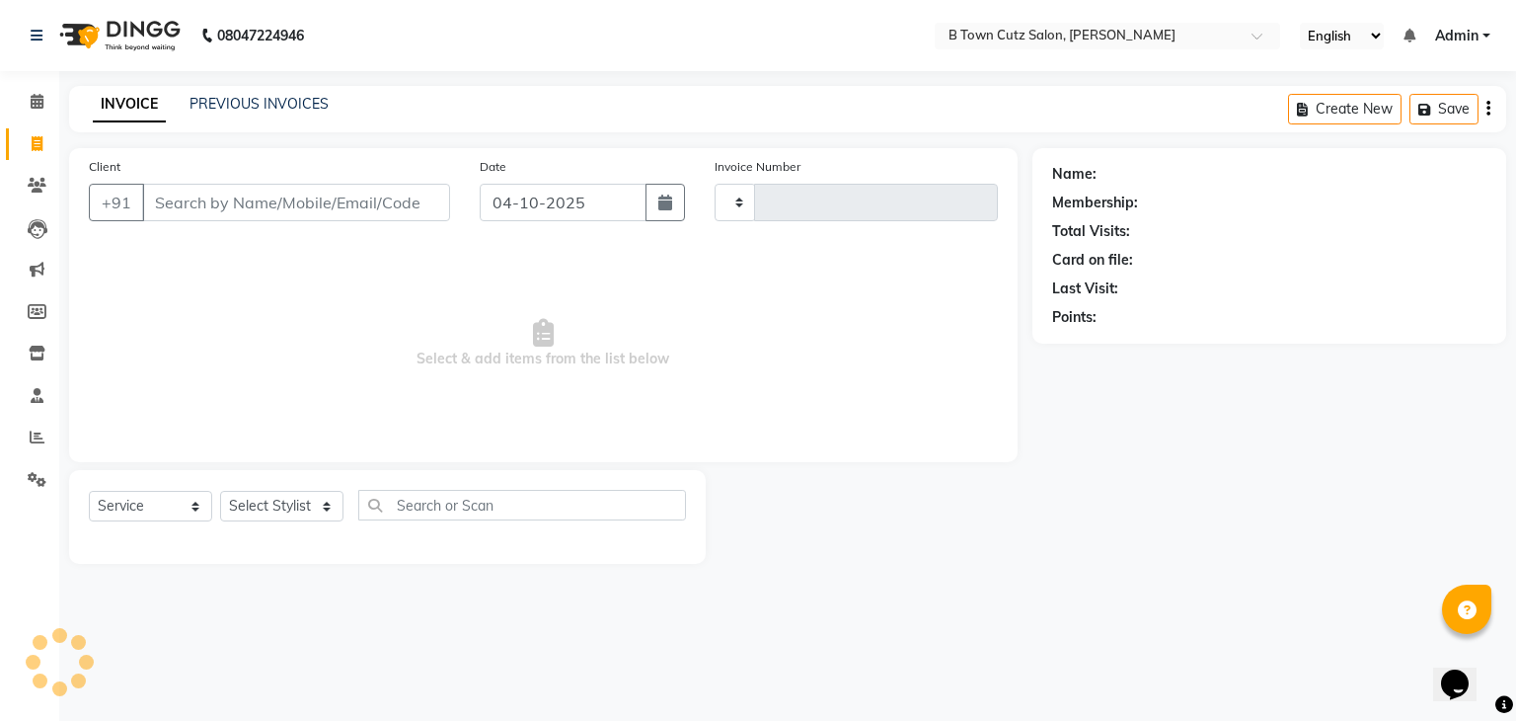
type input "0626"
select select "4658"
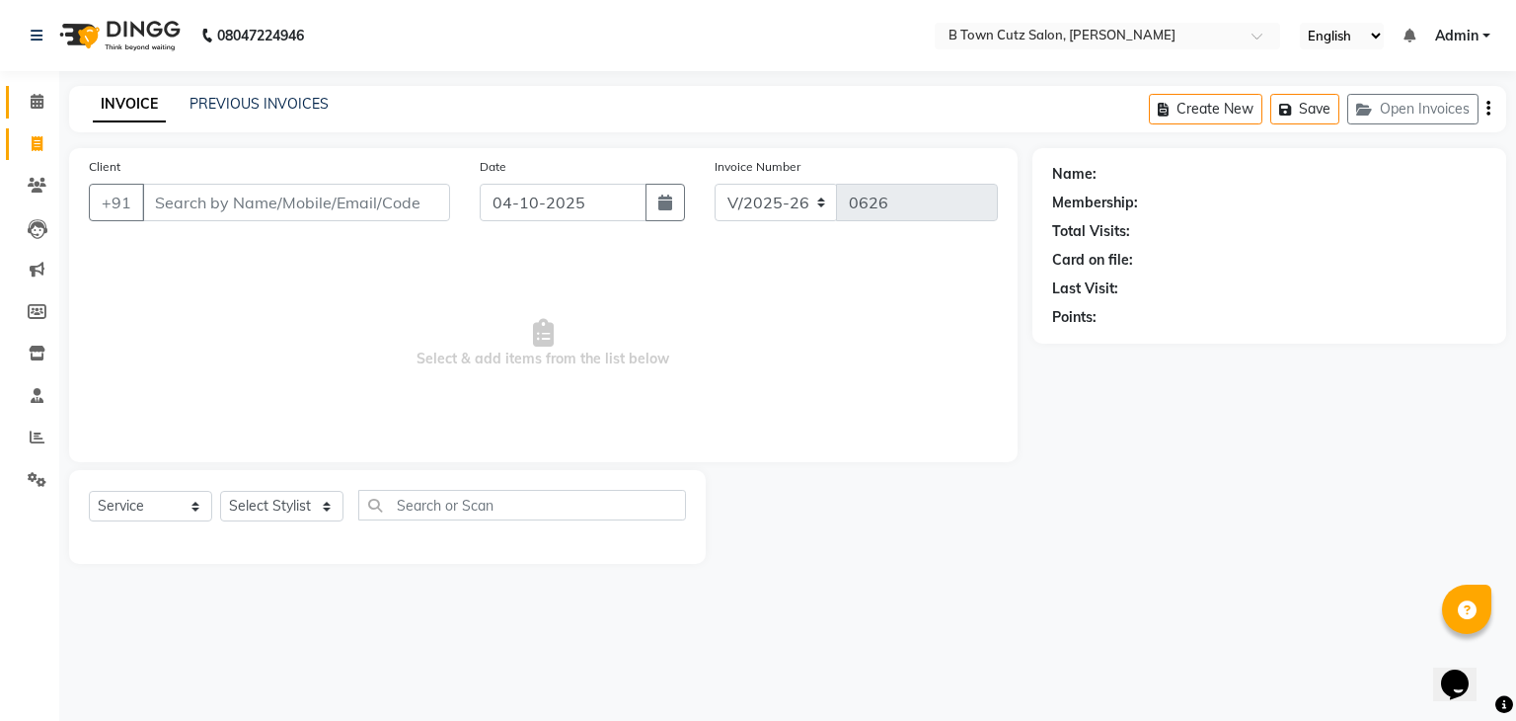
click at [40, 88] on link "Calendar" at bounding box center [29, 102] width 47 height 33
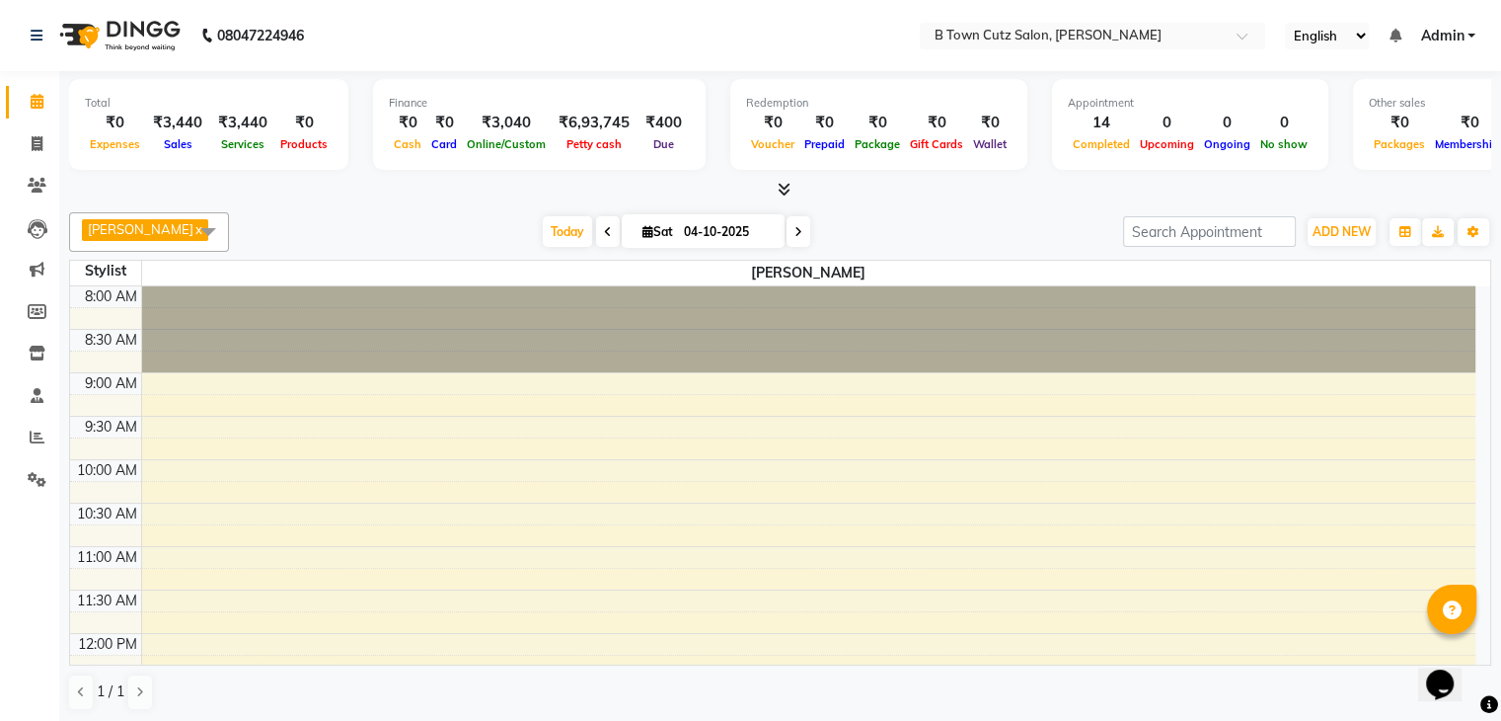
click at [596, 225] on span at bounding box center [608, 231] width 24 height 31
type input "03-10-2025"
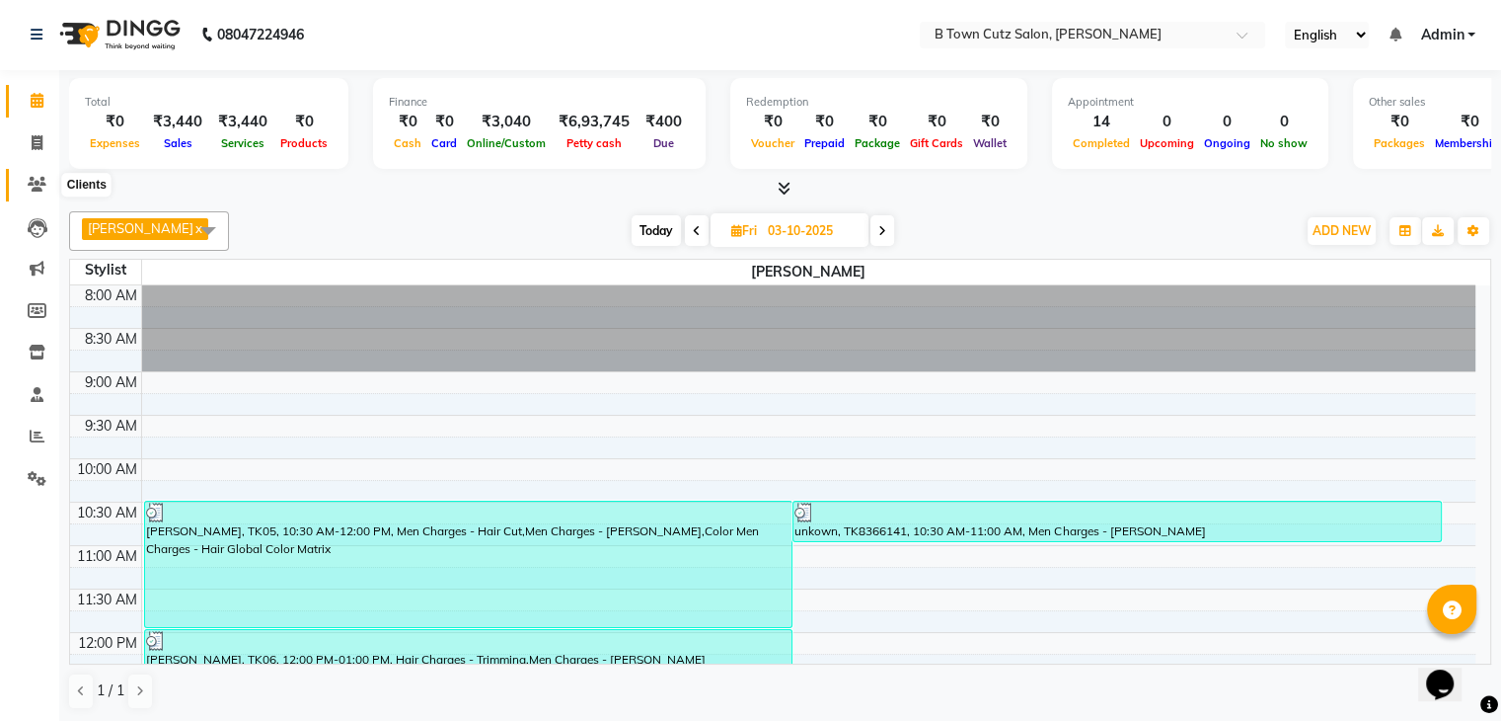
click at [36, 180] on icon at bounding box center [37, 184] width 19 height 15
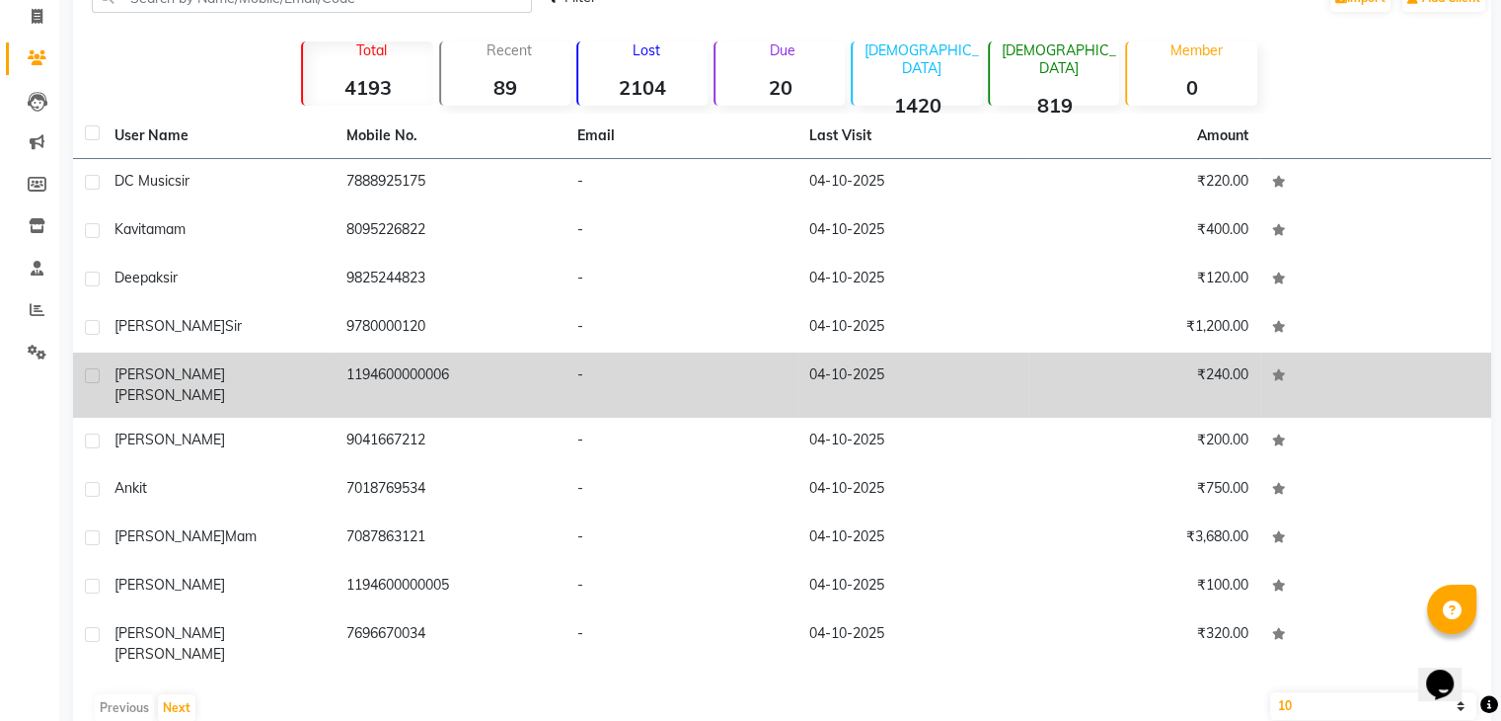
scroll to position [134, 0]
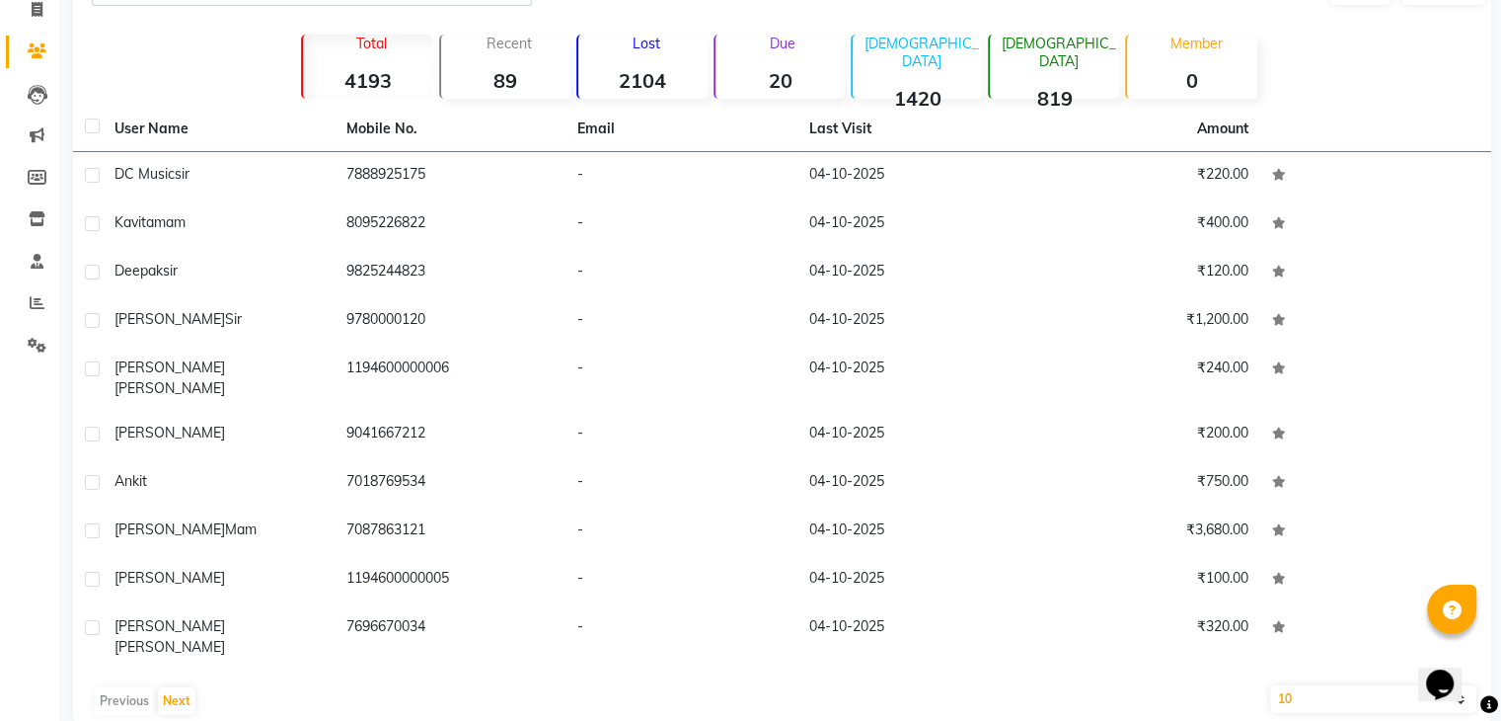
click at [118, 685] on div "Previous Next" at bounding box center [782, 701] width 1403 height 32
click at [119, 685] on div "Previous Next" at bounding box center [782, 701] width 1403 height 32
click at [122, 685] on div "Previous Next" at bounding box center [782, 701] width 1403 height 32
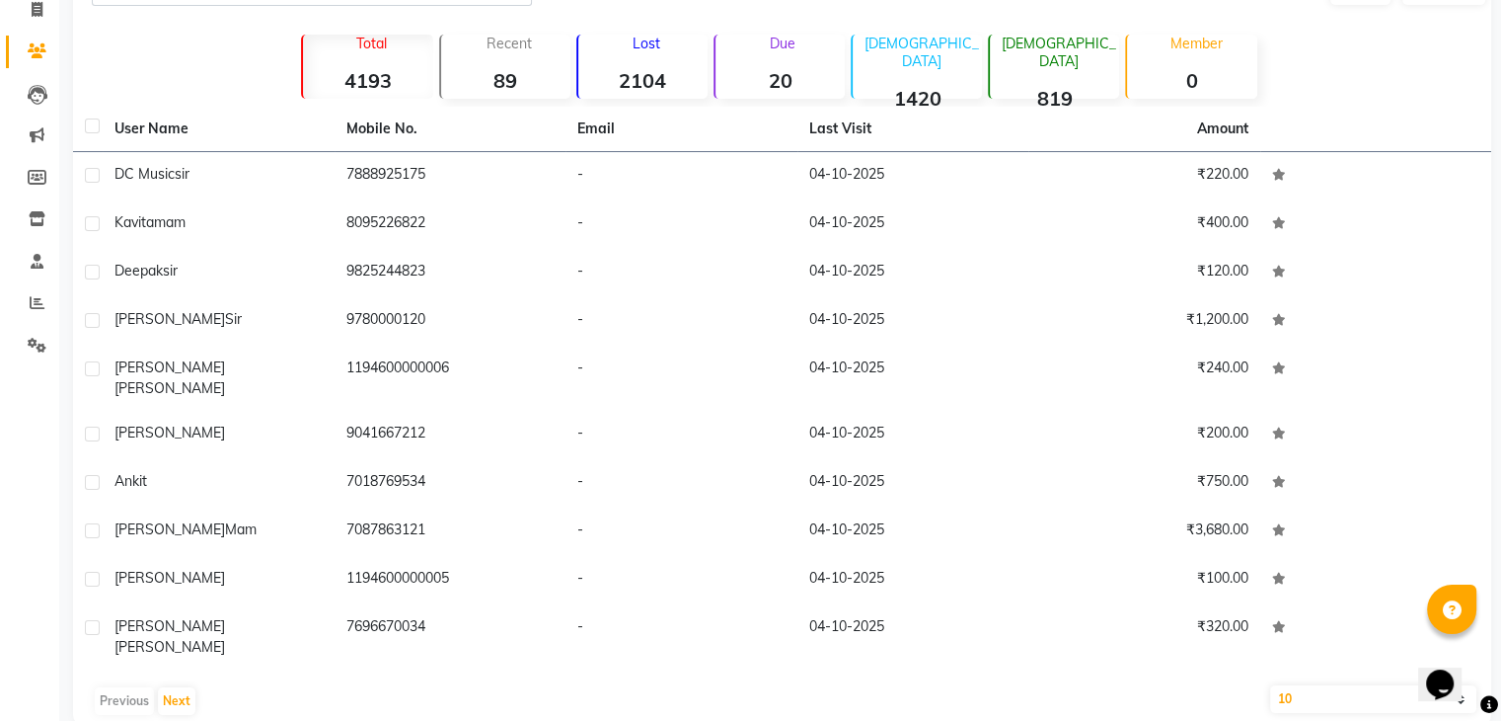
click at [122, 685] on div "Previous Next" at bounding box center [782, 701] width 1403 height 32
click at [115, 685] on div "Previous Next" at bounding box center [782, 701] width 1403 height 32
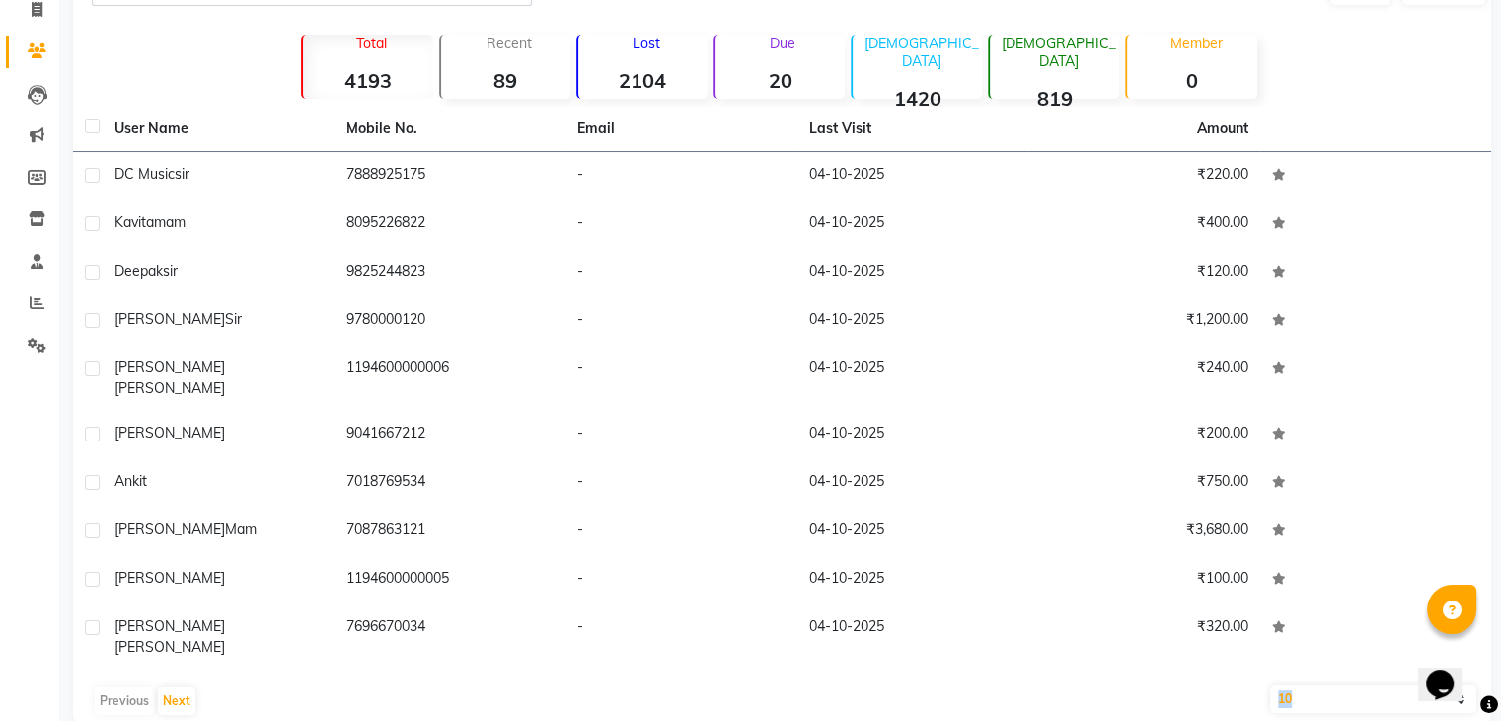
drag, startPoint x: 115, startPoint y: 666, endPoint x: 118, endPoint y: 656, distance: 10.6
click at [115, 685] on div "Previous Next" at bounding box center [782, 701] width 1403 height 32
click at [118, 685] on div "Previous Next" at bounding box center [782, 701] width 1403 height 32
click at [122, 649] on div "User Name Mobile No. Email Last Visit Amount DC Music sir 7888925175 - [DATE] ₹…" at bounding box center [782, 416] width 1418 height 618
click at [169, 687] on button "Next" at bounding box center [177, 701] width 38 height 28
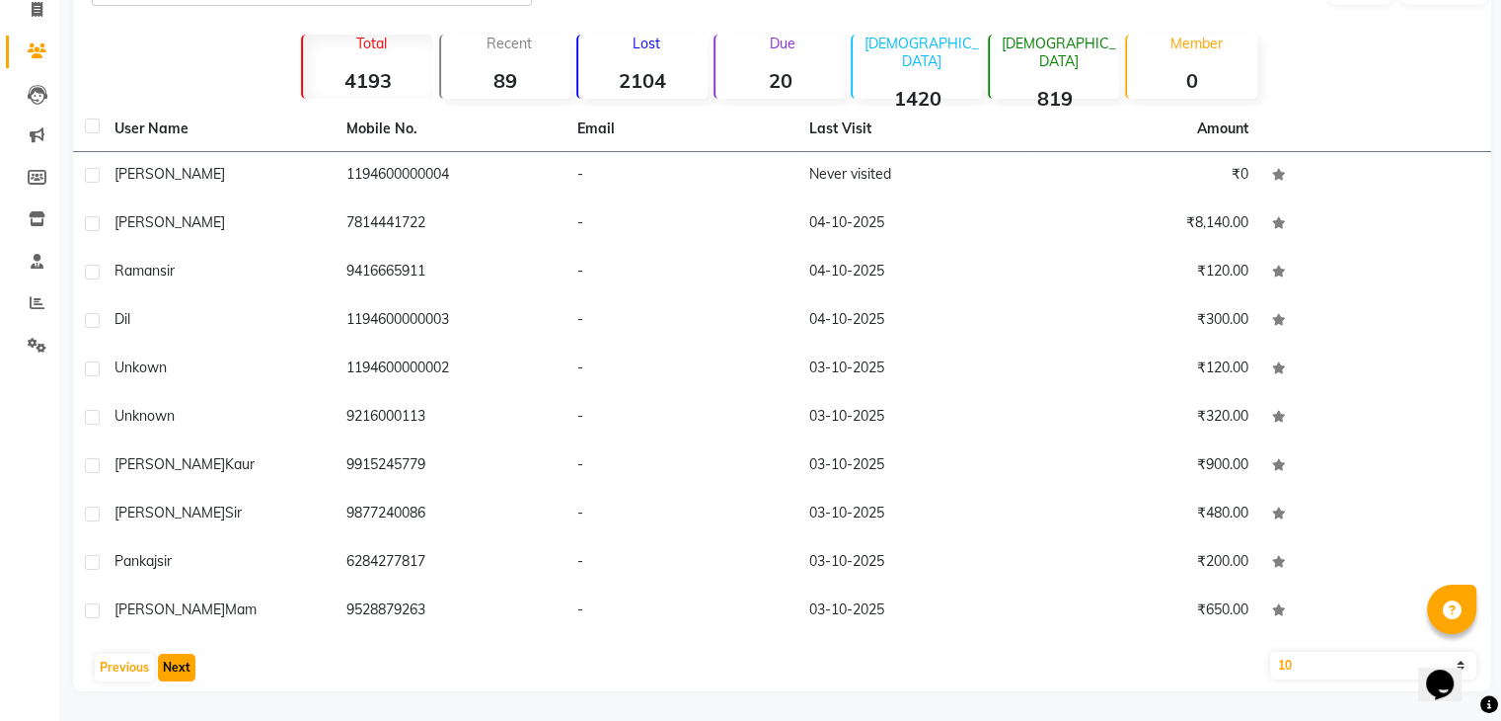
click at [166, 660] on button "Next" at bounding box center [177, 667] width 38 height 28
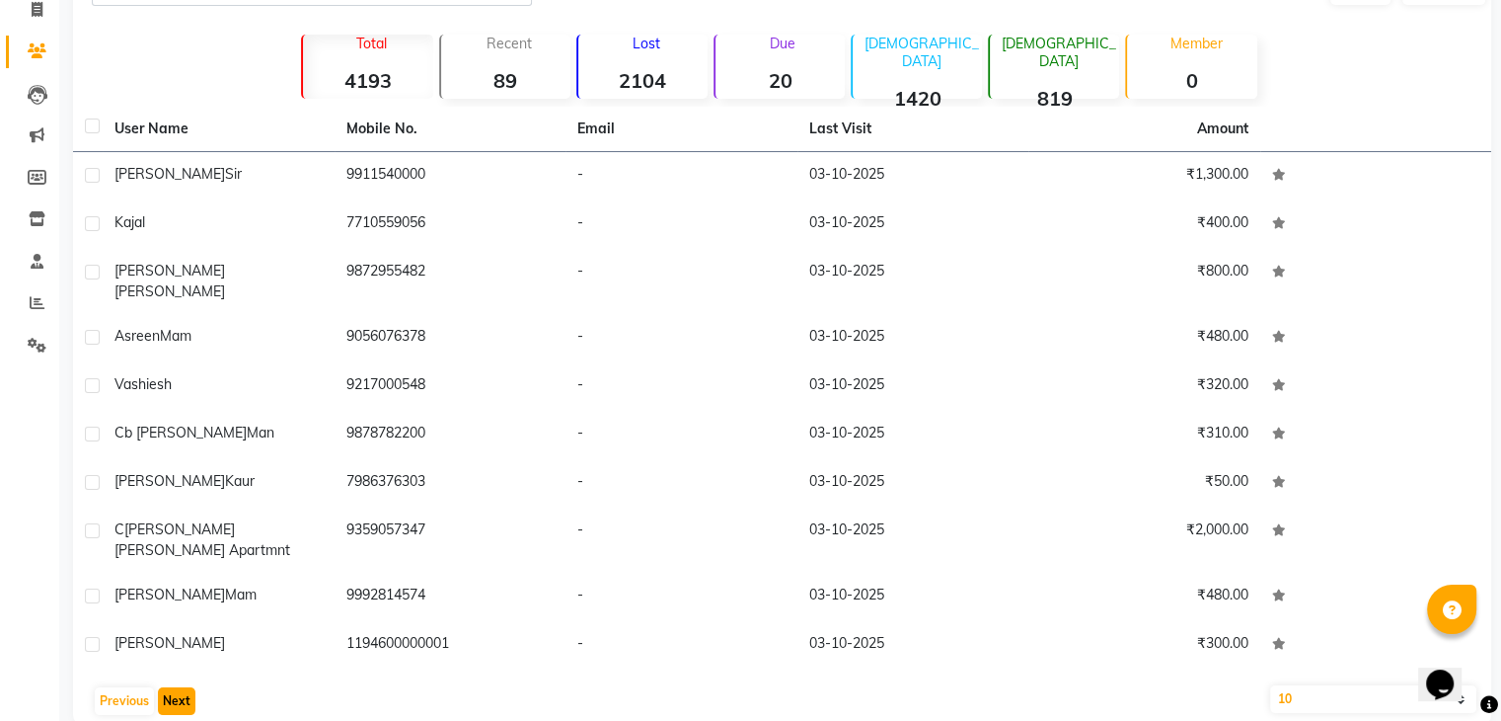
click at [166, 687] on button "Next" at bounding box center [177, 701] width 38 height 28
